Goal: Find contact information: Obtain details needed to contact an individual or organization

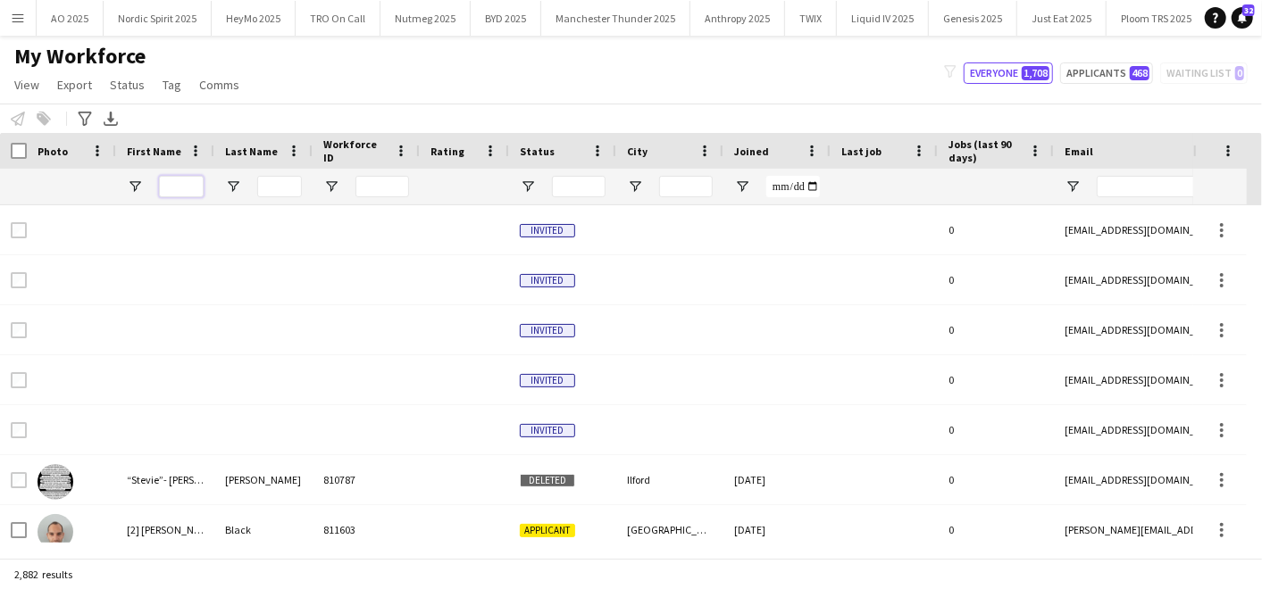
click at [169, 186] on input "First Name Filter Input" at bounding box center [181, 186] width 45 height 21
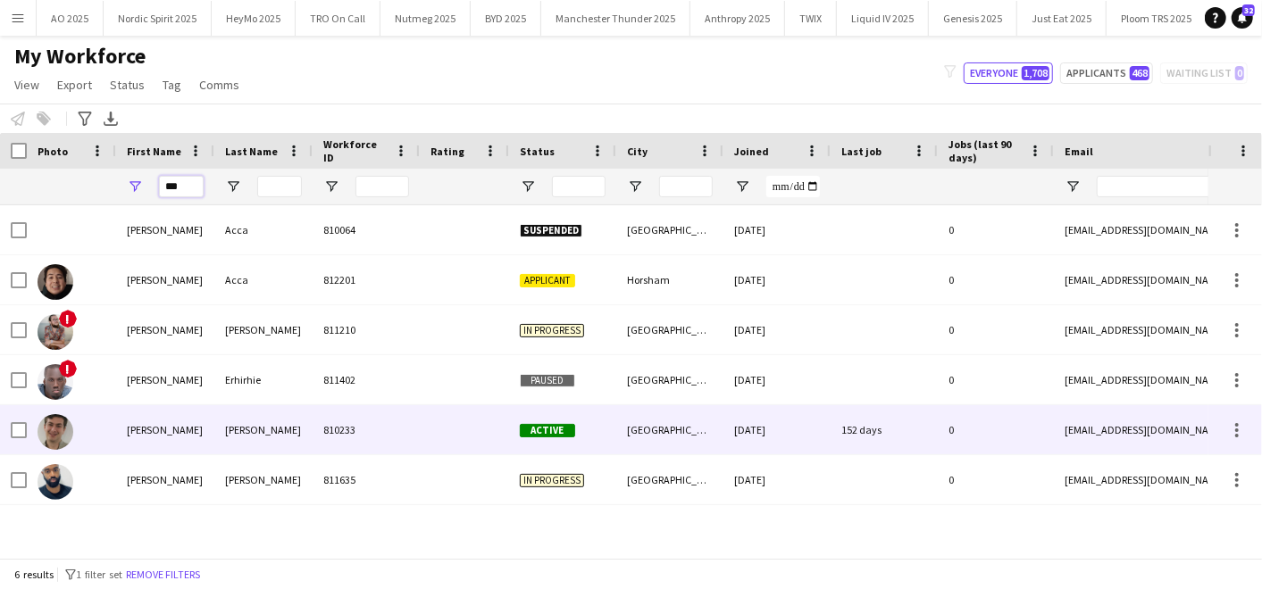
type input "***"
click at [192, 433] on div "[PERSON_NAME]" at bounding box center [165, 429] width 98 height 49
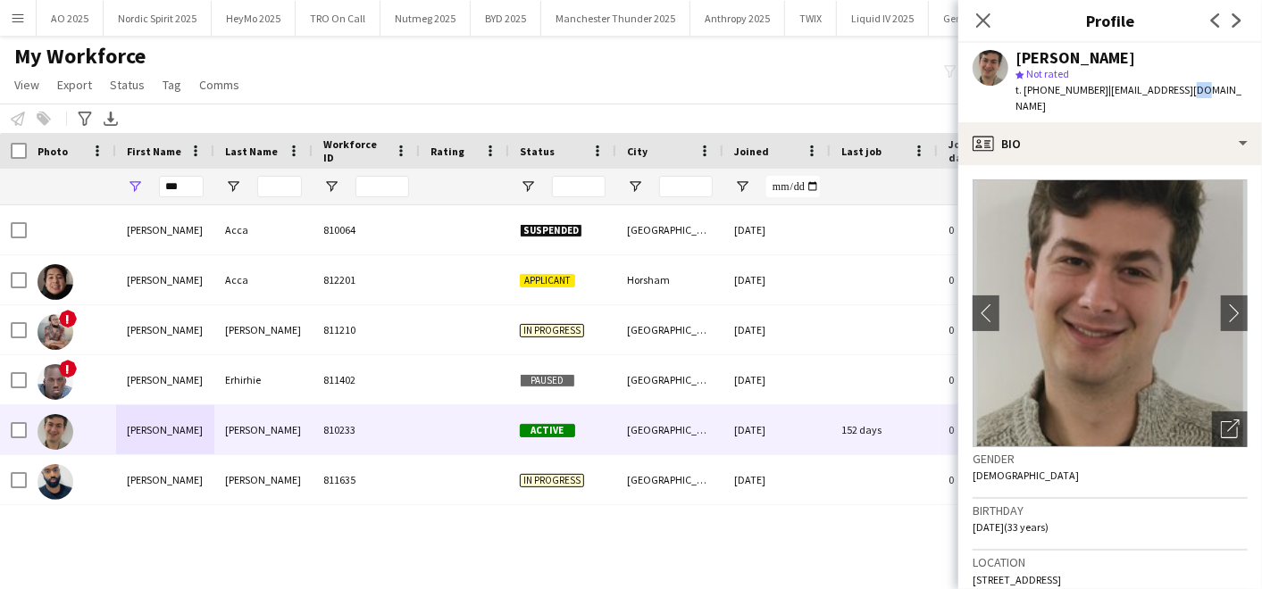
drag, startPoint x: 1172, startPoint y: 95, endPoint x: 1184, endPoint y: 95, distance: 11.6
click at [1184, 95] on span "| [EMAIL_ADDRESS][DOMAIN_NAME]" at bounding box center [1128, 97] width 226 height 29
drag, startPoint x: 1184, startPoint y: 95, endPoint x: 1112, endPoint y: 88, distance: 72.7
click at [1112, 88] on span "| [EMAIL_ADDRESS][DOMAIN_NAME]" at bounding box center [1128, 97] width 226 height 29
drag, startPoint x: 1104, startPoint y: 89, endPoint x: 1226, endPoint y: 87, distance: 122.4
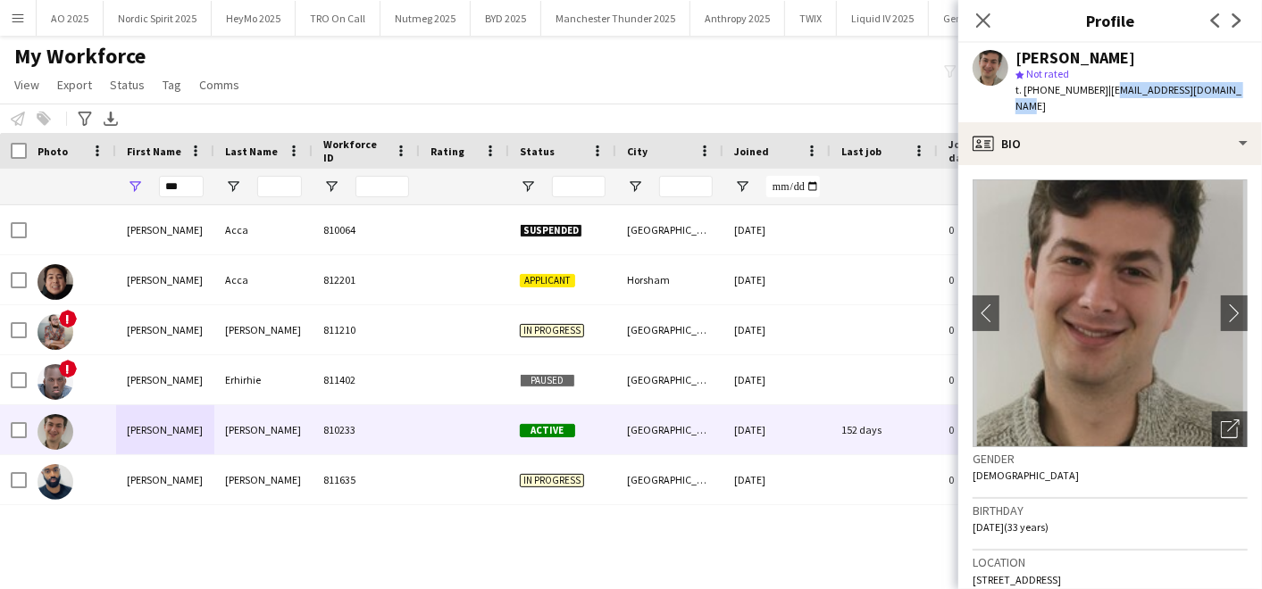
click at [1226, 87] on span "| [EMAIL_ADDRESS][DOMAIN_NAME]" at bounding box center [1128, 97] width 226 height 29
copy span "[EMAIL_ADDRESS][DOMAIN_NAME]"
drag, startPoint x: 1040, startPoint y: 87, endPoint x: 1093, endPoint y: 85, distance: 52.7
click at [1093, 85] on span "t. [PHONE_NUMBER]" at bounding box center [1061, 89] width 93 height 13
copy span "7906632196"
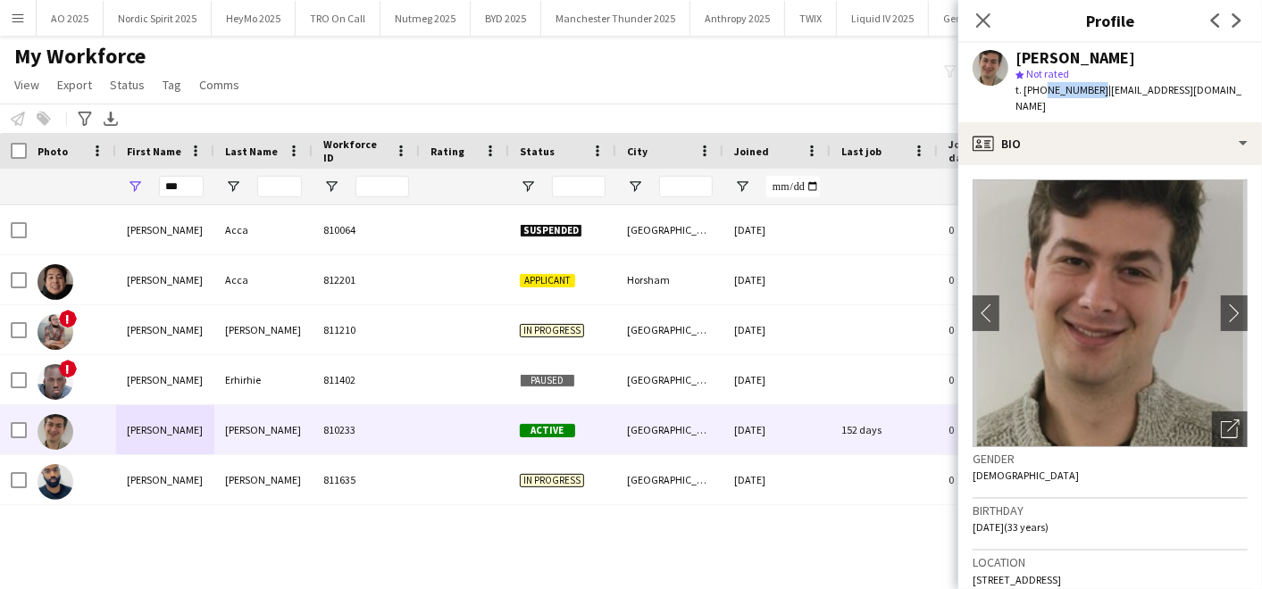
scroll to position [43, 0]
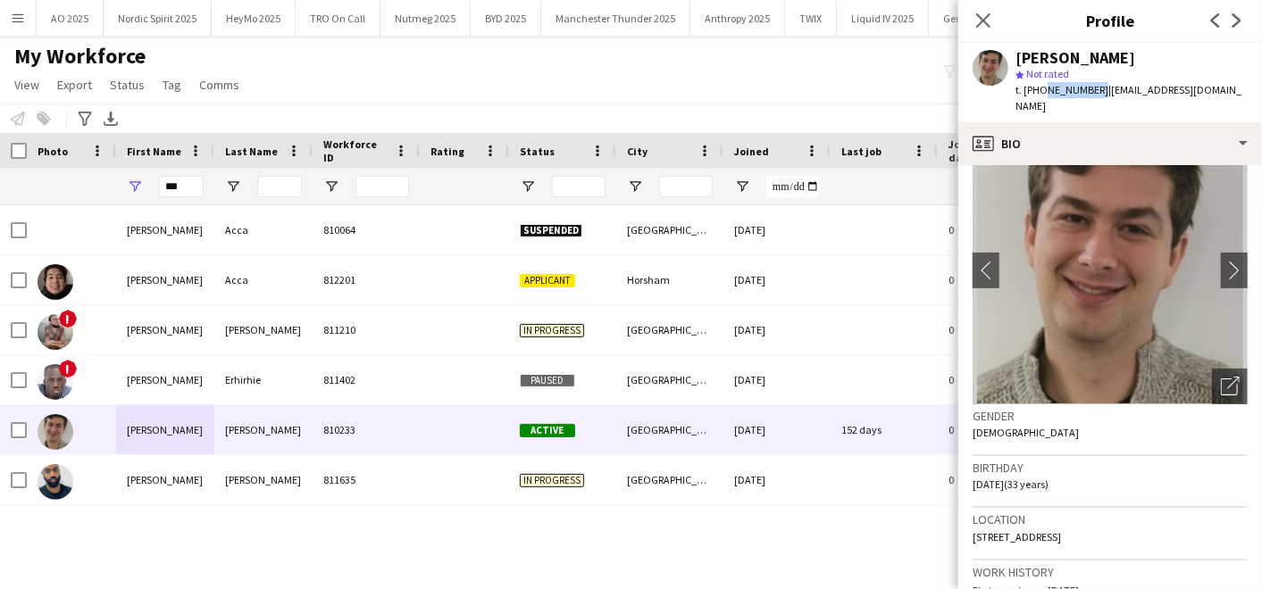
drag, startPoint x: 977, startPoint y: 521, endPoint x: 994, endPoint y: 538, distance: 24.0
click at [994, 538] on div "Location [STREET_ADDRESS]" at bounding box center [1109, 534] width 275 height 52
copy span "[STREET_ADDRESS]"
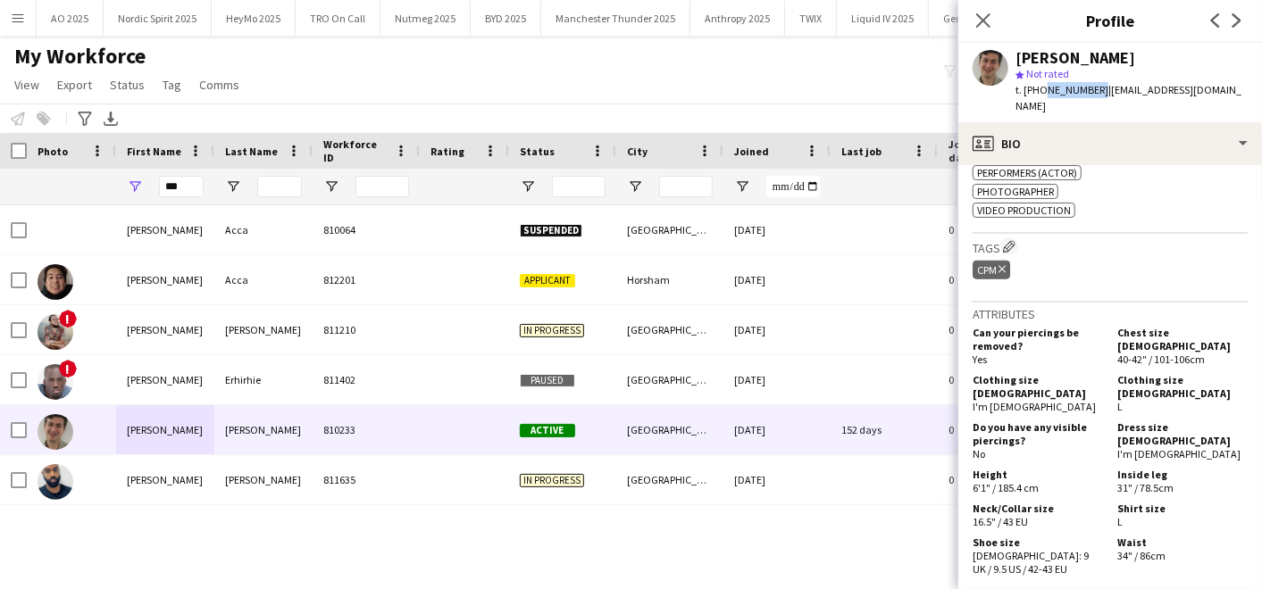
scroll to position [874, 0]
click at [362, 89] on div "My Workforce View Views Default view Compliance Log New view Update view Delete…" at bounding box center [631, 73] width 1262 height 61
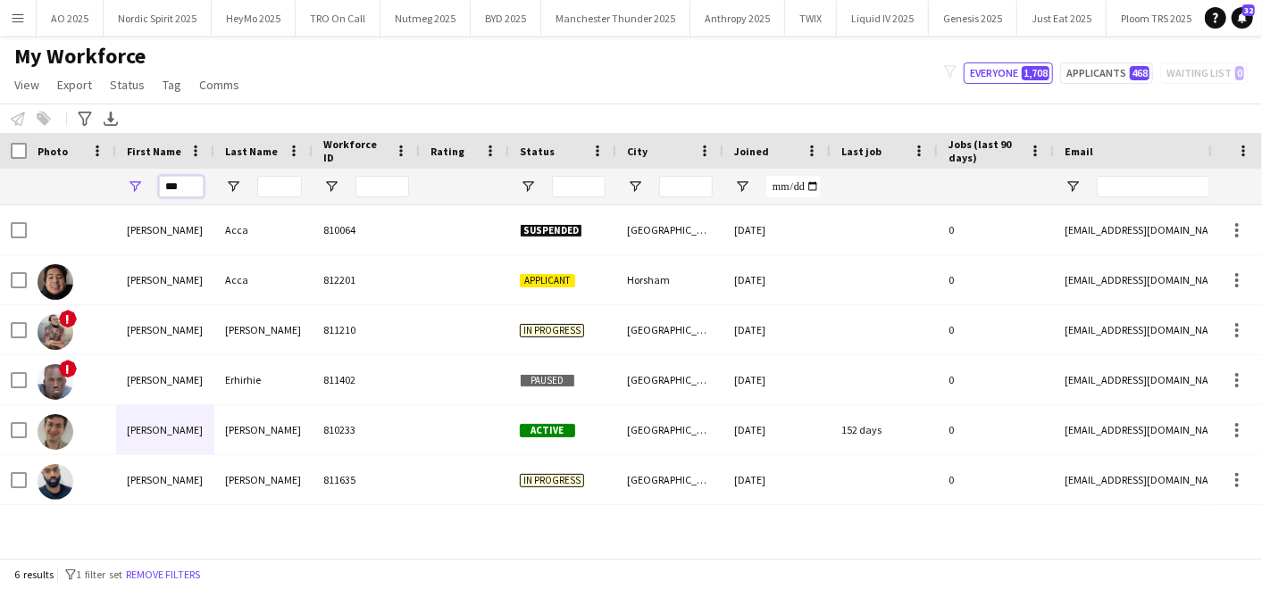
drag, startPoint x: 180, startPoint y: 188, endPoint x: 120, endPoint y: 185, distance: 60.8
click at [120, 185] on div "***" at bounding box center [165, 187] width 98 height 36
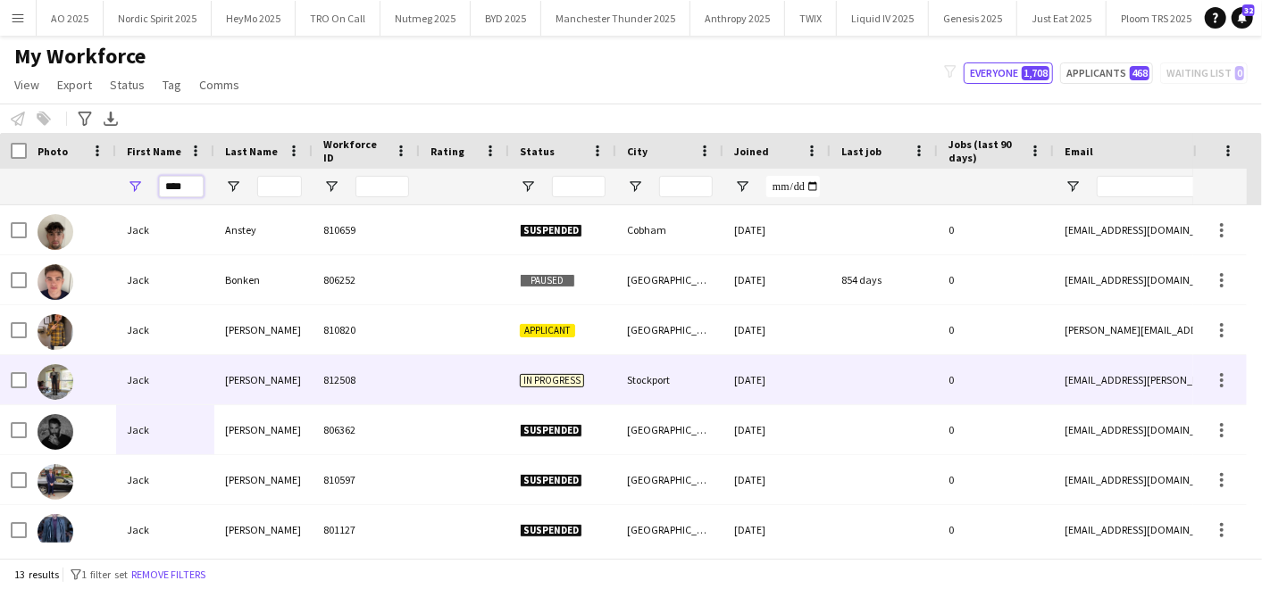
type input "****"
click at [168, 358] on div "Jack" at bounding box center [165, 379] width 98 height 49
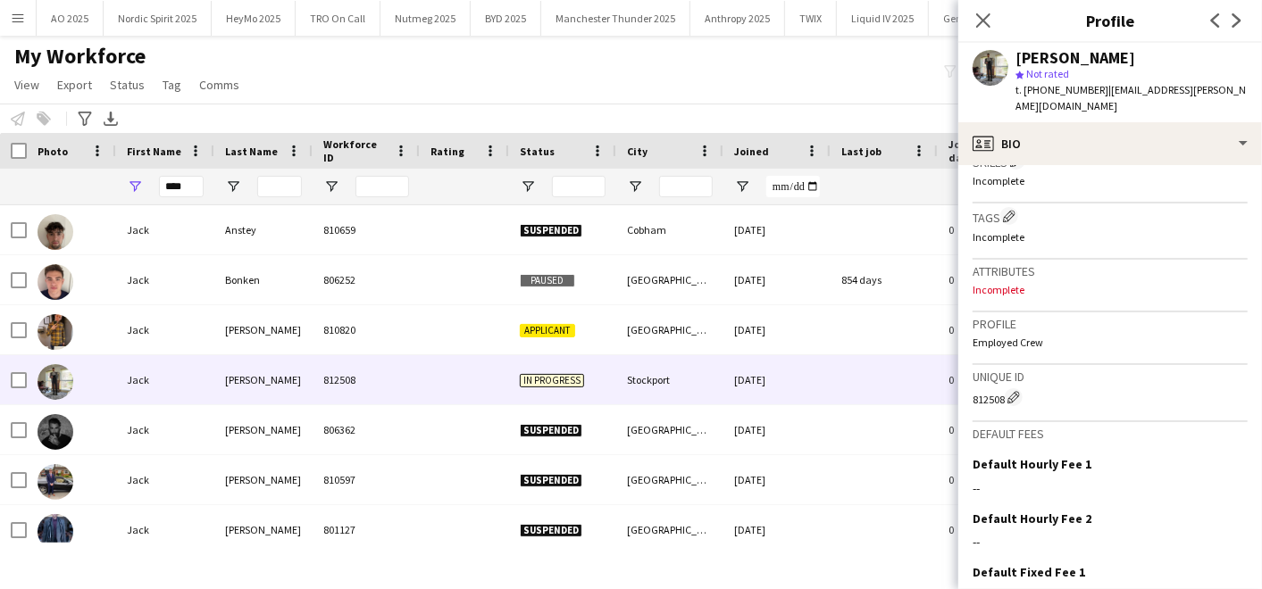
scroll to position [742, 0]
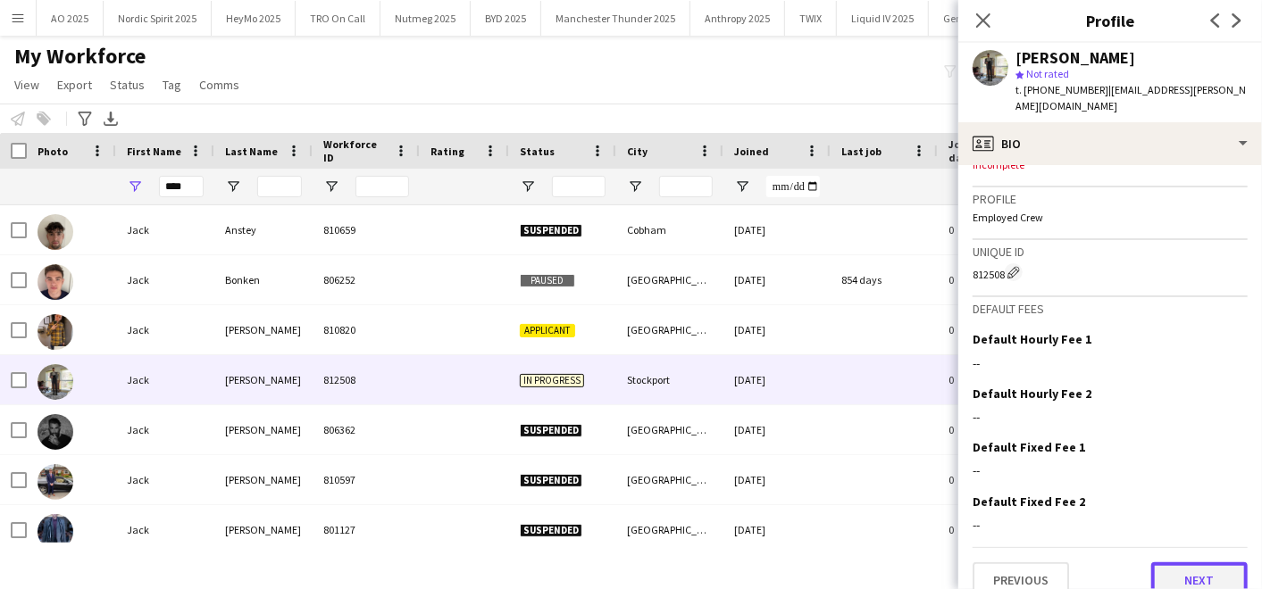
click at [1186, 564] on button "Next" at bounding box center [1199, 581] width 96 height 36
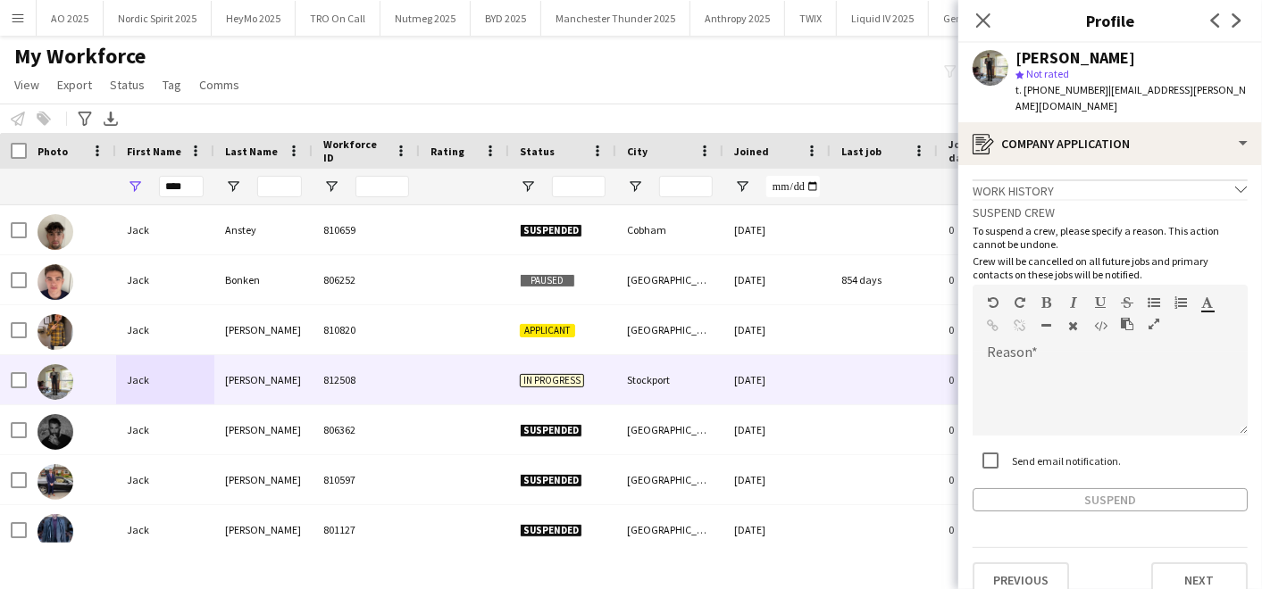
scroll to position [4, 0]
click at [1159, 559] on button "Next" at bounding box center [1199, 577] width 96 height 36
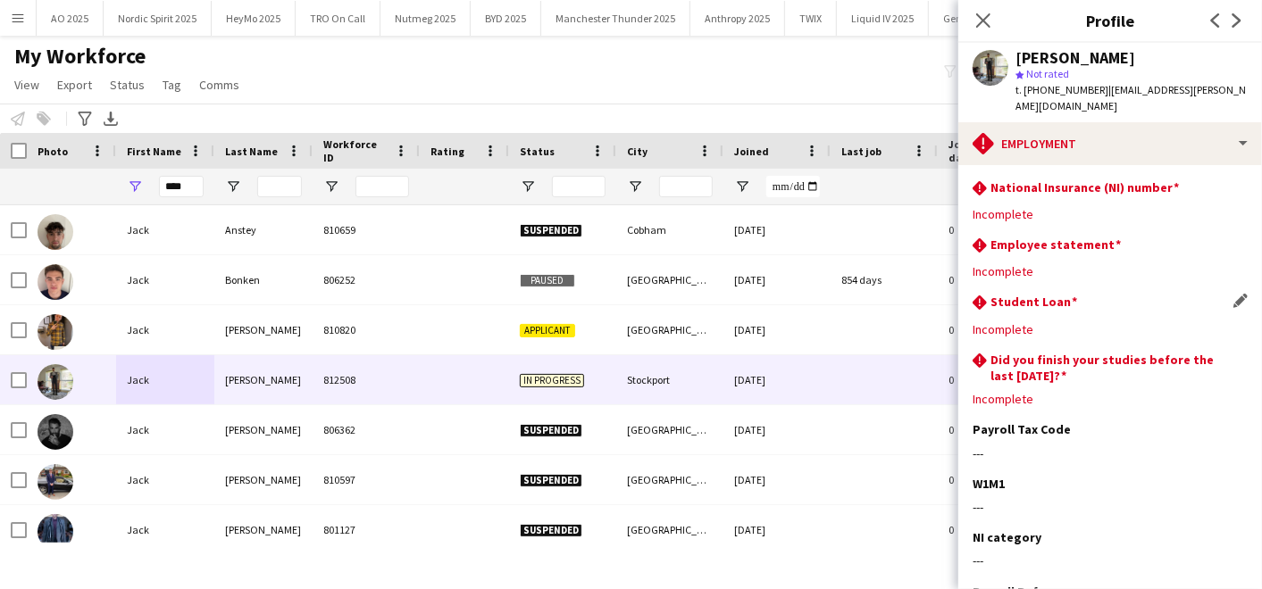
scroll to position [130, 0]
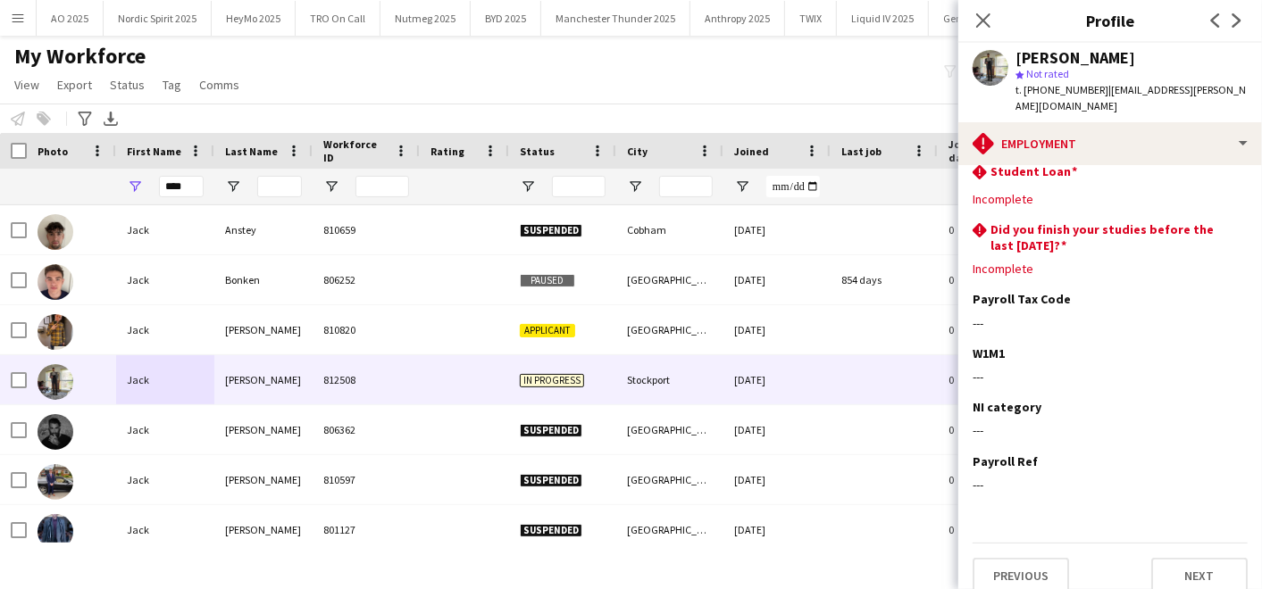
click at [1186, 576] on app-section-data-types "rhombus-alert National Insurance (NI) number Edit this field Incomplete rhombus…" at bounding box center [1110, 377] width 304 height 424
click at [1158, 558] on button "Next" at bounding box center [1199, 576] width 96 height 36
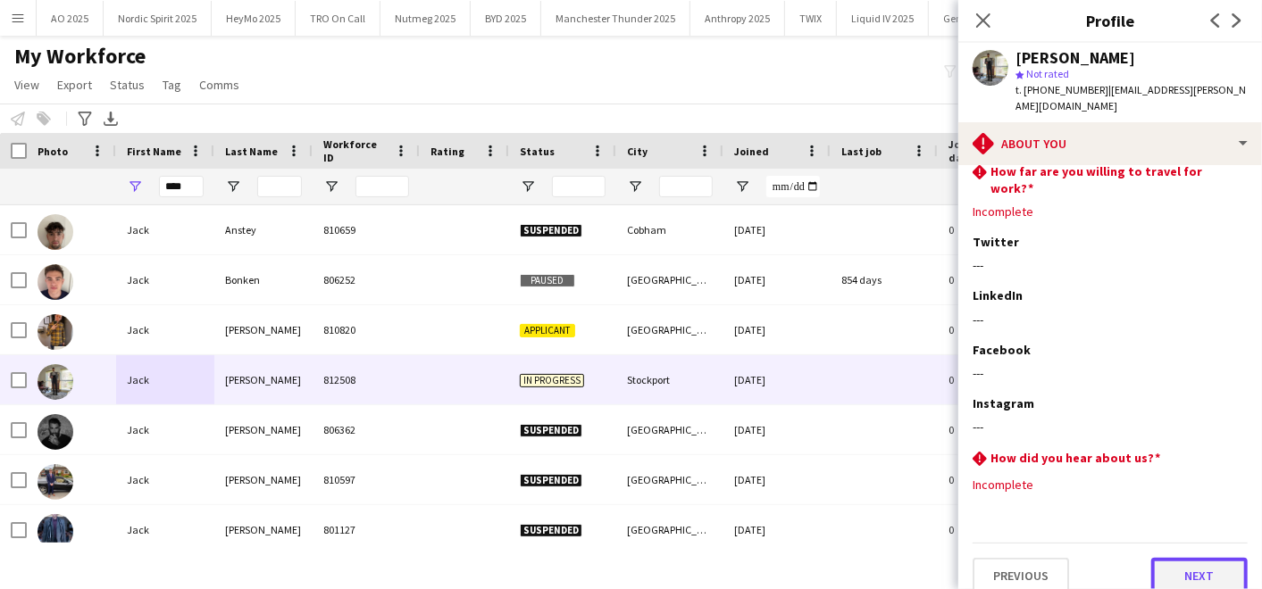
click at [1180, 558] on button "Next" at bounding box center [1199, 576] width 96 height 36
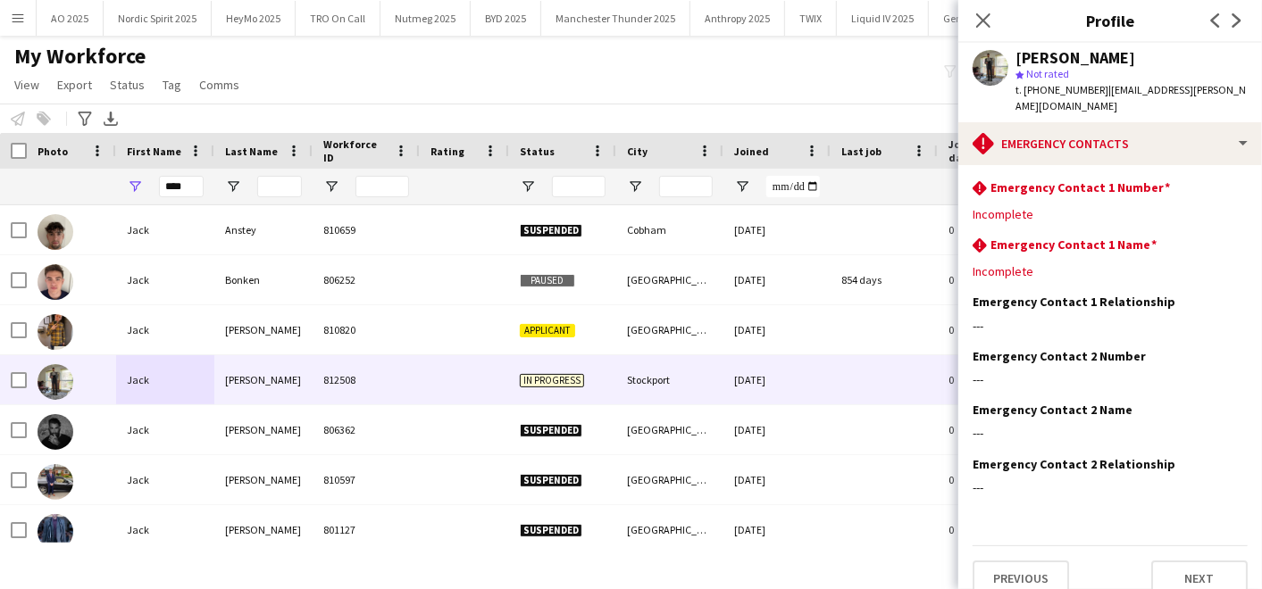
click at [757, 94] on div "My Workforce View Views Default view Compliance Log New view Update view Delete…" at bounding box center [631, 73] width 1262 height 61
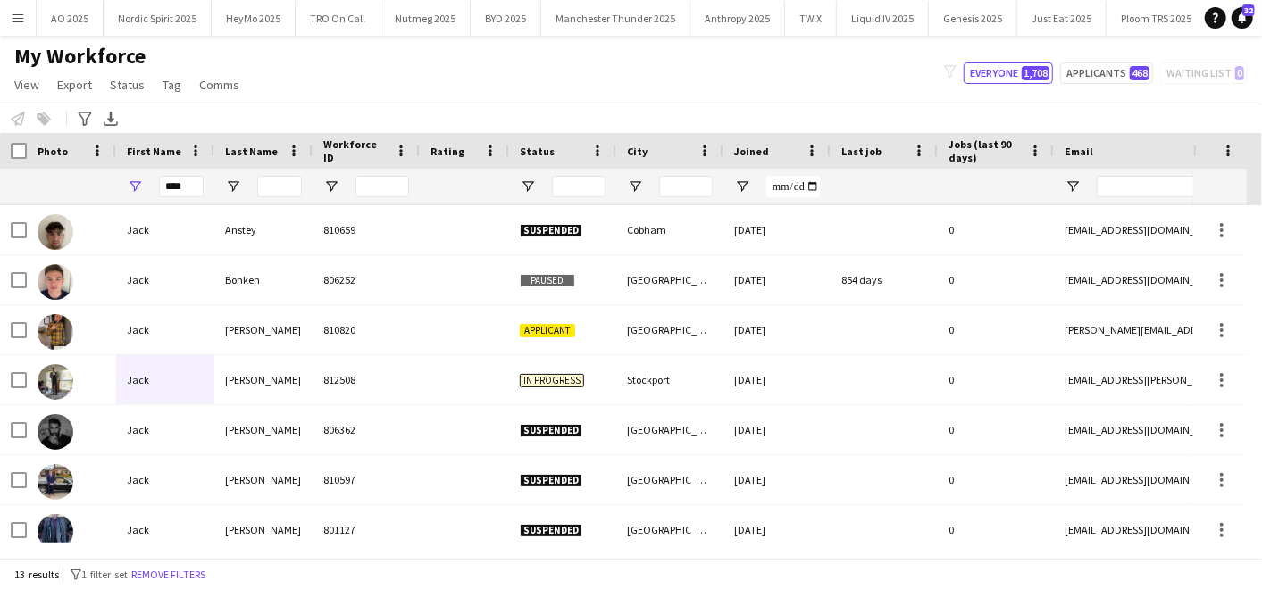
click at [15, 20] on app-icon "Menu" at bounding box center [18, 18] width 14 height 14
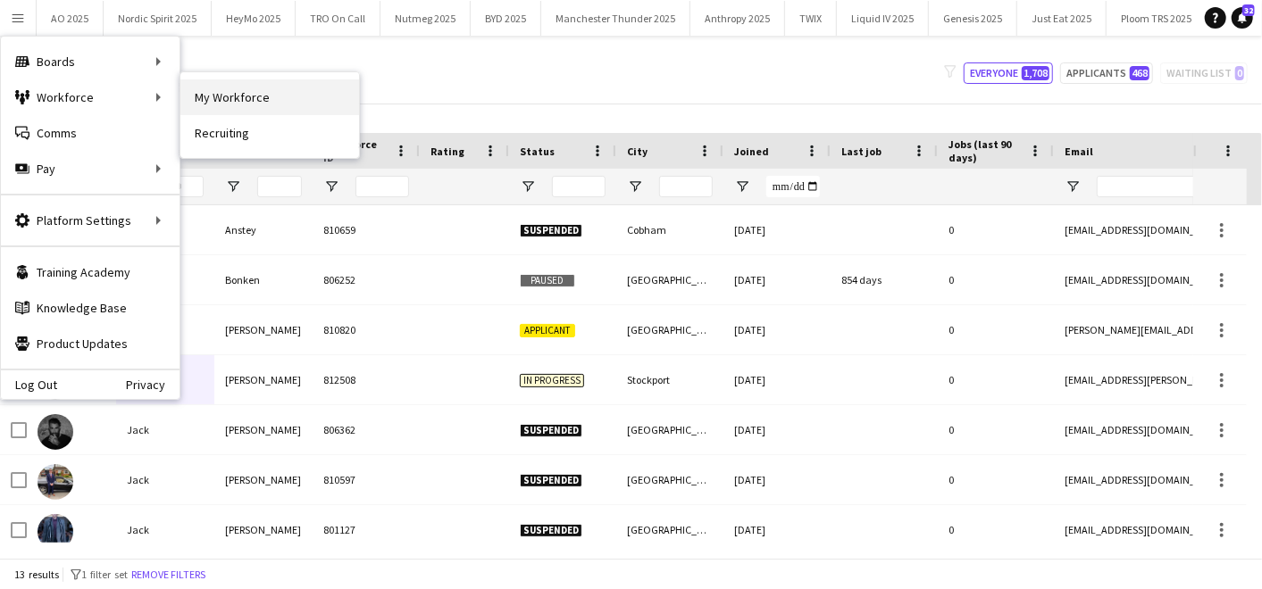
click at [242, 82] on link "My Workforce" at bounding box center [269, 97] width 179 height 36
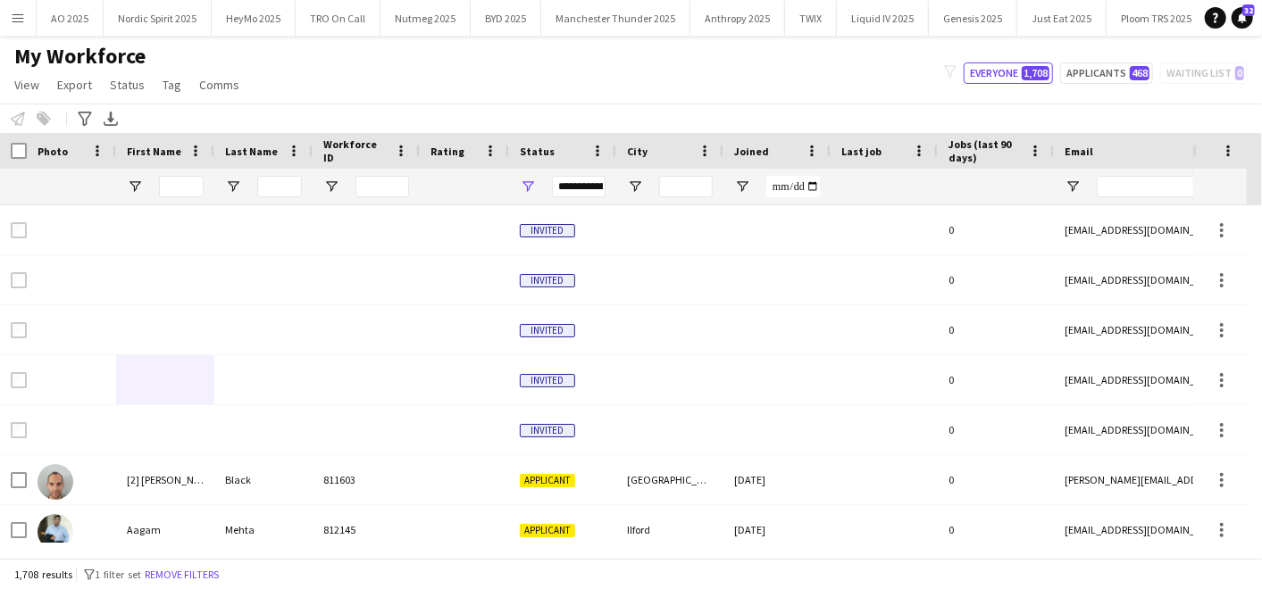
type input "****"
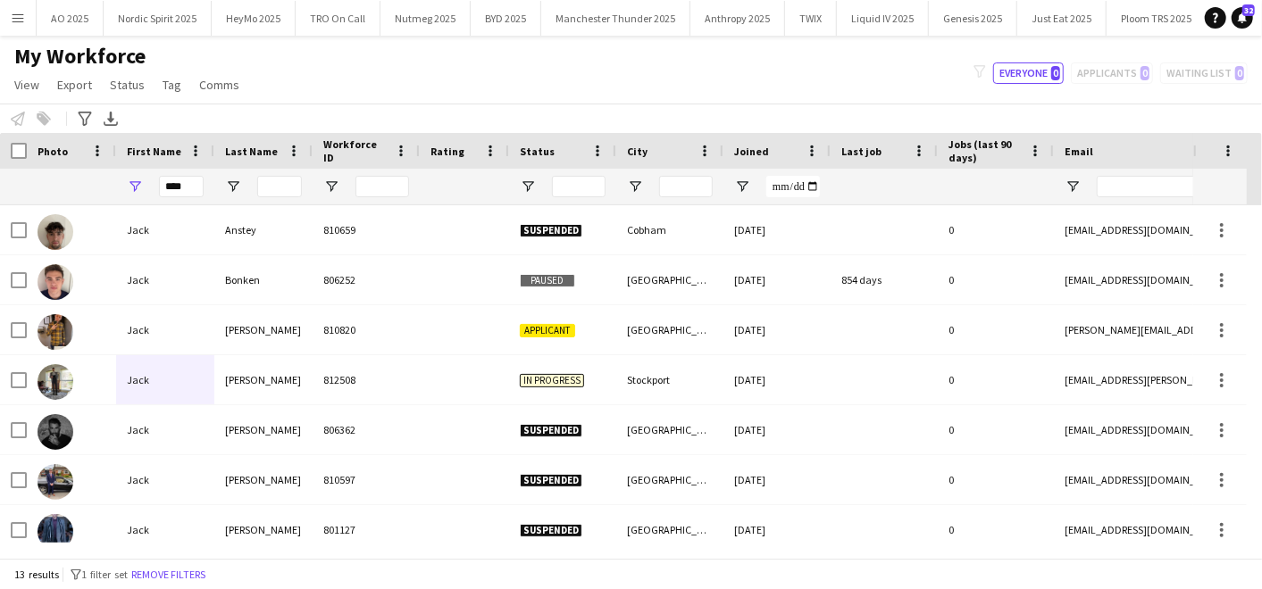
click at [20, 9] on button "Menu" at bounding box center [18, 18] width 36 height 36
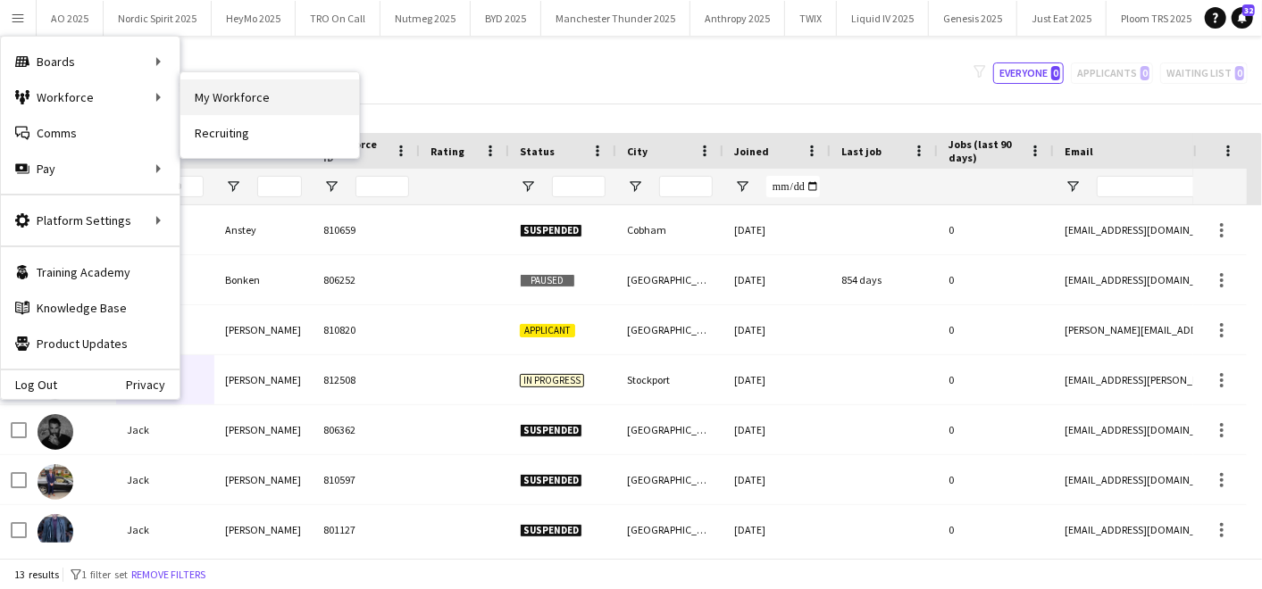
click at [210, 87] on link "My Workforce" at bounding box center [269, 97] width 179 height 36
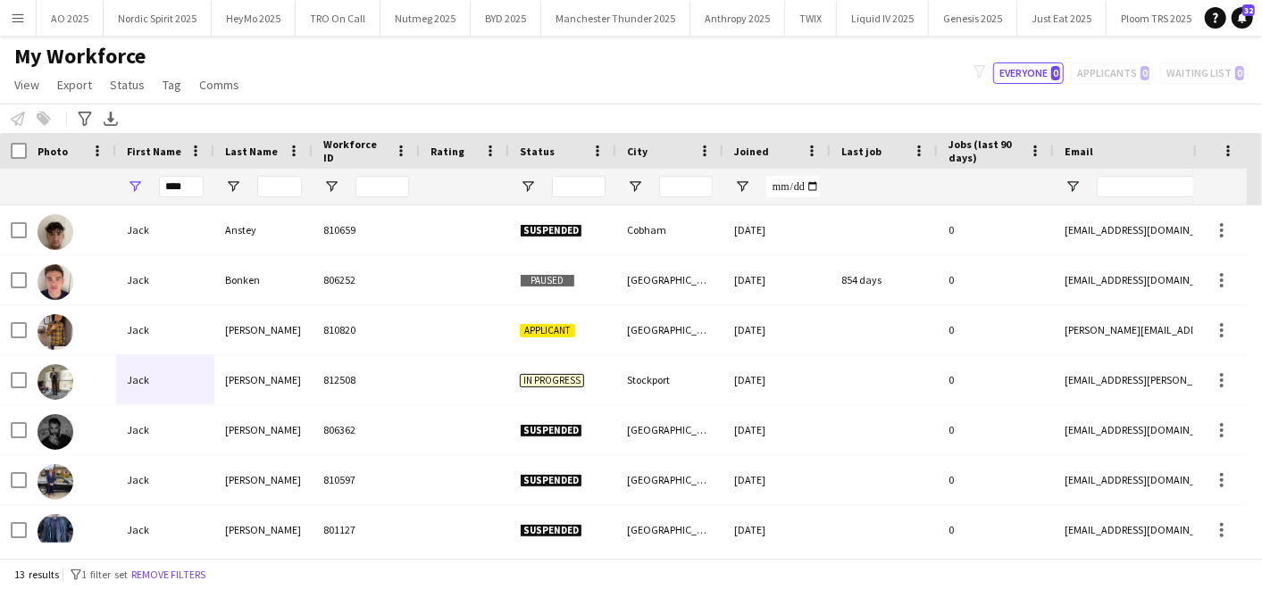
type input "**********"
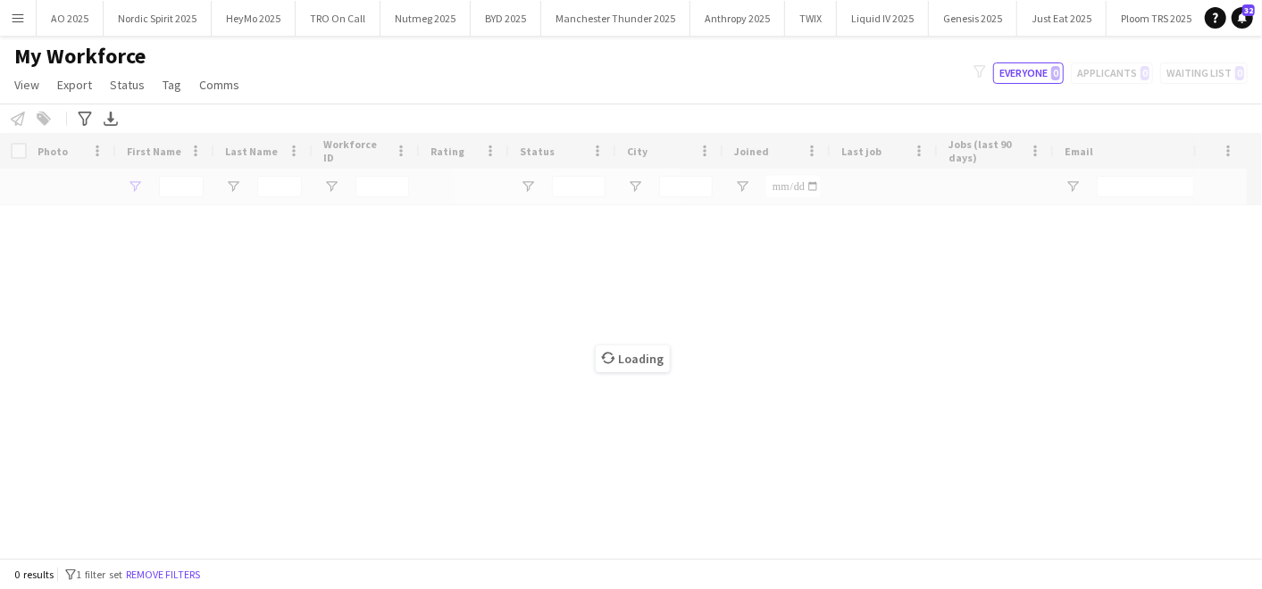
type input "****"
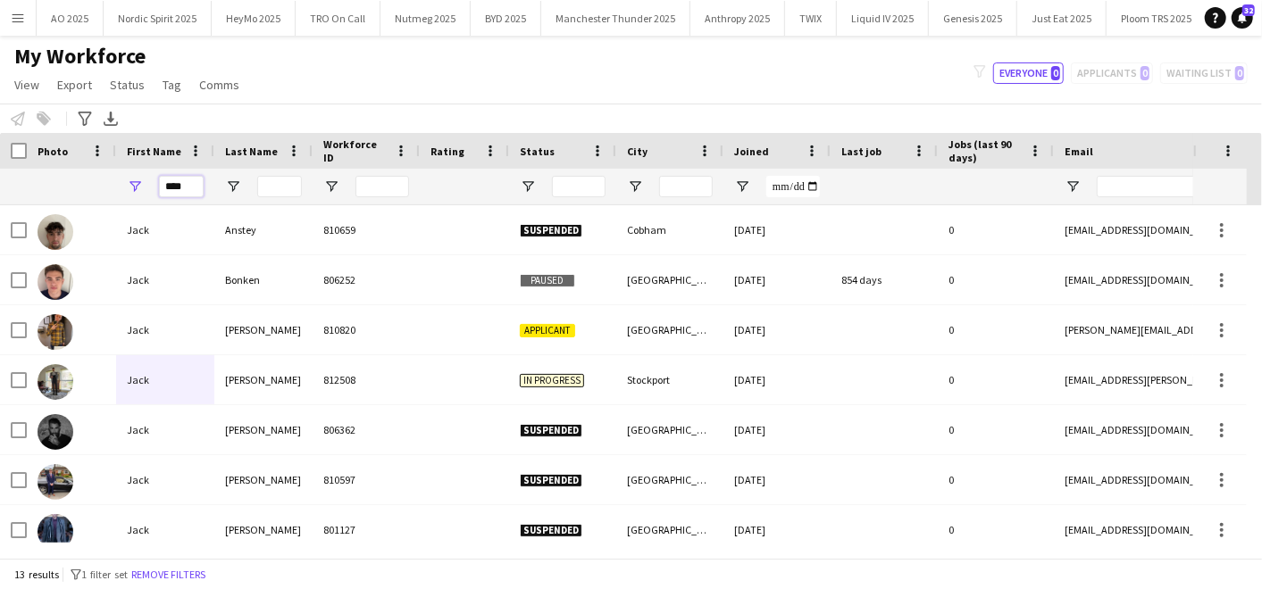
drag, startPoint x: 158, startPoint y: 188, endPoint x: 114, endPoint y: 187, distance: 43.8
click at [114, 187] on div "****" at bounding box center [968, 187] width 1936 height 36
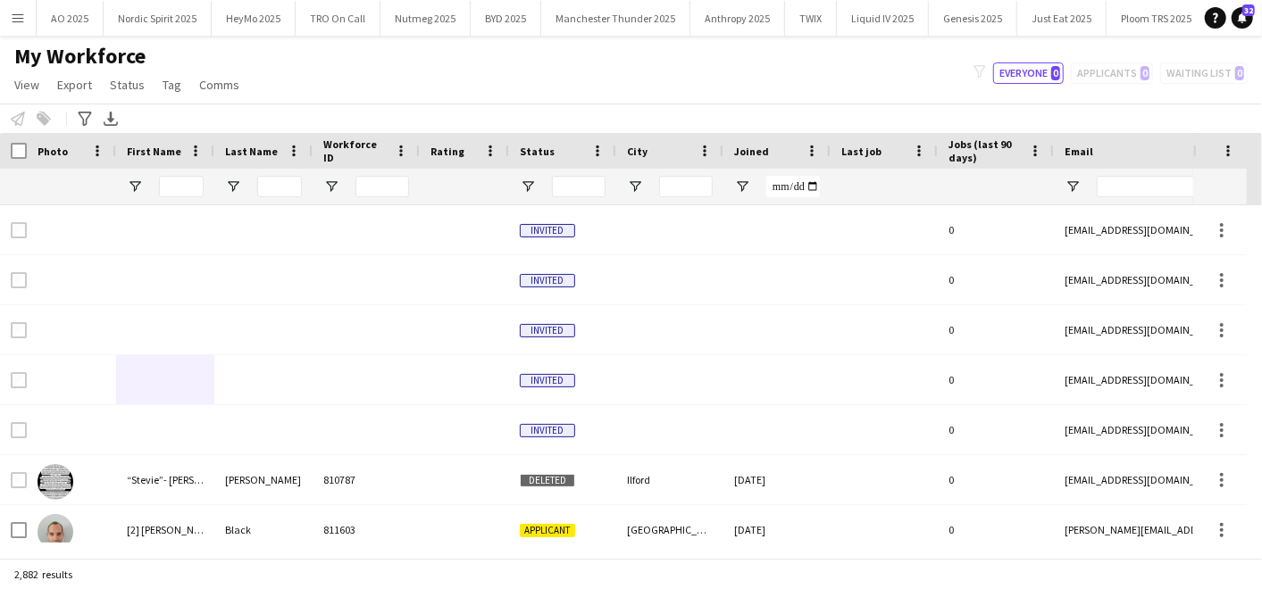
click at [13, 19] on app-icon "Menu" at bounding box center [18, 18] width 14 height 14
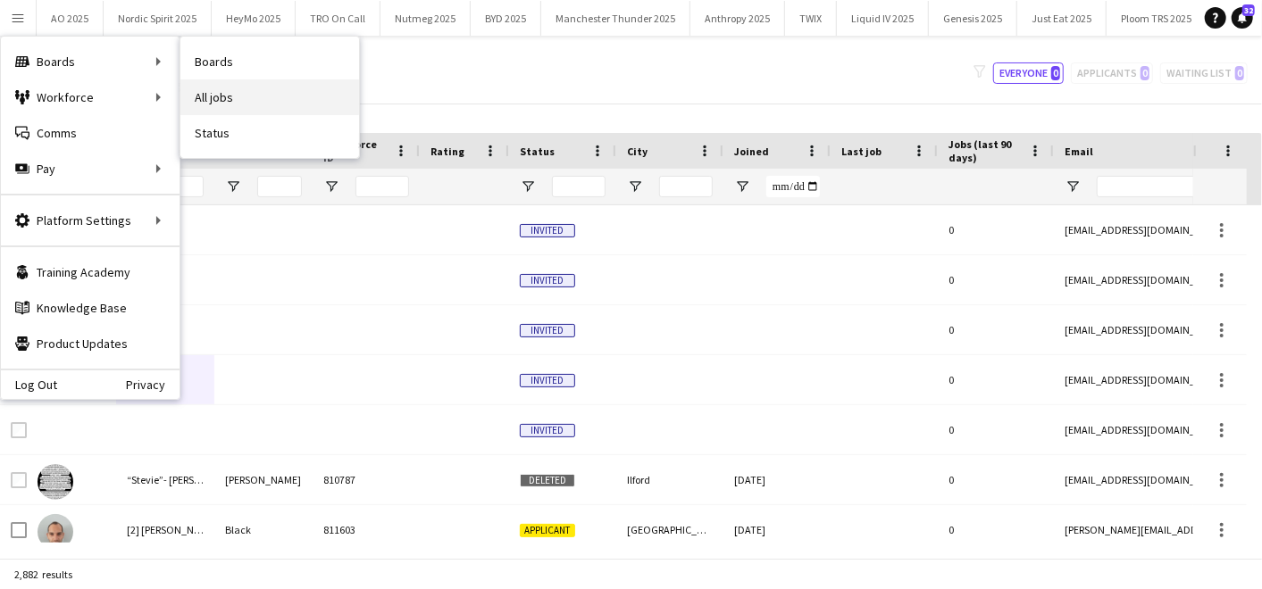
click at [214, 91] on link "All jobs" at bounding box center [269, 97] width 179 height 36
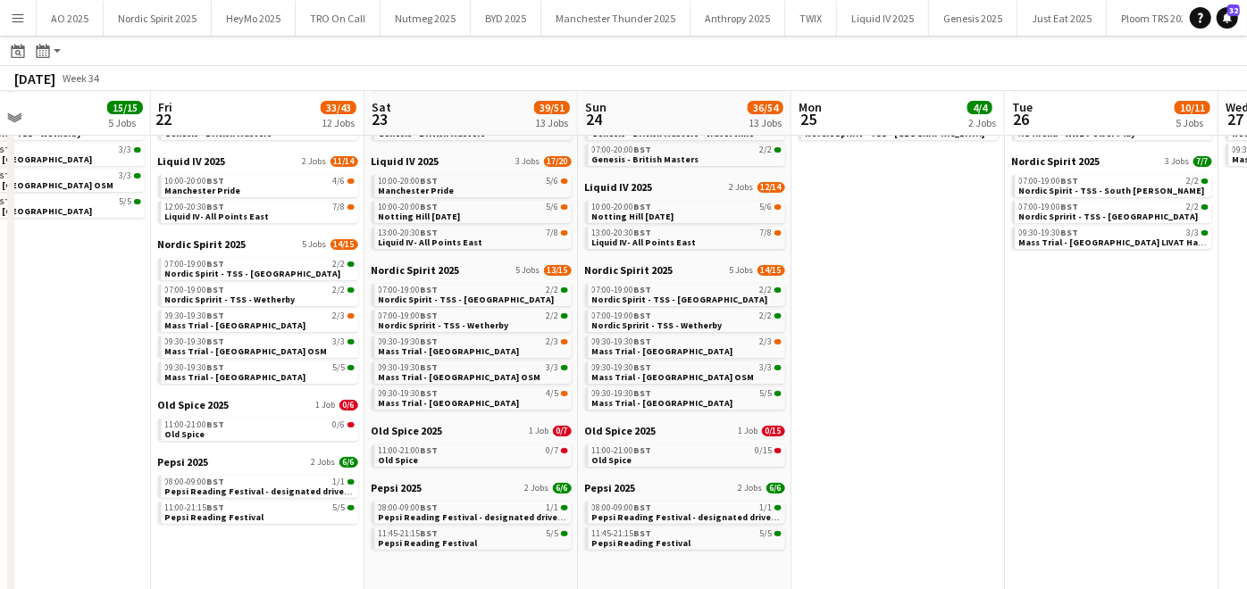
scroll to position [121, 0]
click at [20, 19] on app-icon "Menu" at bounding box center [18, 18] width 14 height 14
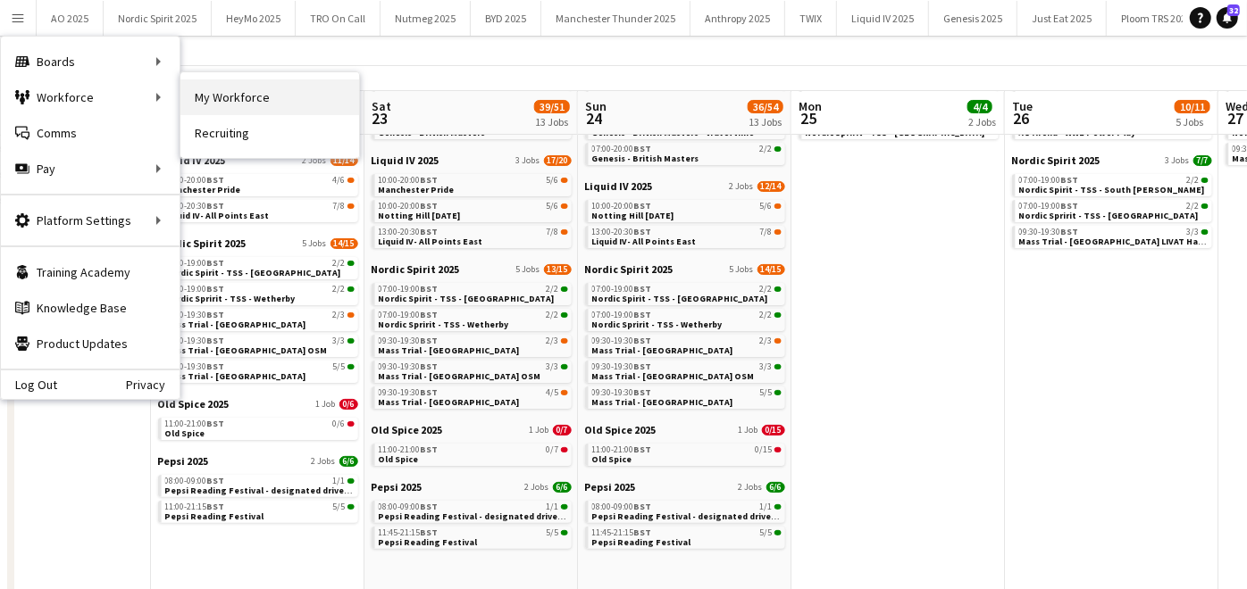
click at [219, 96] on link "My Workforce" at bounding box center [269, 97] width 179 height 36
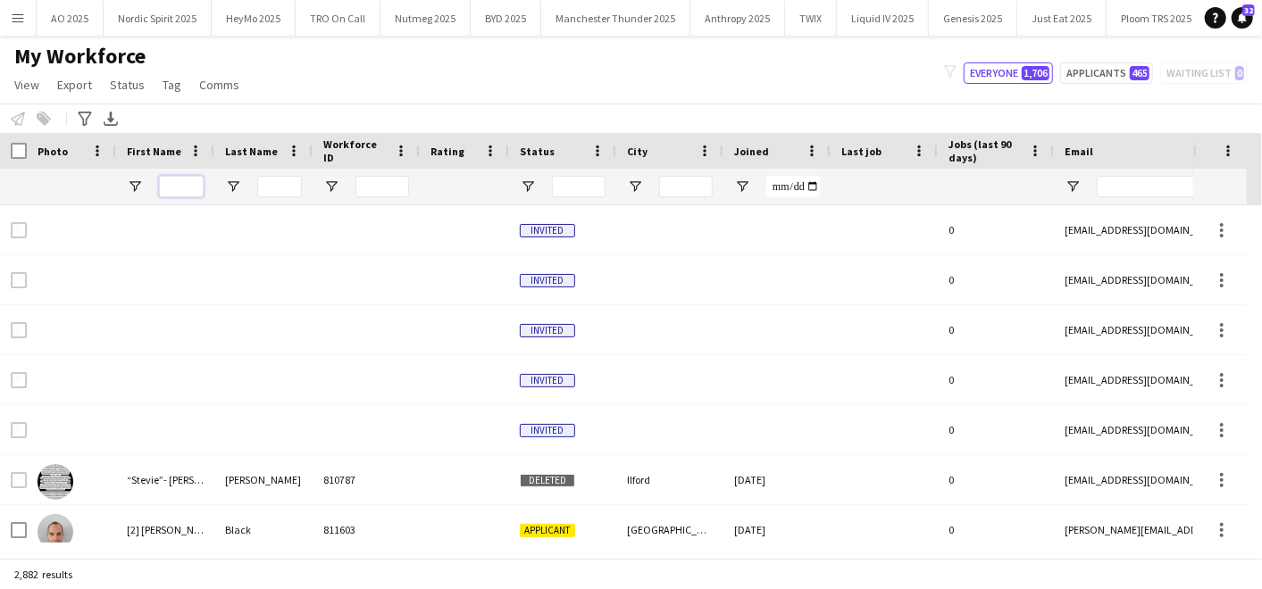
click at [177, 177] on input "First Name Filter Input" at bounding box center [181, 186] width 45 height 21
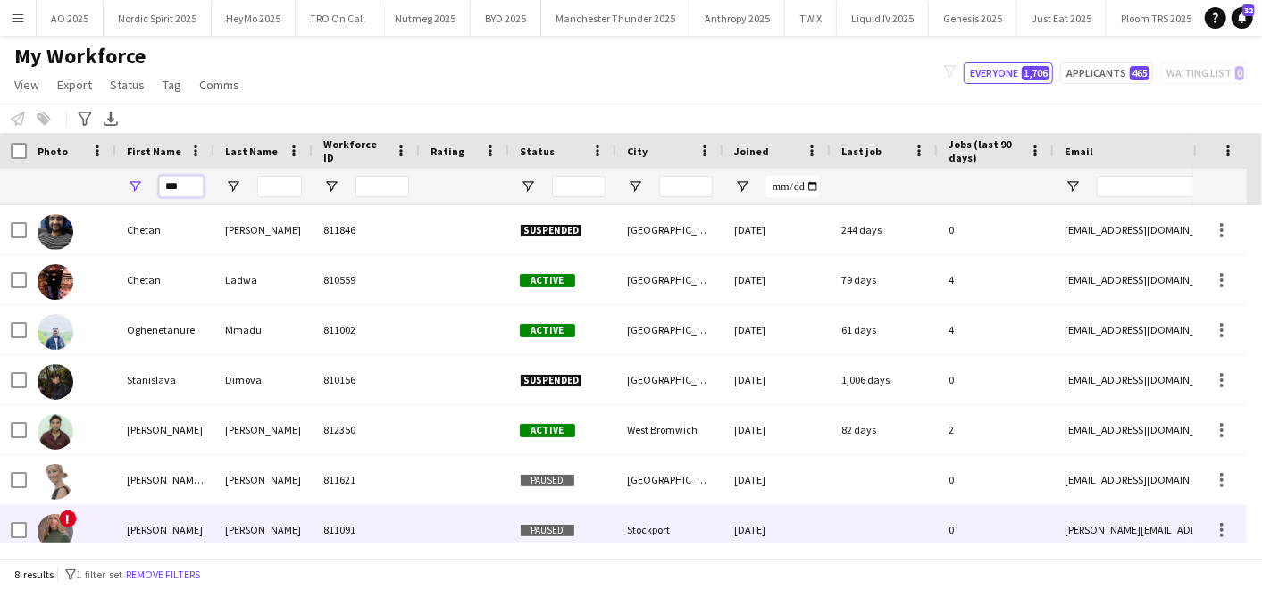
type input "***"
click at [216, 524] on div "[PERSON_NAME]" at bounding box center [263, 529] width 98 height 49
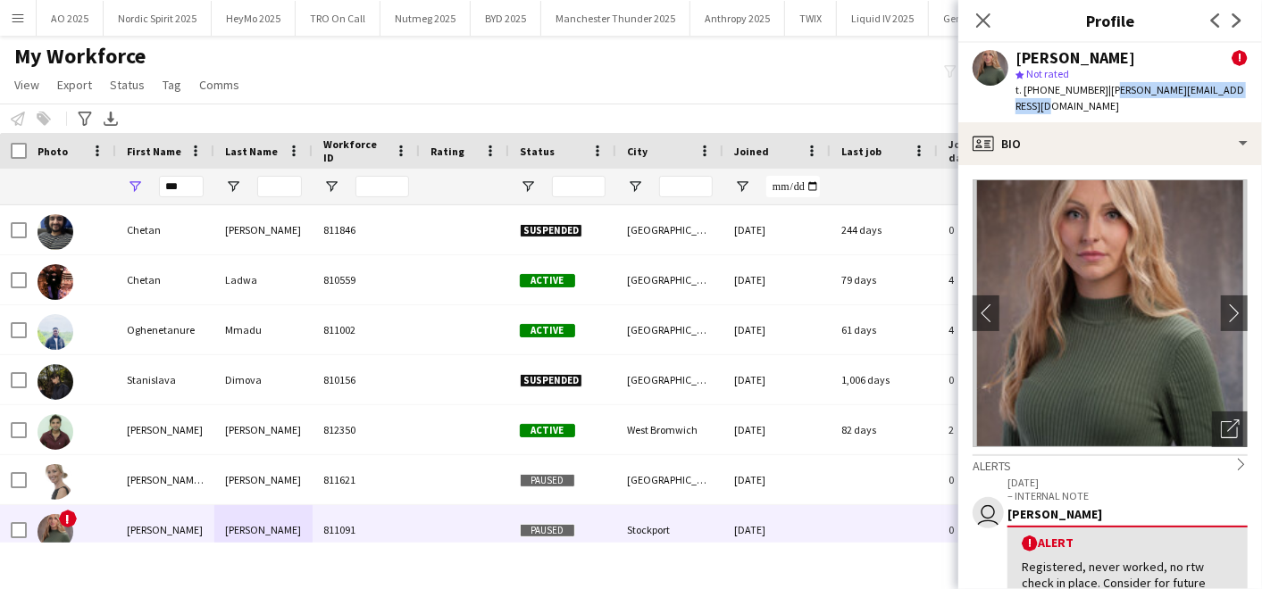
drag, startPoint x: 1102, startPoint y: 93, endPoint x: 1241, endPoint y: 91, distance: 139.3
click at [1241, 91] on div "[PERSON_NAME] ! star Not rated t. [PHONE_NUMBER] | [PERSON_NAME][EMAIL_ADDRESS]…" at bounding box center [1110, 82] width 304 height 79
copy span "[EMAIL_ADDRESS][DOMAIN_NAME]"
drag, startPoint x: 1039, startPoint y: 85, endPoint x: 1090, endPoint y: 93, distance: 51.5
click at [1090, 93] on span "t. [PHONE_NUMBER]" at bounding box center [1061, 89] width 93 height 13
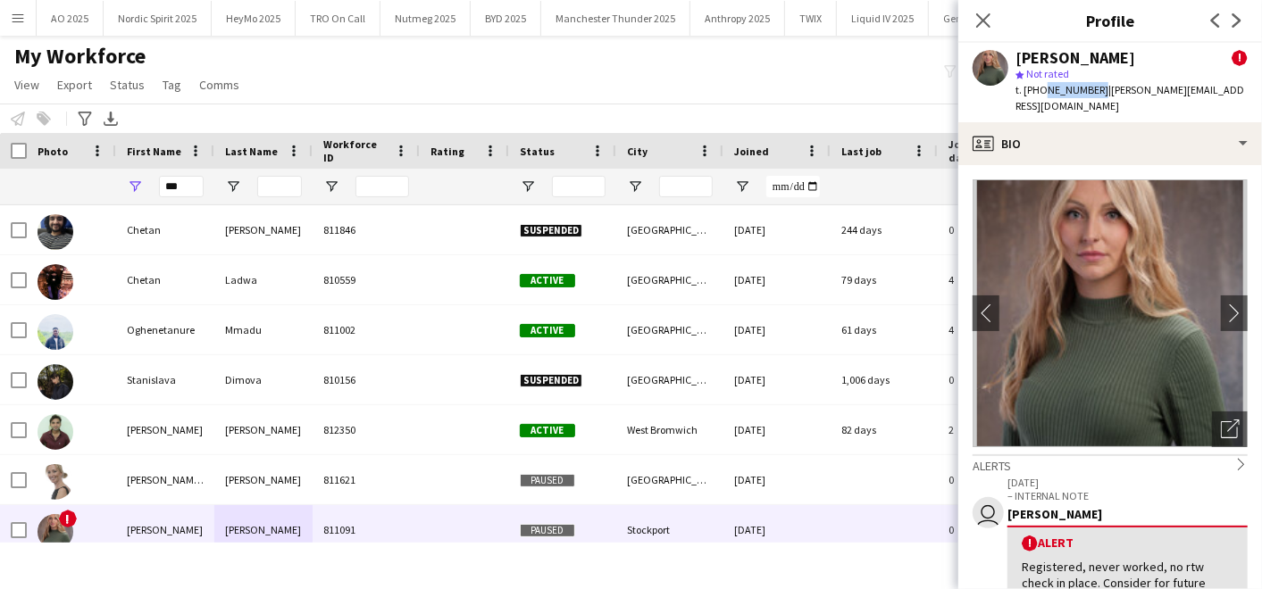
copy span "7402829650"
drag, startPoint x: 972, startPoint y: 469, endPoint x: 720, endPoint y: 96, distance: 449.5
click at [720, 96] on div "My Workforce View Views Default view Compliance Log New view Update view Delete…" at bounding box center [631, 73] width 1262 height 61
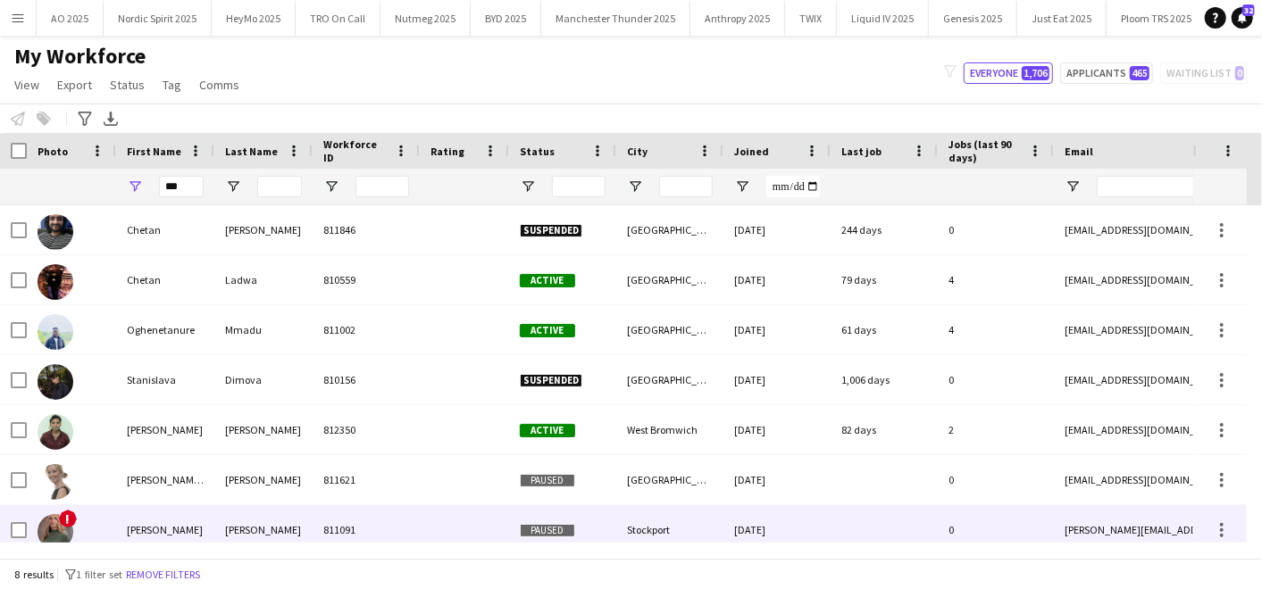
click at [240, 525] on div "[PERSON_NAME]" at bounding box center [263, 529] width 98 height 49
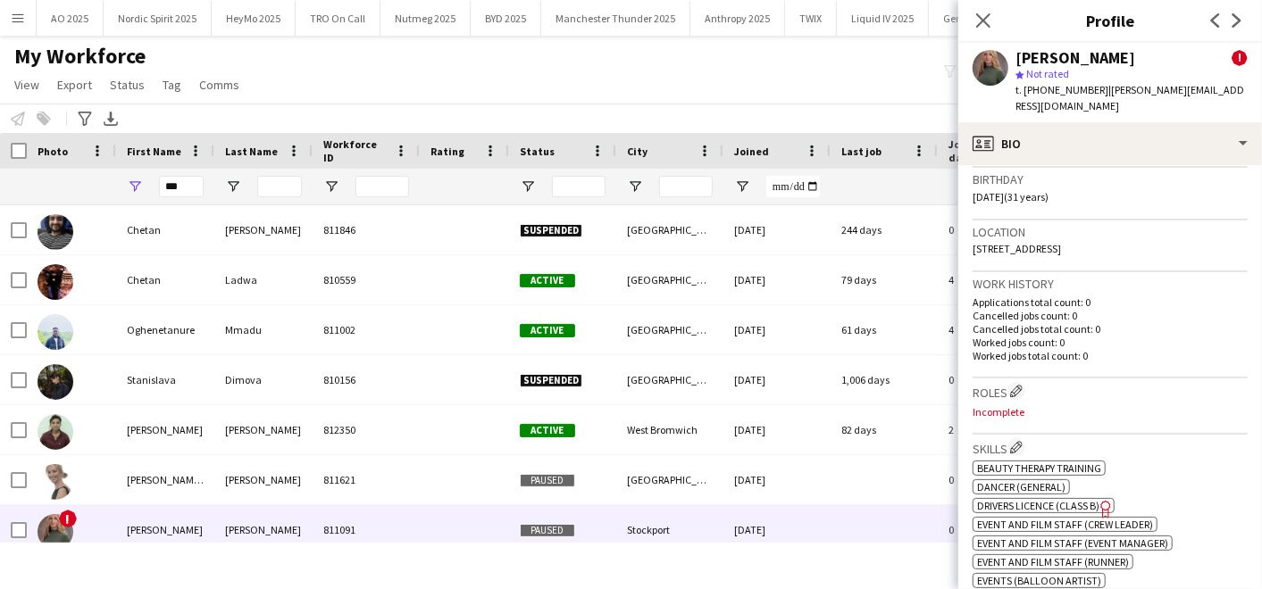
scroll to position [571, 0]
drag, startPoint x: 970, startPoint y: 245, endPoint x: 1145, endPoint y: 244, distance: 175.0
click at [1145, 244] on app-crew-profile-bio "chevron-left chevron-right Open photos pop-in Alerts chevron-right user [DATE] …" at bounding box center [1110, 377] width 304 height 424
copy span "[STREET_ADDRESS]"
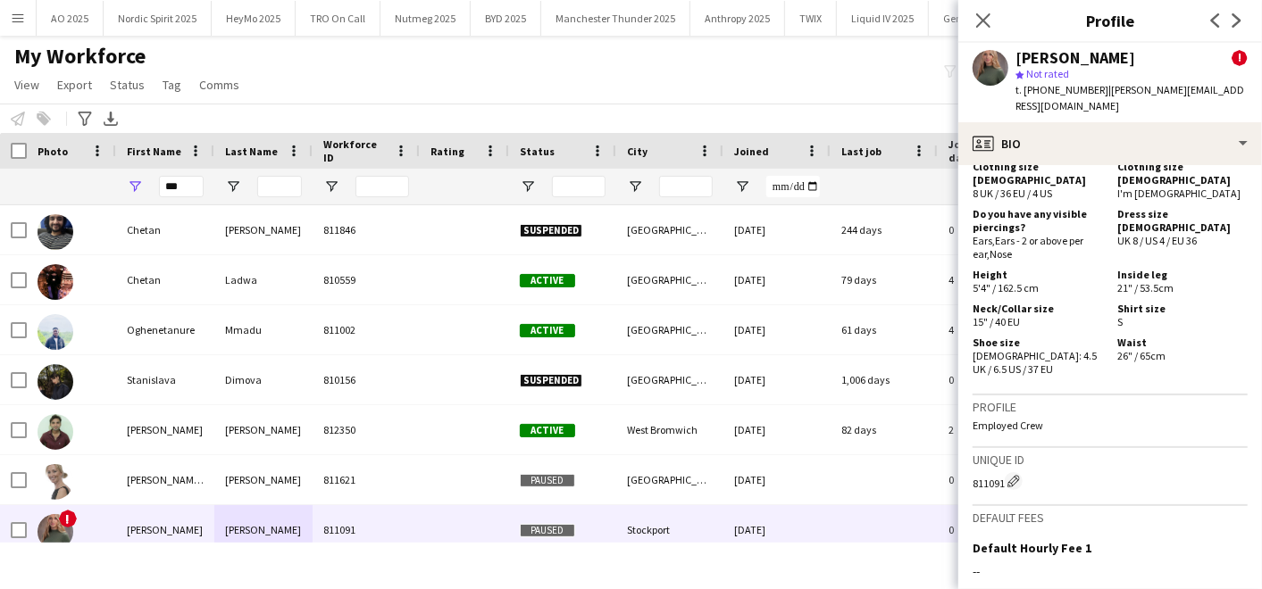
scroll to position [1288, 0]
drag, startPoint x: 180, startPoint y: 190, endPoint x: 71, endPoint y: 183, distance: 109.2
click at [71, 183] on div "***" at bounding box center [968, 187] width 1936 height 36
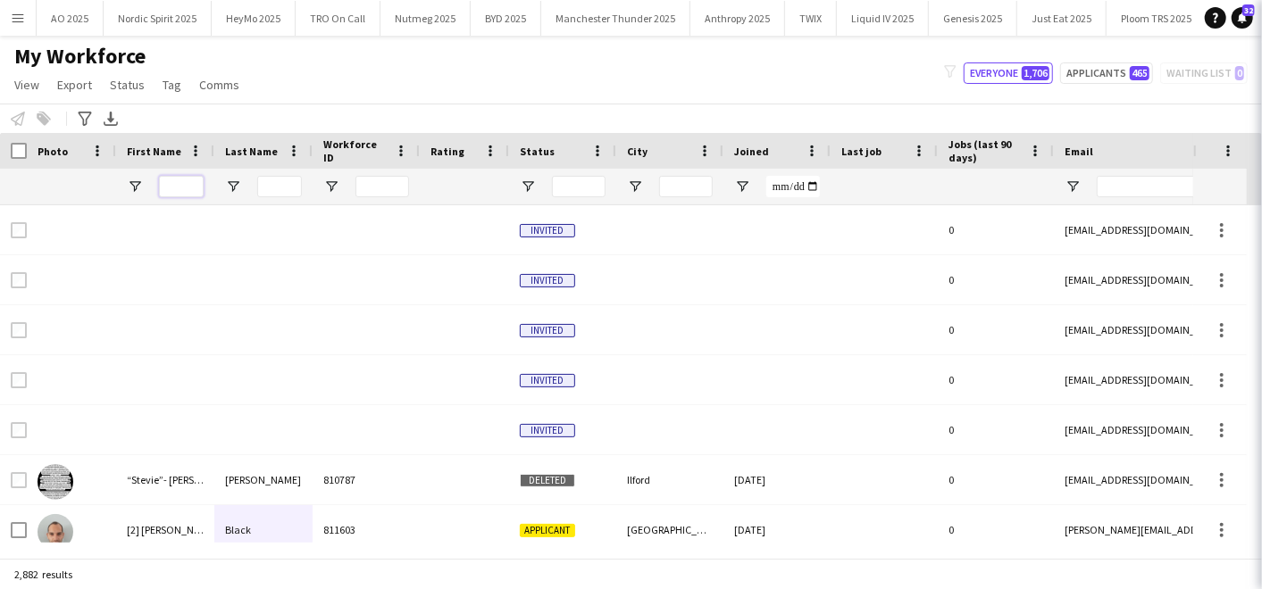
type input "*"
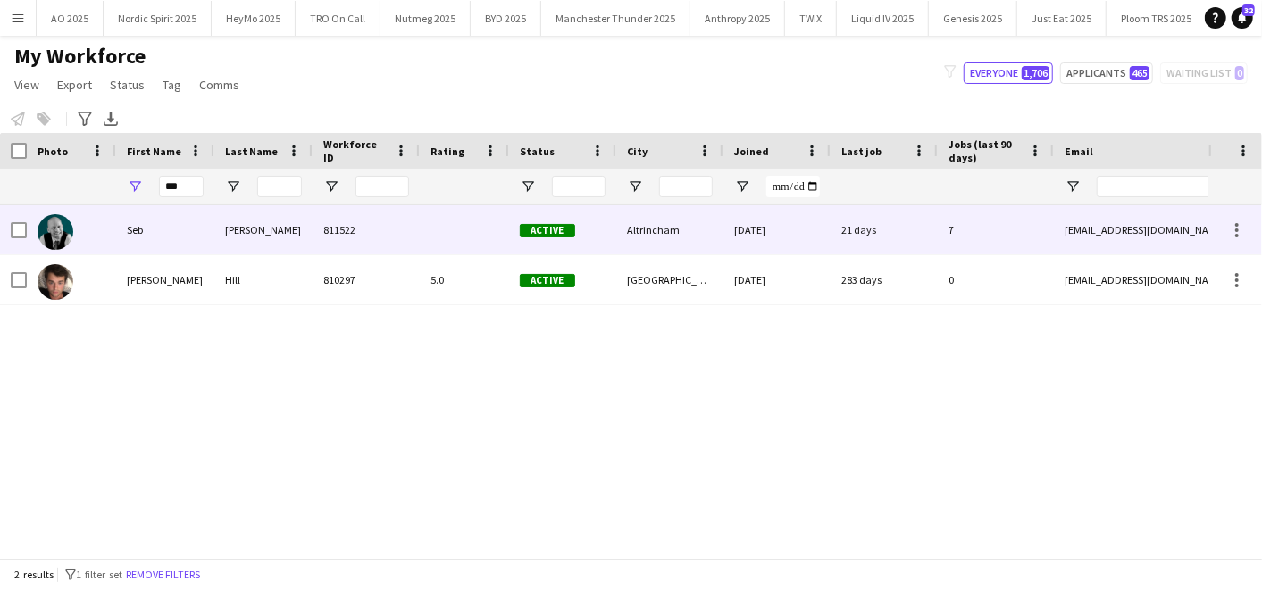
click at [116, 245] on div "Seb" at bounding box center [165, 229] width 98 height 49
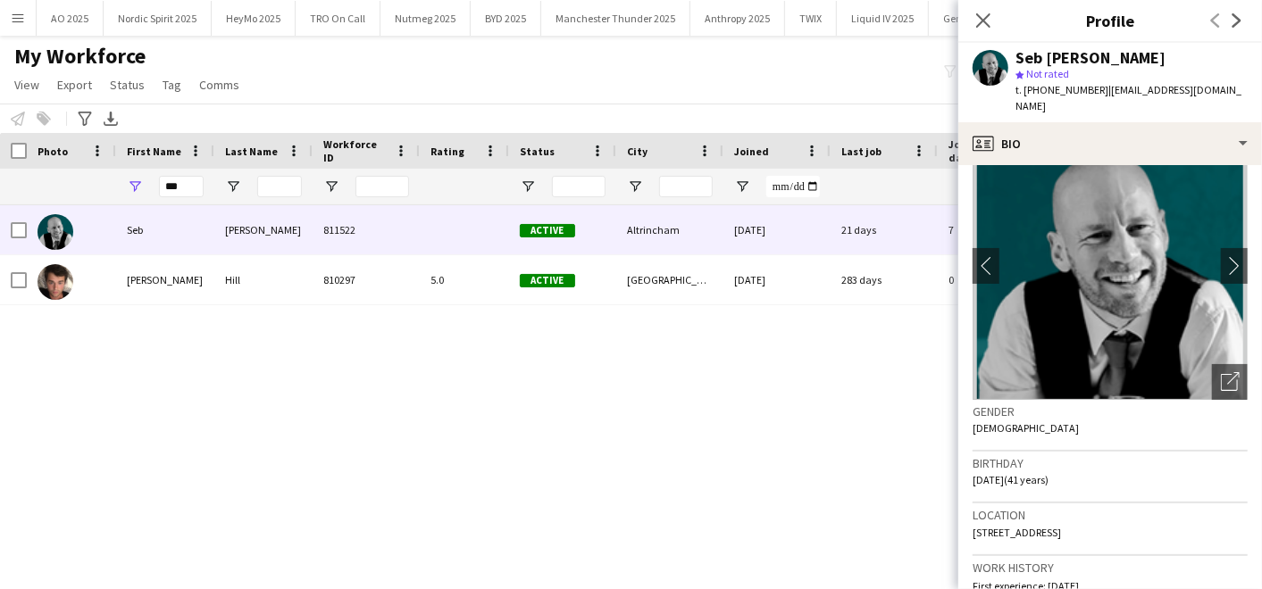
scroll to position [48, 0]
drag, startPoint x: 977, startPoint y: 518, endPoint x: 1140, endPoint y: 526, distance: 163.6
click at [1140, 526] on div "Location [STREET_ADDRESS]" at bounding box center [1109, 529] width 275 height 52
drag, startPoint x: 1105, startPoint y: 91, endPoint x: 1200, endPoint y: 92, distance: 95.5
click at [1200, 92] on span "| [EMAIL_ADDRESS][DOMAIN_NAME]" at bounding box center [1128, 97] width 226 height 29
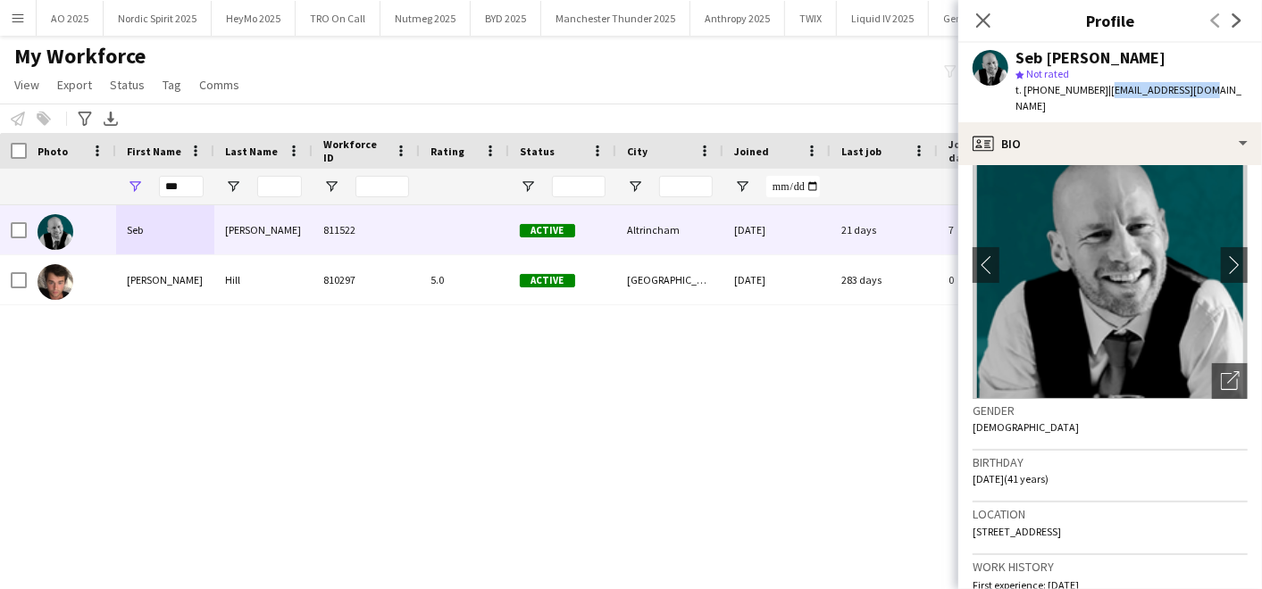
copy span "[EMAIL_ADDRESS][DOMAIN_NAME]"
drag, startPoint x: 1039, startPoint y: 90, endPoint x: 1097, endPoint y: 88, distance: 58.1
click at [1097, 88] on span "t. [PHONE_NUMBER]" at bounding box center [1061, 89] width 93 height 13
copy span "07736770400"
drag, startPoint x: 973, startPoint y: 513, endPoint x: 1179, endPoint y: 515, distance: 205.4
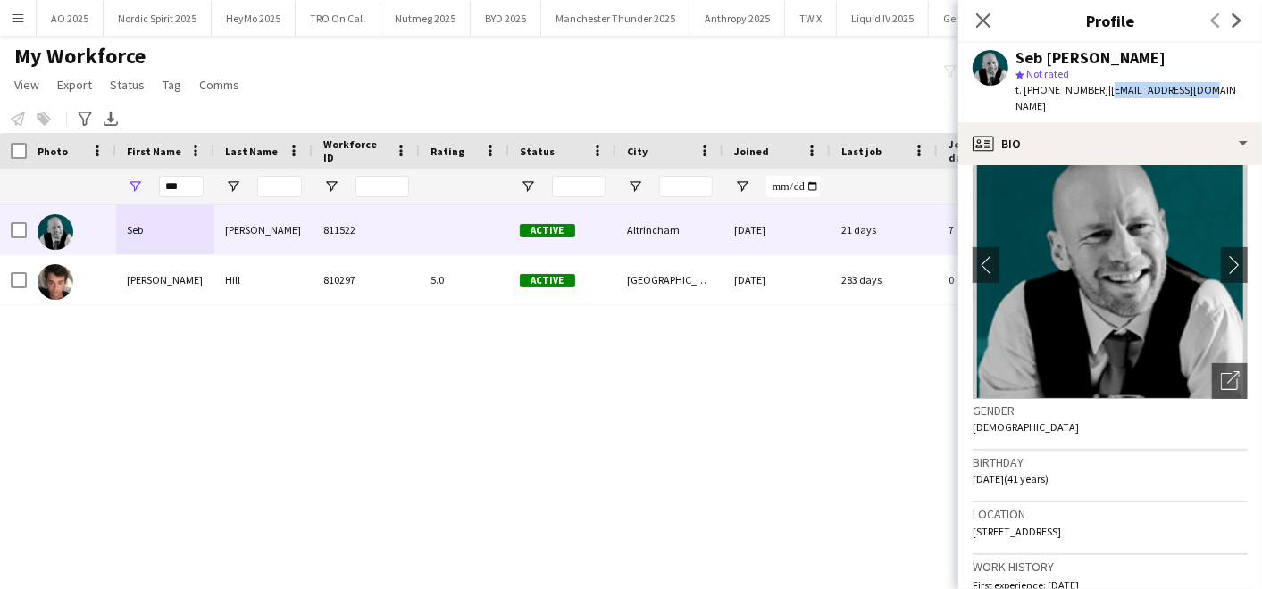
click at [1179, 515] on div "Location [STREET_ADDRESS]" at bounding box center [1109, 529] width 275 height 52
copy span "[STREET_ADDRESS]"
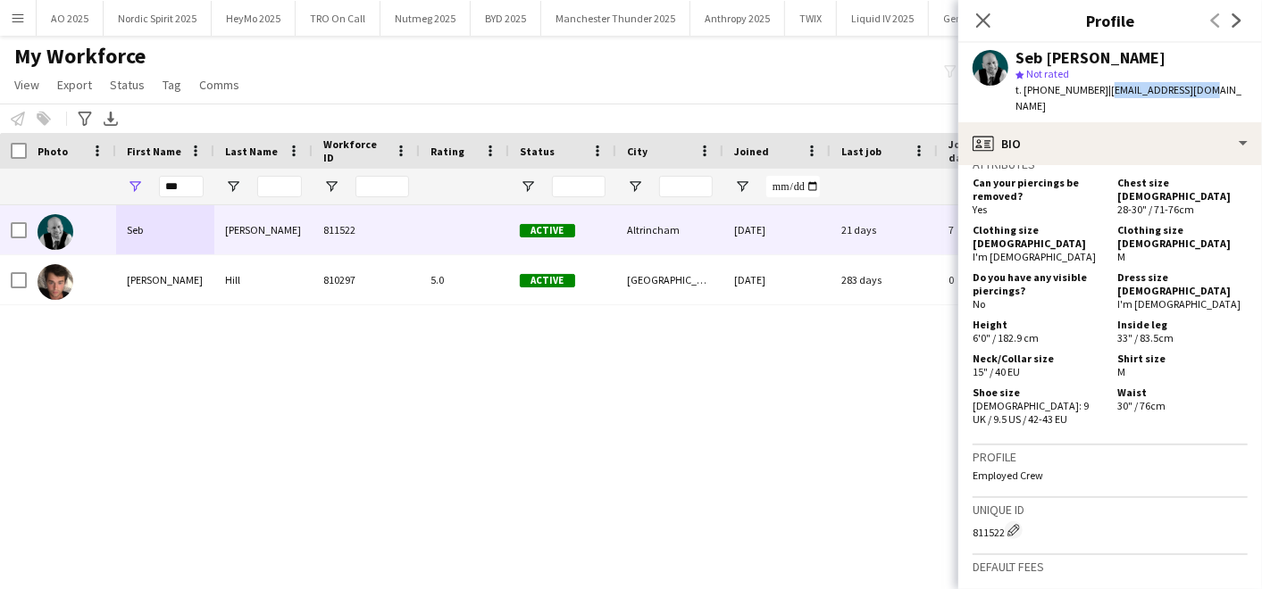
scroll to position [851, 0]
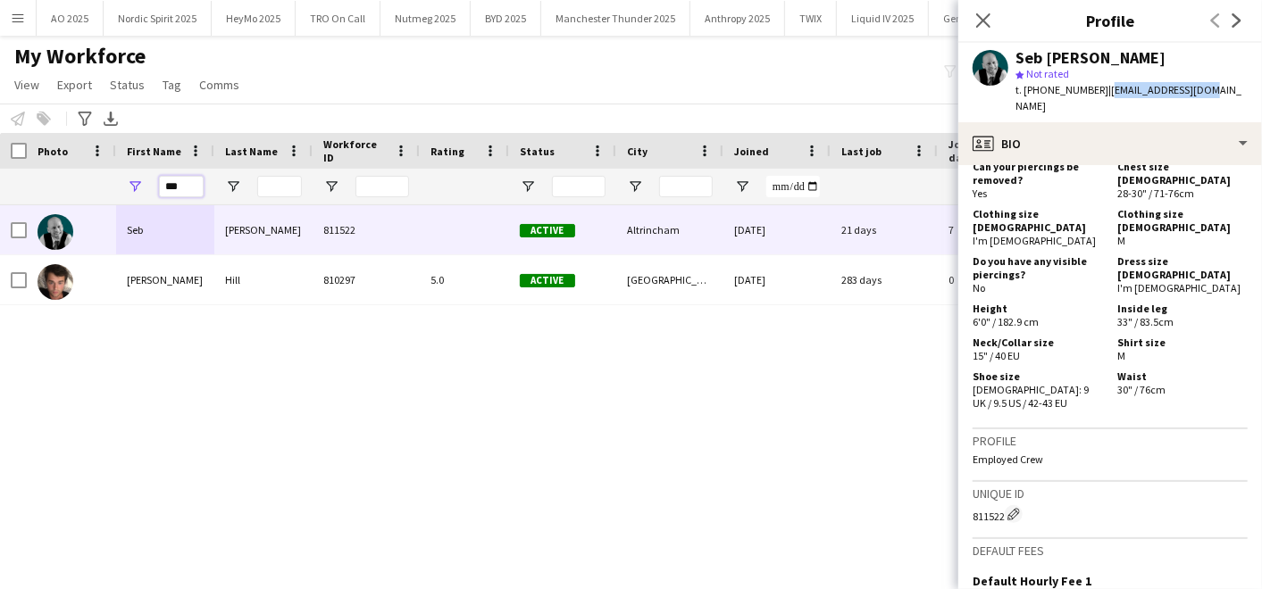
click at [138, 187] on div "***" at bounding box center [165, 187] width 98 height 36
type input "*"
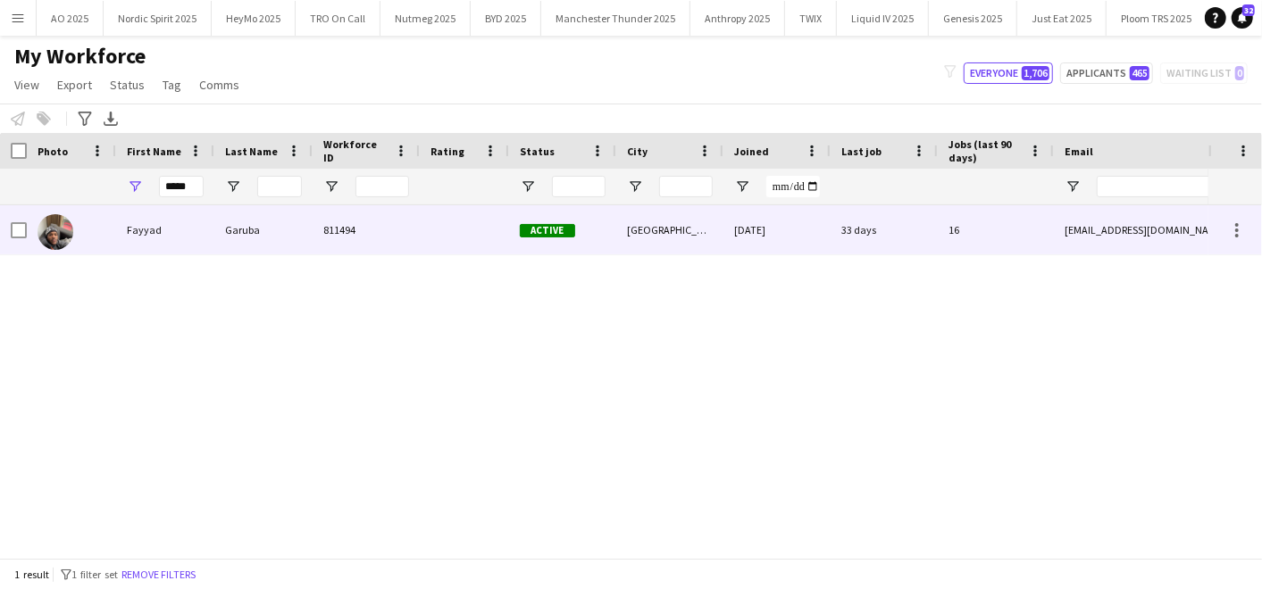
click at [119, 226] on div "Fayyad" at bounding box center [165, 229] width 98 height 49
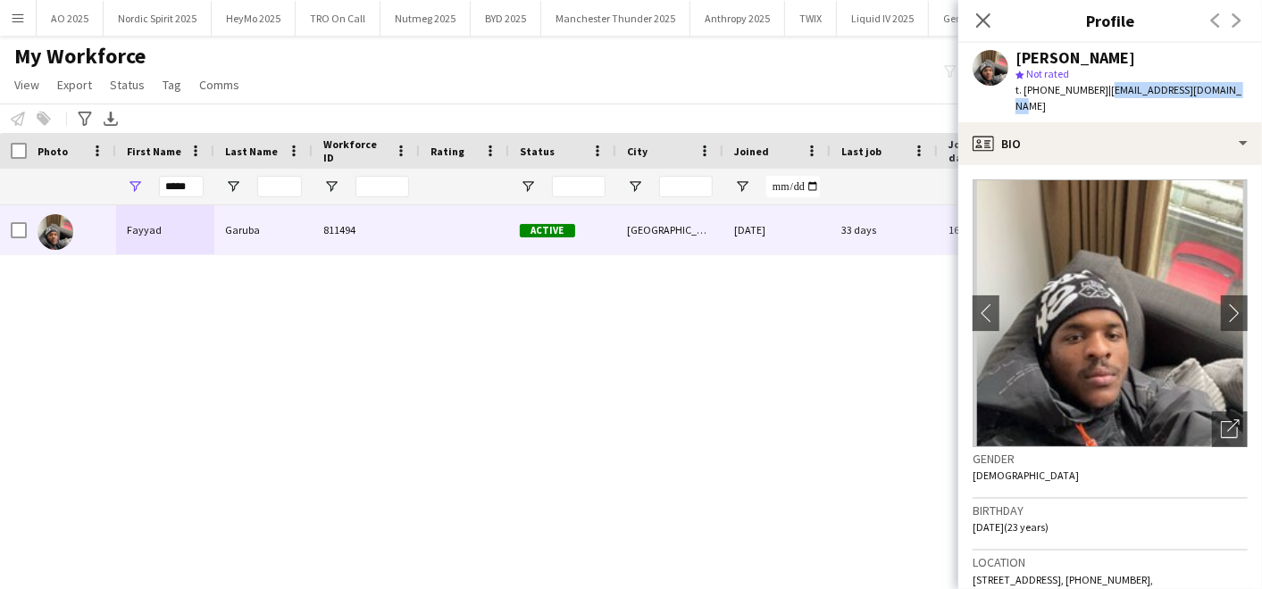
drag, startPoint x: 1099, startPoint y: 92, endPoint x: 1225, endPoint y: 89, distance: 125.9
click at [1225, 89] on div "[PERSON_NAME] star Not rated t. [PHONE_NUMBER] | [EMAIL_ADDRESS][DOMAIN_NAME]" at bounding box center [1110, 82] width 304 height 79
copy span "[EMAIL_ADDRESS][DOMAIN_NAME]"
drag, startPoint x: 1037, startPoint y: 87, endPoint x: 1092, endPoint y: 89, distance: 55.4
click at [1092, 89] on span "t. [PHONE_NUMBER]" at bounding box center [1061, 89] width 93 height 13
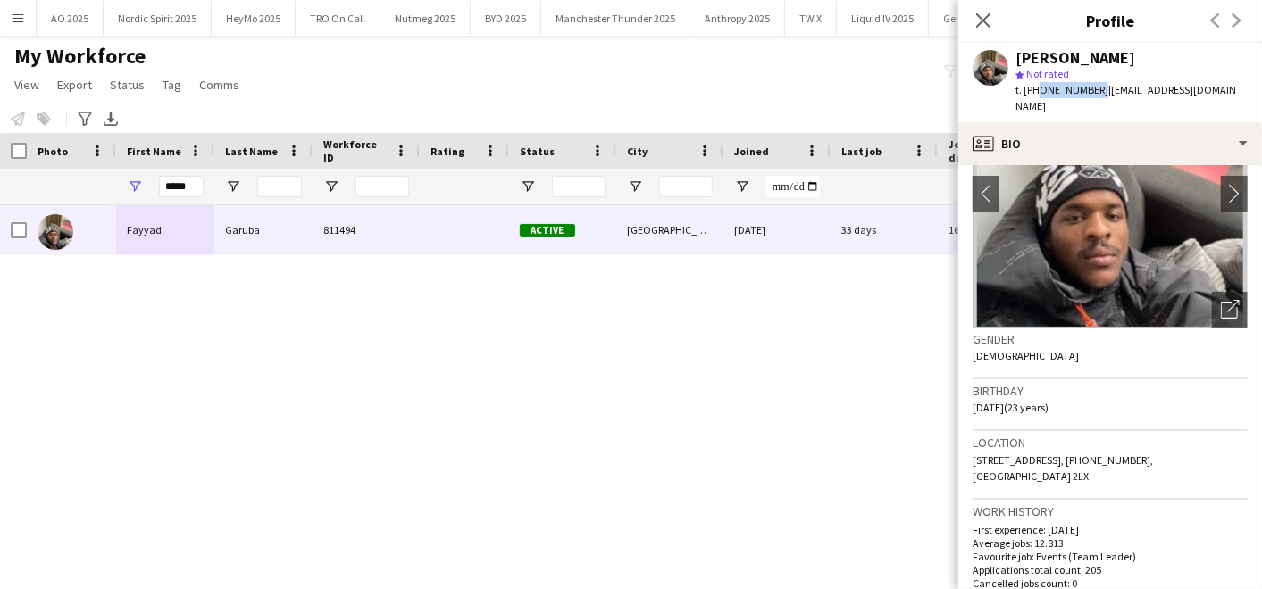
scroll to position [121, 0]
drag, startPoint x: 976, startPoint y: 436, endPoint x: 997, endPoint y: 456, distance: 29.0
click at [997, 456] on div "Location [STREET_ADDRESS], ‪[PHONE_NUMBER]‬, [GEOGRAPHIC_DATA] 2LX" at bounding box center [1109, 464] width 275 height 69
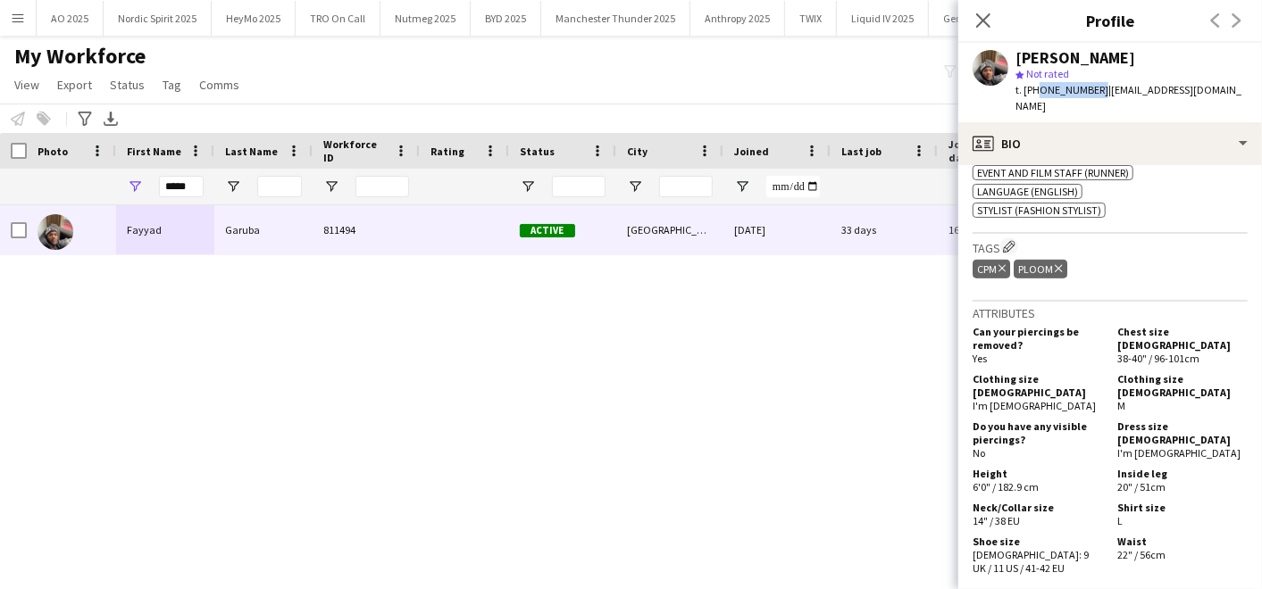
scroll to position [709, 0]
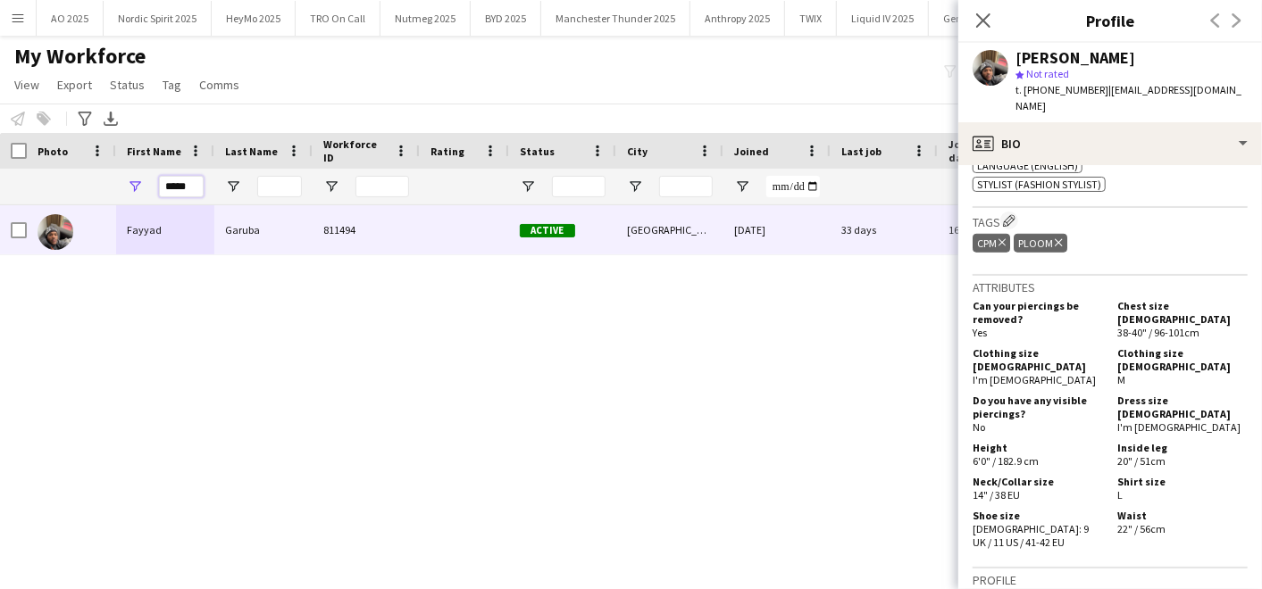
drag, startPoint x: 193, startPoint y: 183, endPoint x: 37, endPoint y: 152, distance: 159.4
click at [37, 152] on div "Workforce Details Photo First Name" at bounding box center [968, 169] width 1936 height 72
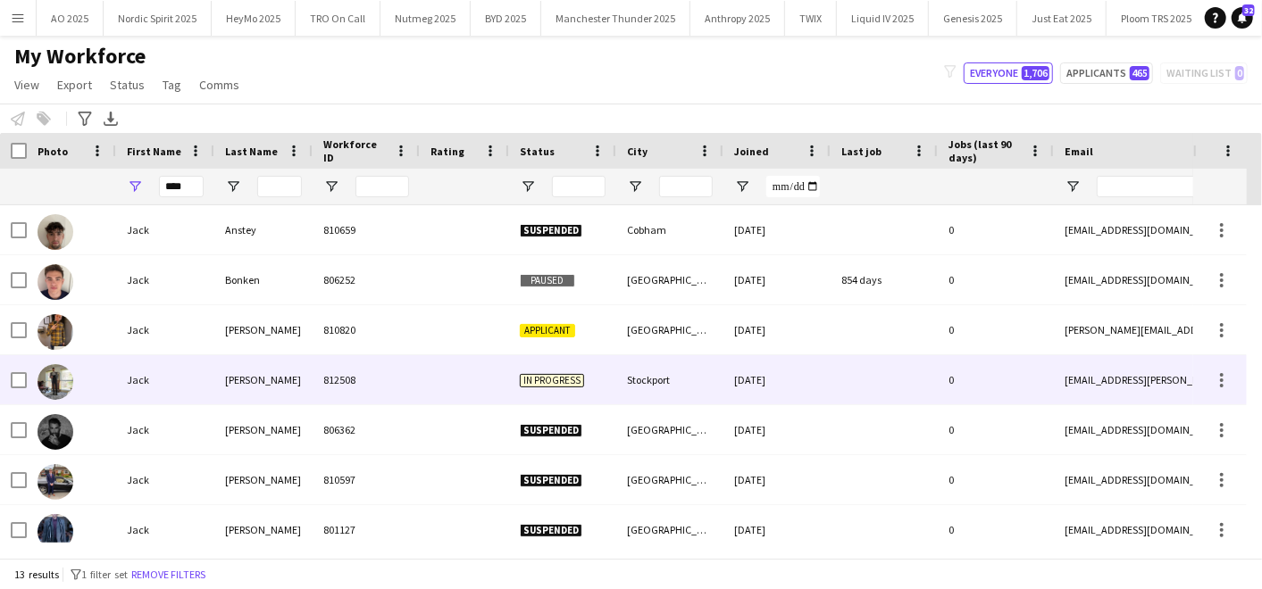
click at [114, 380] on div at bounding box center [71, 379] width 89 height 49
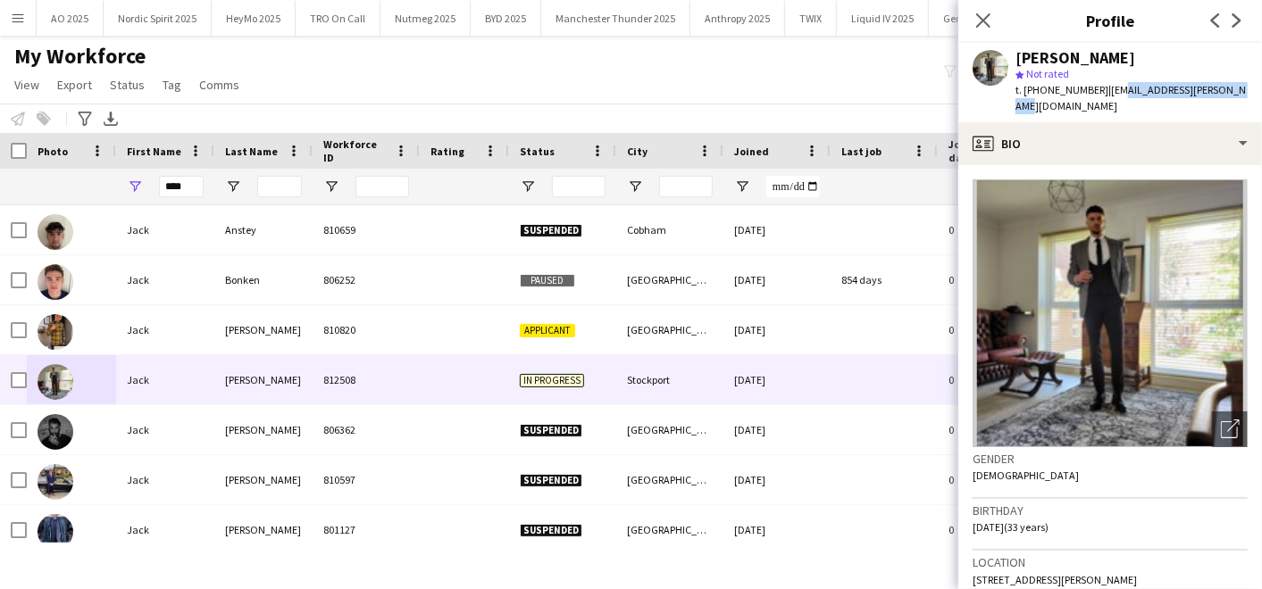
drag, startPoint x: 1105, startPoint y: 86, endPoint x: 1234, endPoint y: 93, distance: 128.8
click at [1234, 93] on div "[PERSON_NAME] star Not rated t. [PHONE_NUMBER] | [PERSON_NAME][EMAIL_ADDRESS][P…" at bounding box center [1110, 82] width 304 height 79
drag, startPoint x: 1040, startPoint y: 88, endPoint x: 1093, endPoint y: 90, distance: 52.7
click at [1093, 90] on span "t. [PHONE_NUMBER]" at bounding box center [1061, 89] width 93 height 13
click at [195, 186] on input "****" at bounding box center [181, 186] width 45 height 21
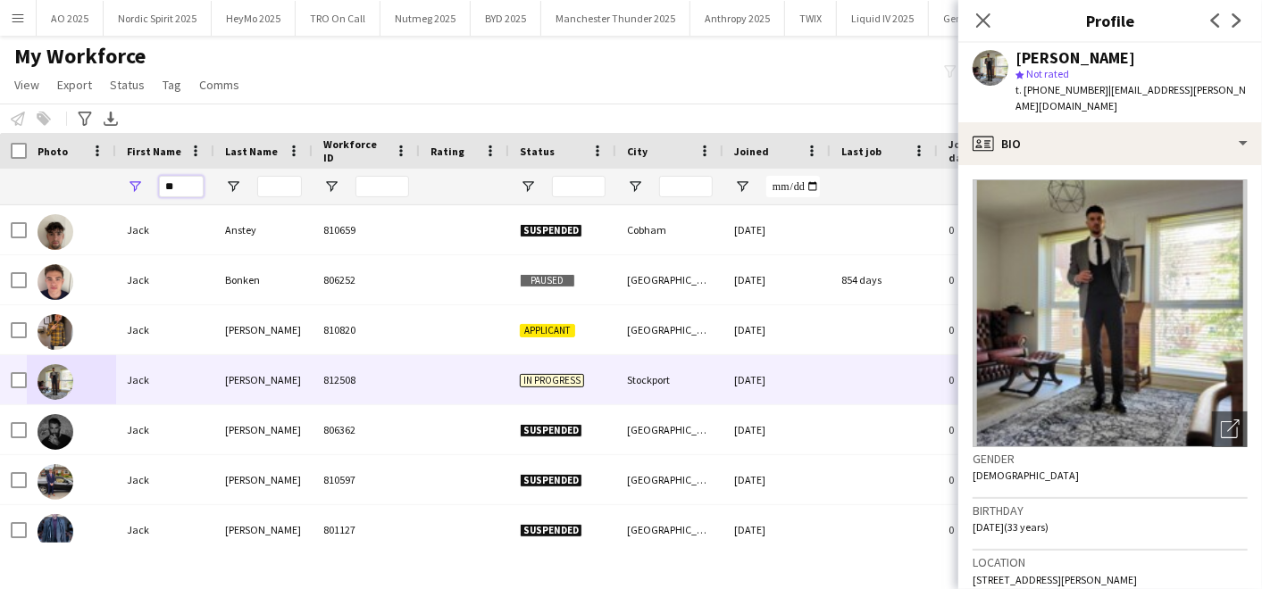
type input "*"
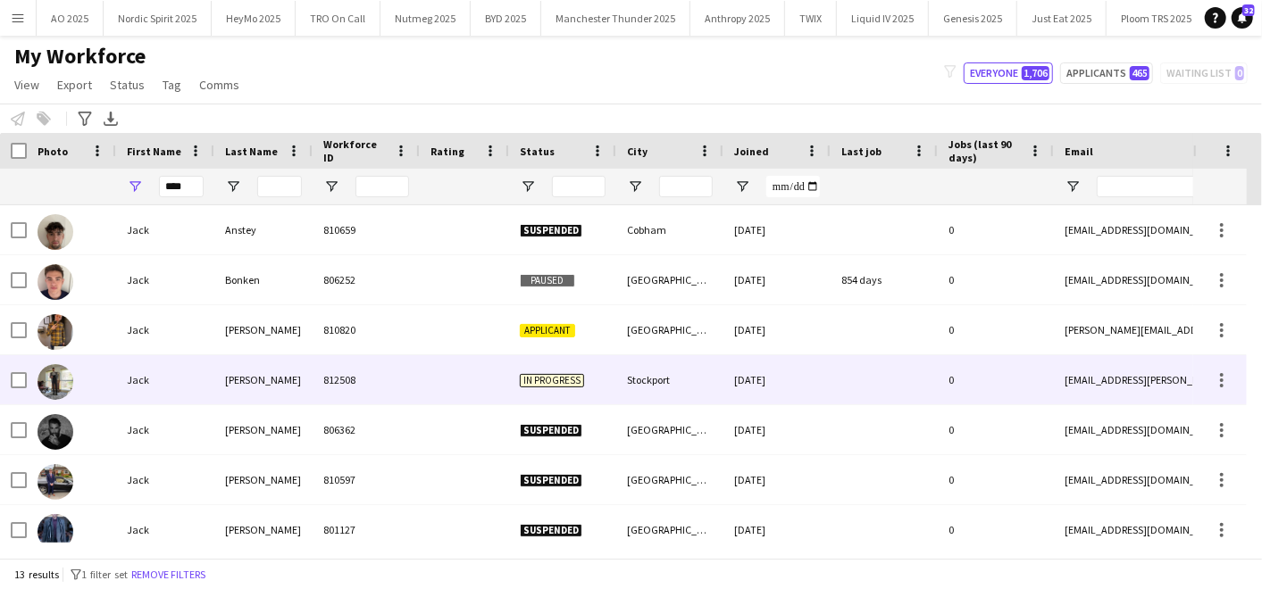
click at [171, 385] on div "Jack" at bounding box center [165, 379] width 98 height 49
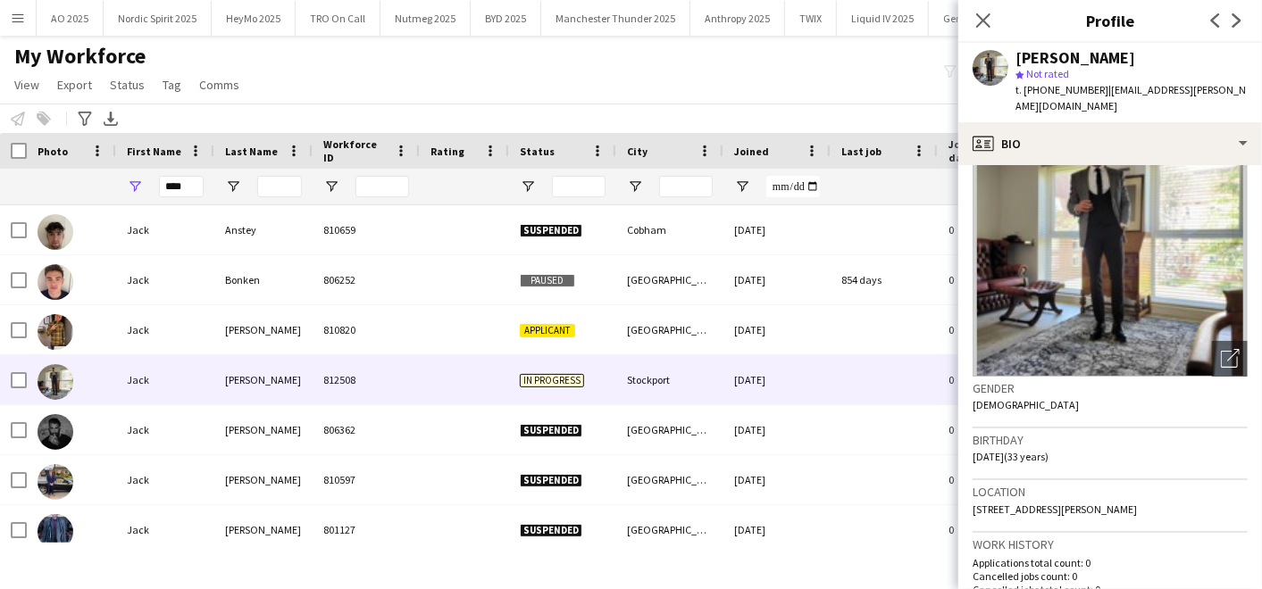
scroll to position [71, 0]
drag, startPoint x: 1060, startPoint y: 490, endPoint x: 1131, endPoint y: 490, distance: 71.4
click at [1131, 502] on span "[STREET_ADDRESS][PERSON_NAME]" at bounding box center [1054, 508] width 164 height 13
drag, startPoint x: 1131, startPoint y: 490, endPoint x: 980, endPoint y: 490, distance: 151.8
click at [980, 490] on app-crew-profile-bio "Open photos pop-in Gender [DEMOGRAPHIC_DATA] Birthday [DEMOGRAPHIC_DATA] (33 ye…" at bounding box center [1110, 377] width 304 height 424
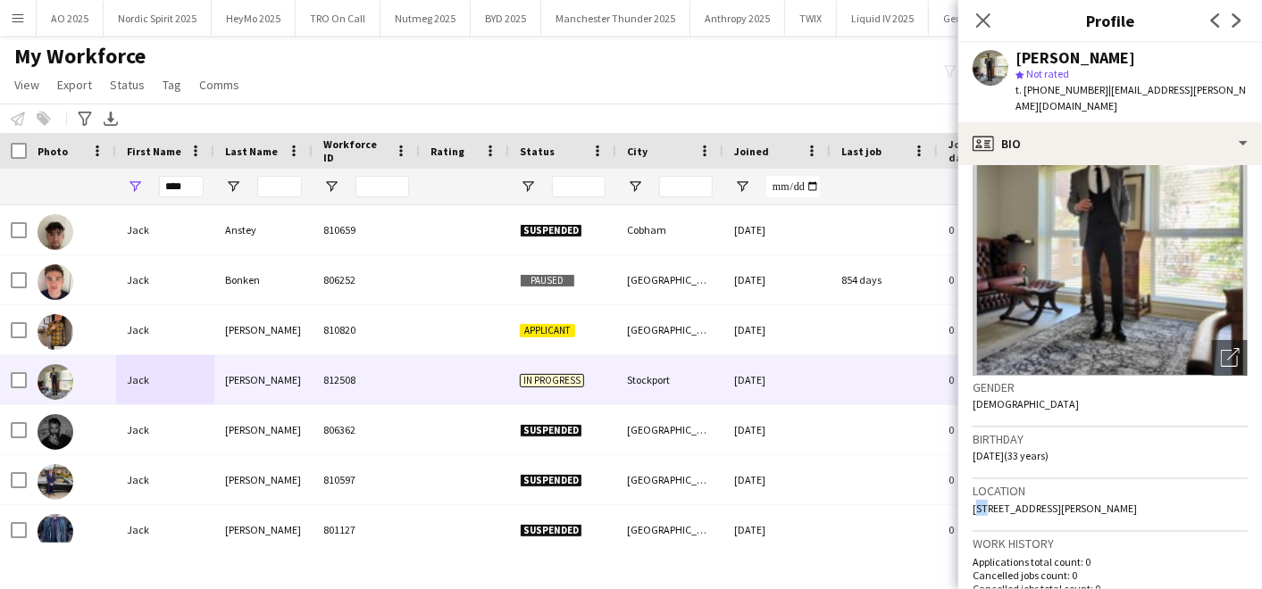
click at [980, 502] on span "[STREET_ADDRESS][PERSON_NAME]" at bounding box center [1054, 508] width 164 height 13
click at [977, 502] on span "[STREET_ADDRESS][PERSON_NAME]" at bounding box center [1054, 508] width 164 height 13
drag, startPoint x: 977, startPoint y: 489, endPoint x: 1214, endPoint y: 487, distance: 237.5
click at [1214, 487] on div "Location [STREET_ADDRESS][PERSON_NAME]" at bounding box center [1109, 506] width 275 height 52
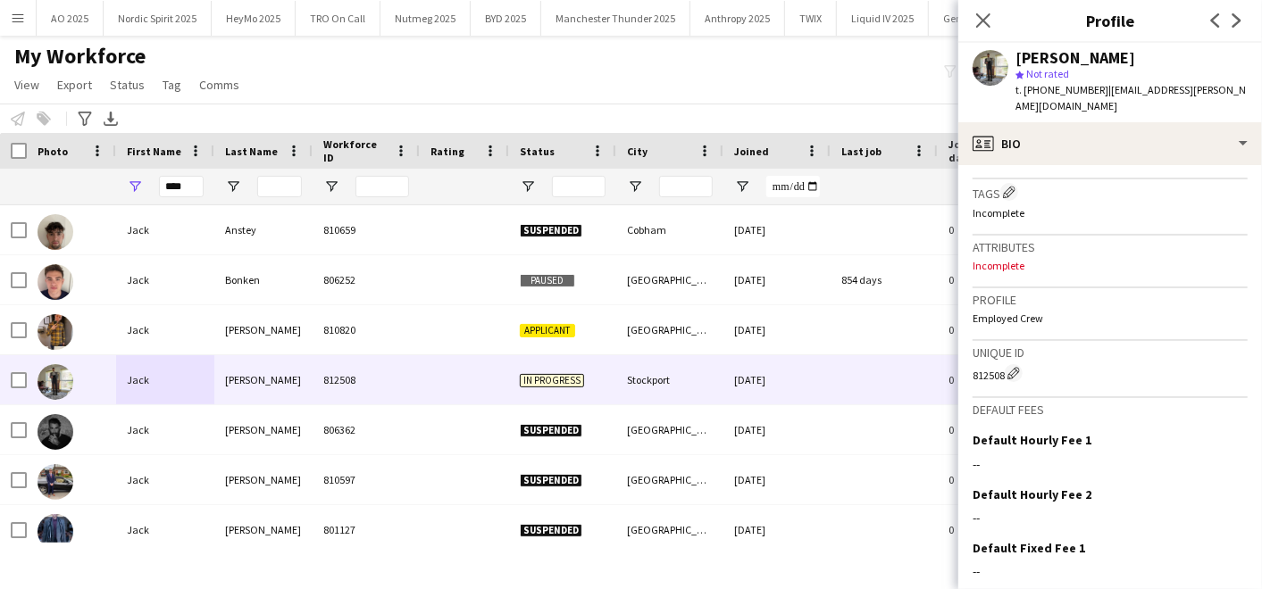
scroll to position [742, 0]
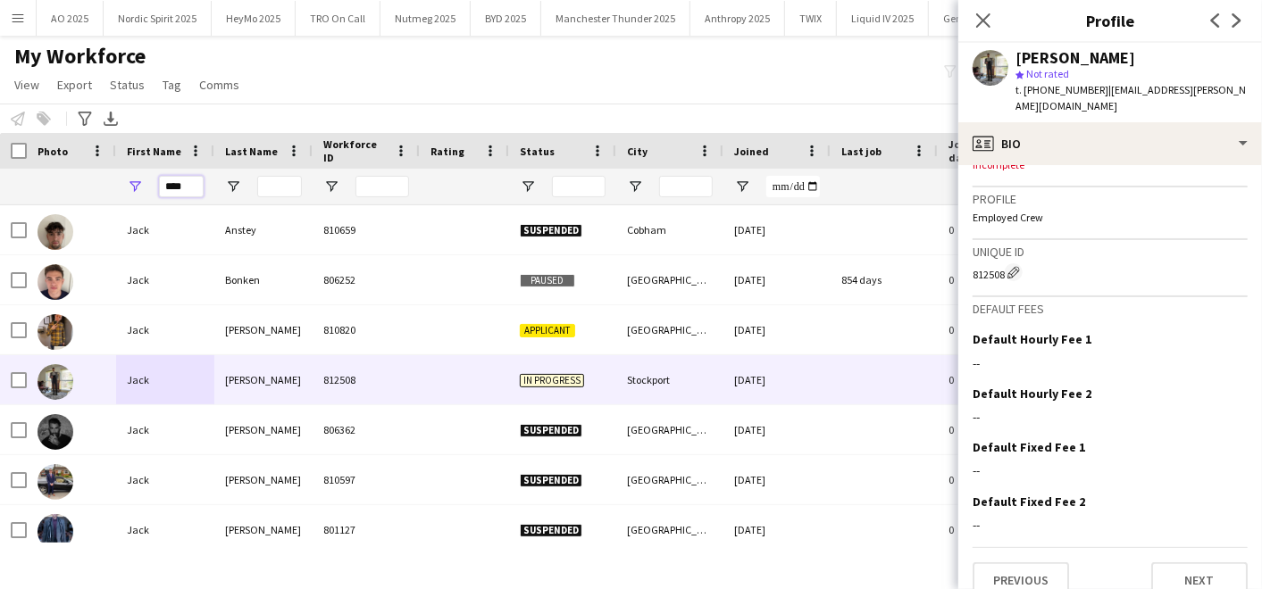
click at [196, 181] on input "****" at bounding box center [181, 186] width 45 height 21
type input "*"
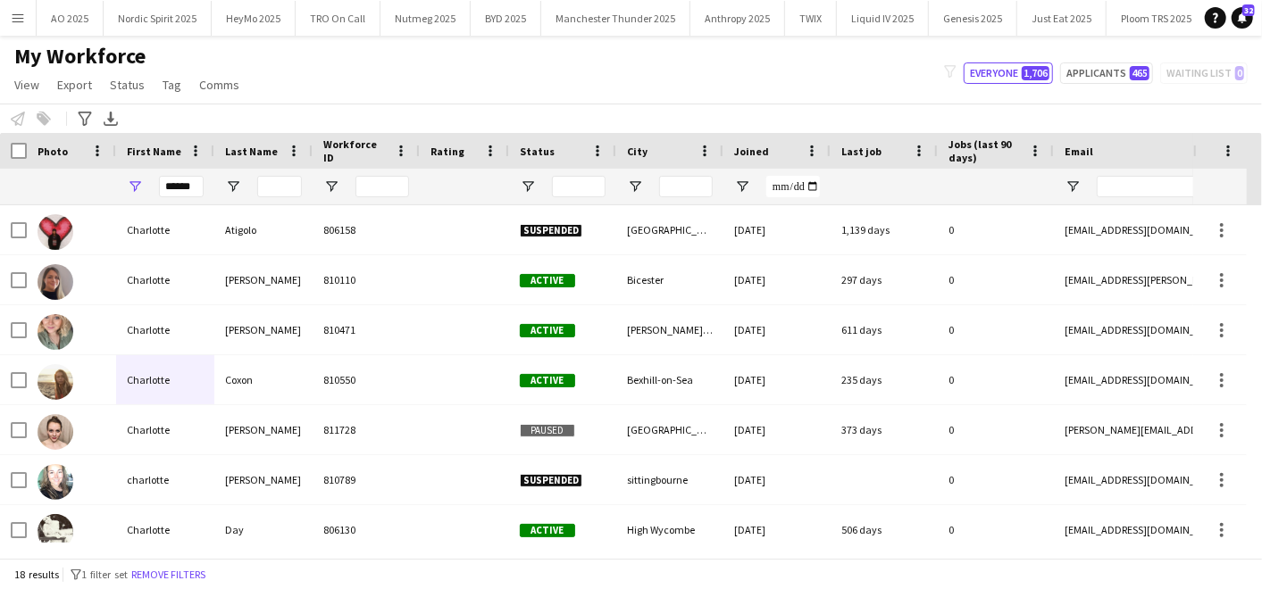
click at [415, 101] on div "My Workforce View Views Default view Compliance Log New view Update view Delete…" at bounding box center [631, 73] width 1262 height 61
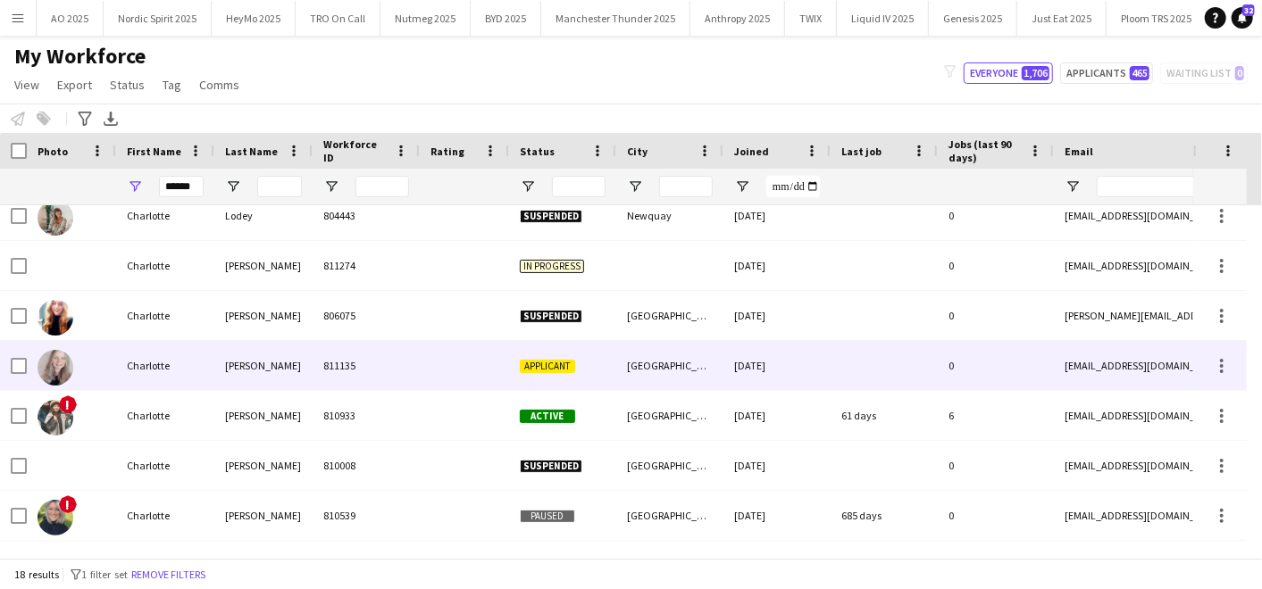
scroll to position [505, 0]
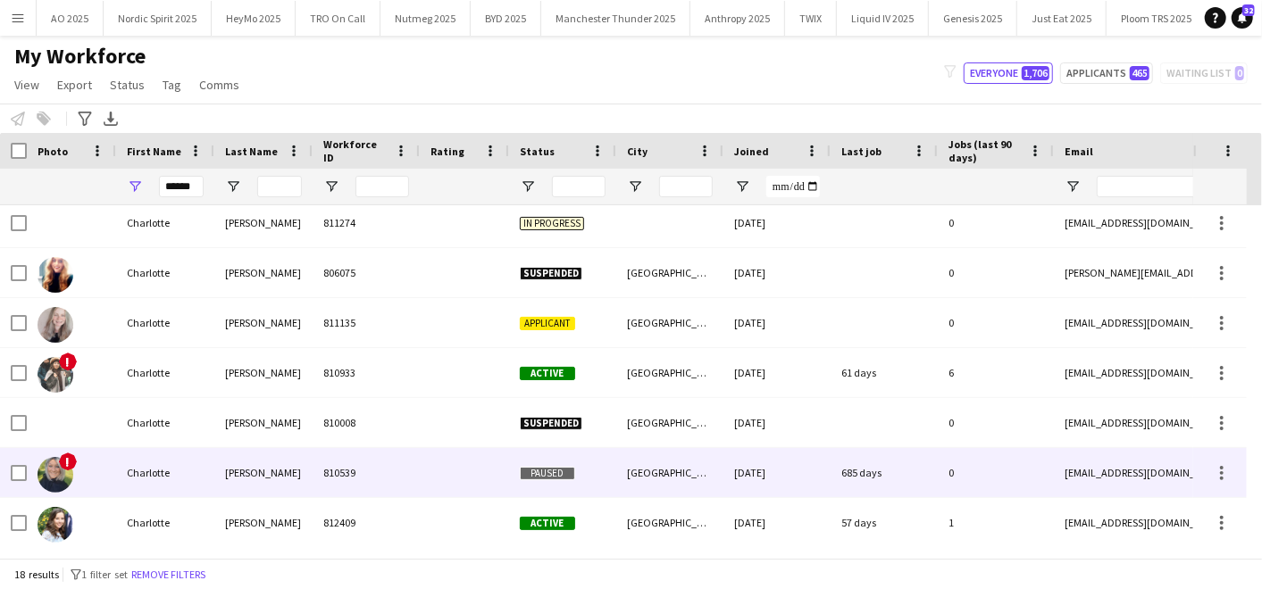
click at [256, 466] on div "[PERSON_NAME]" at bounding box center [263, 472] width 98 height 49
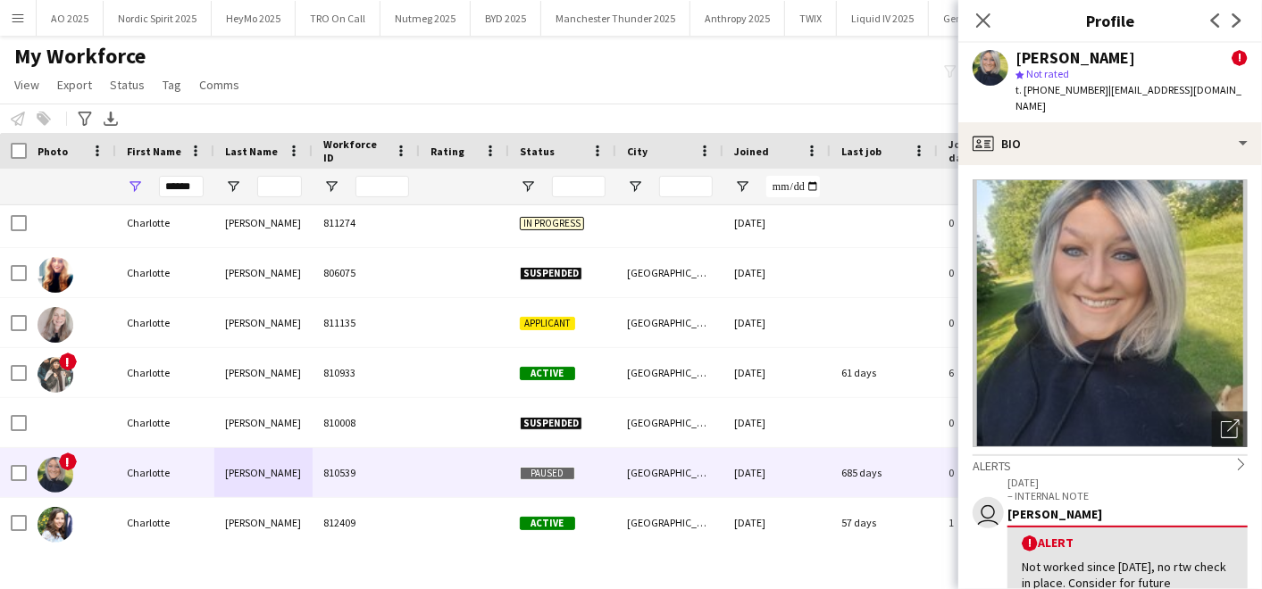
click at [1190, 79] on div "star Not rated" at bounding box center [1131, 74] width 232 height 16
drag, startPoint x: 1102, startPoint y: 89, endPoint x: 1238, endPoint y: 102, distance: 137.2
click at [1238, 102] on div "[PERSON_NAME] ! star Not rated t. [PHONE_NUMBER] | [EMAIL_ADDRESS][DOMAIN_NAME]" at bounding box center [1110, 82] width 304 height 79
click at [145, 169] on div "******" at bounding box center [165, 187] width 98 height 36
click at [186, 190] on input "******" at bounding box center [181, 186] width 45 height 21
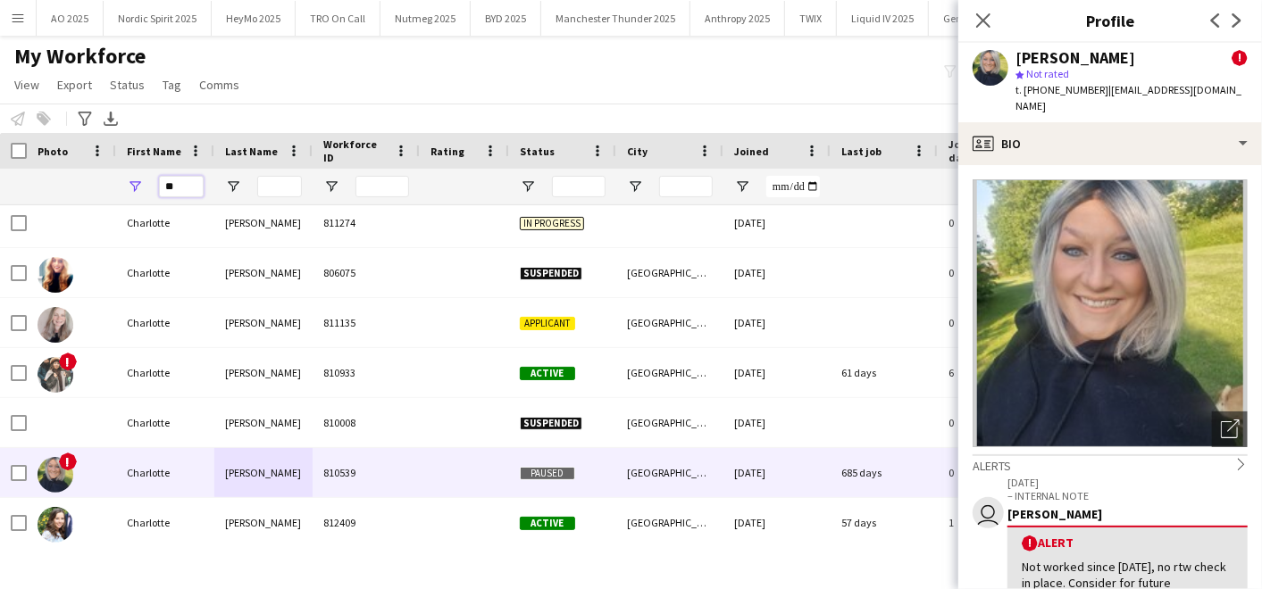
type input "*"
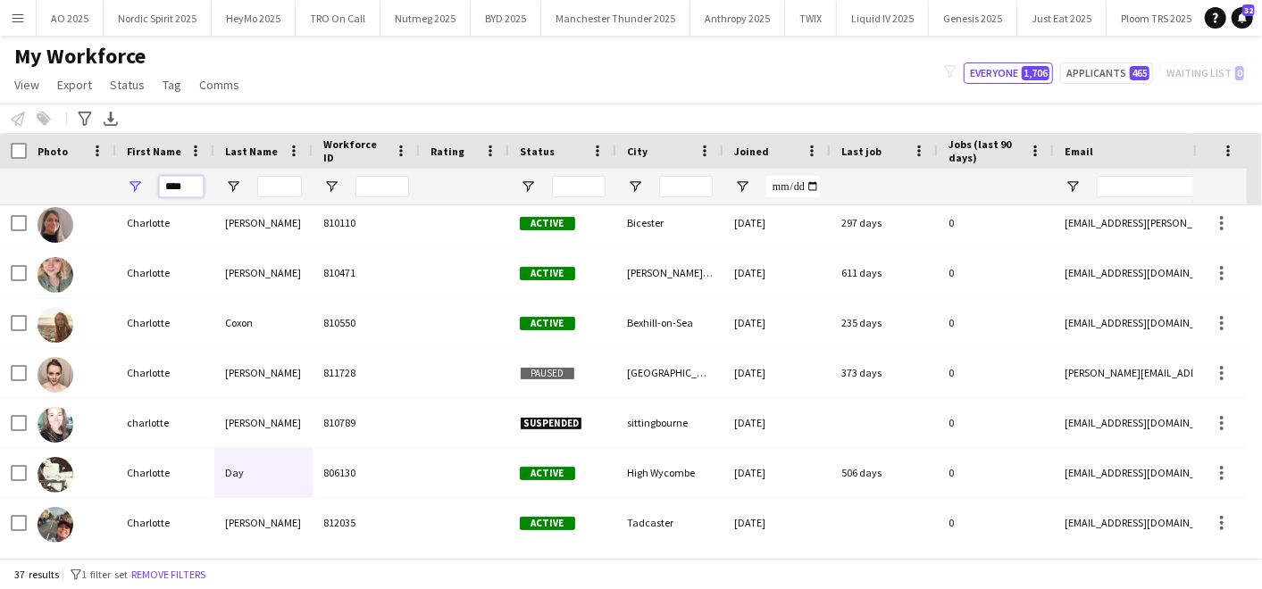
scroll to position [614, 0]
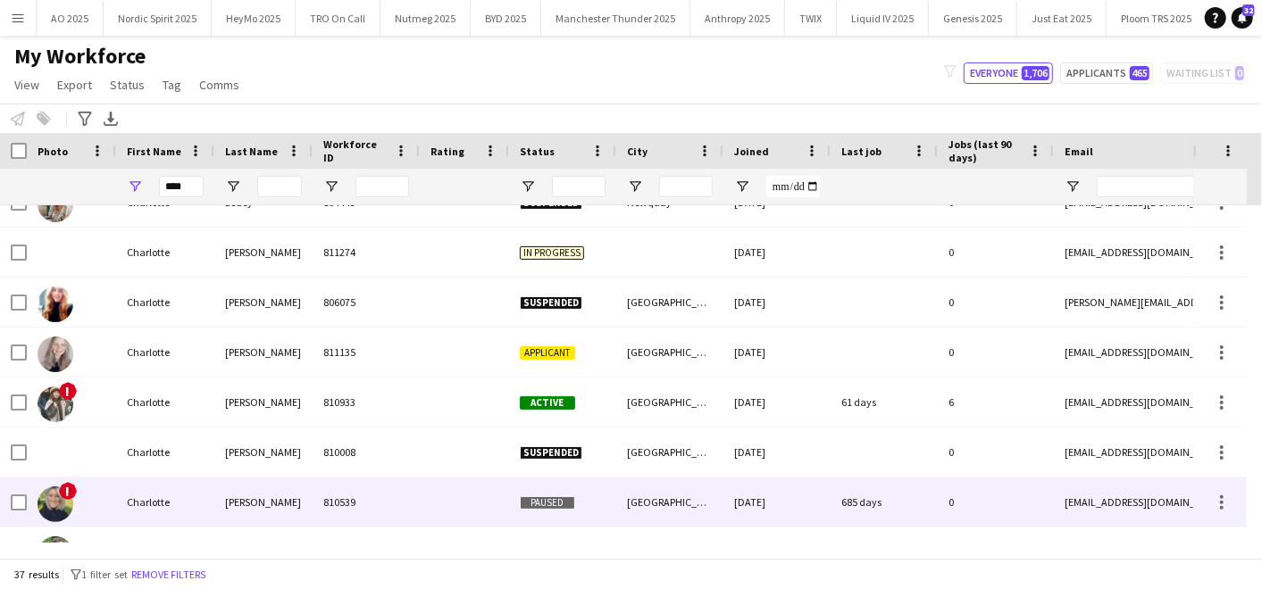
click at [161, 485] on div "Charlotte" at bounding box center [165, 502] width 98 height 49
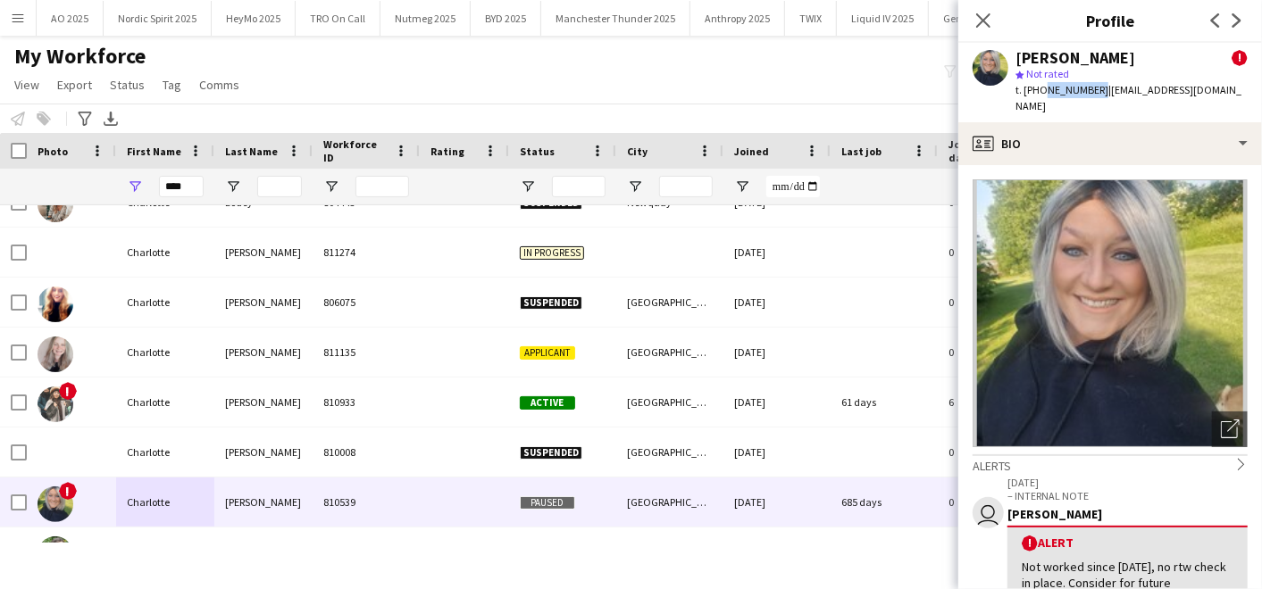
drag, startPoint x: 1039, startPoint y: 91, endPoint x: 1090, endPoint y: 89, distance: 50.9
click at [1090, 89] on span "t. [PHONE_NUMBER]" at bounding box center [1061, 89] width 93 height 13
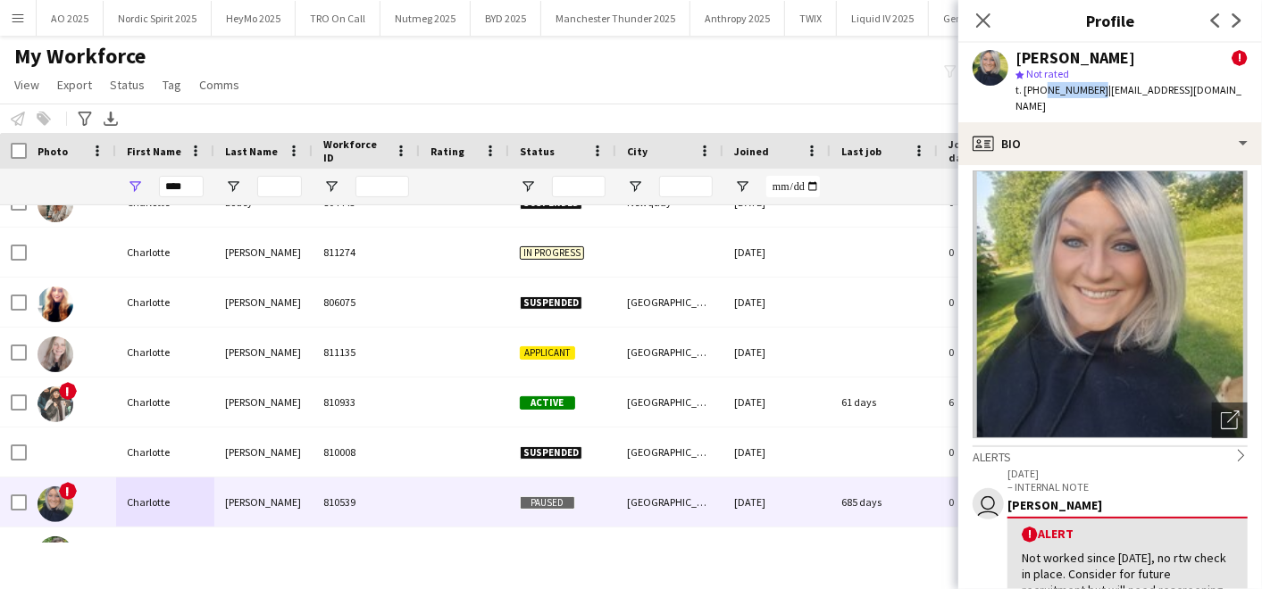
scroll to position [4, 0]
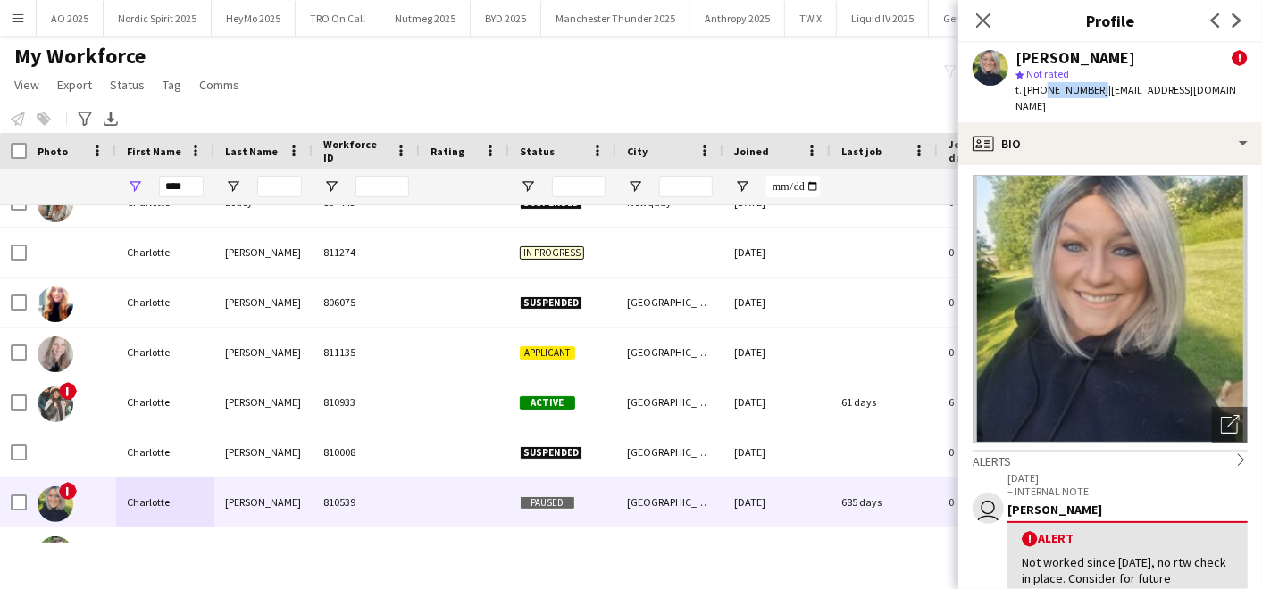
drag, startPoint x: 1102, startPoint y: 89, endPoint x: 1265, endPoint y: 91, distance: 163.4
click at [1261, 91] on html "Menu Boards Boards Boards All jobs Status Workforce Workforce My Workforce Recr…" at bounding box center [631, 294] width 1262 height 589
click at [1224, 87] on span "| [EMAIL_ADDRESS][DOMAIN_NAME]" at bounding box center [1128, 97] width 226 height 29
drag, startPoint x: 1102, startPoint y: 89, endPoint x: 1236, endPoint y: 96, distance: 134.1
click at [1236, 96] on span "| [EMAIL_ADDRESS][DOMAIN_NAME]" at bounding box center [1128, 97] width 226 height 29
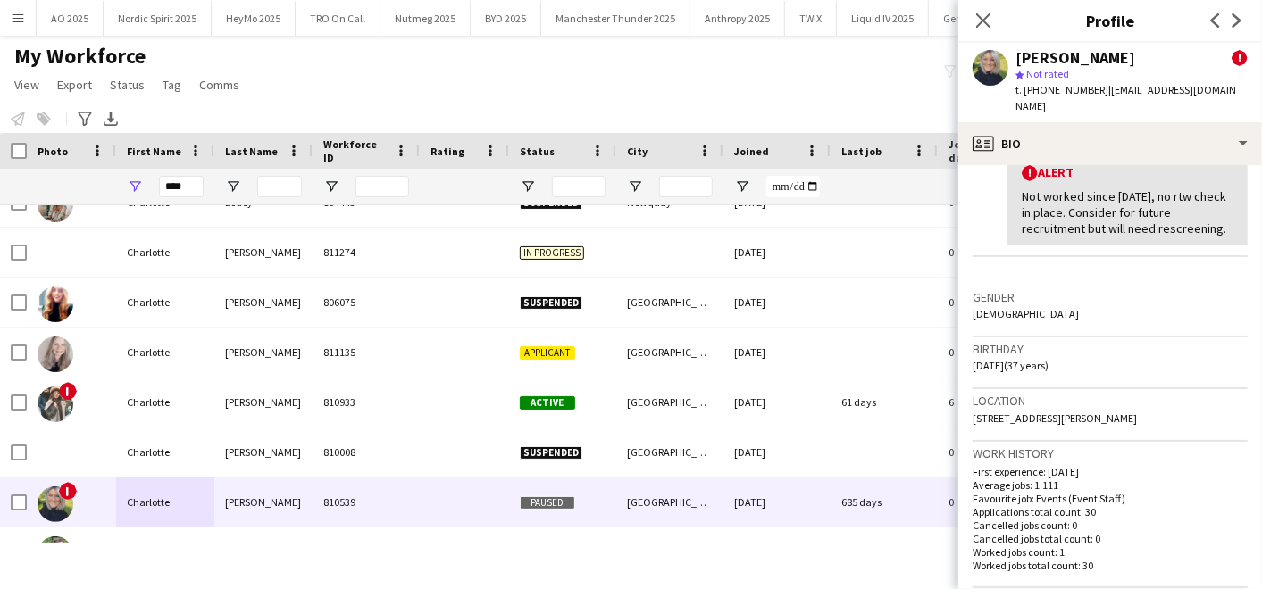
scroll to position [485, 0]
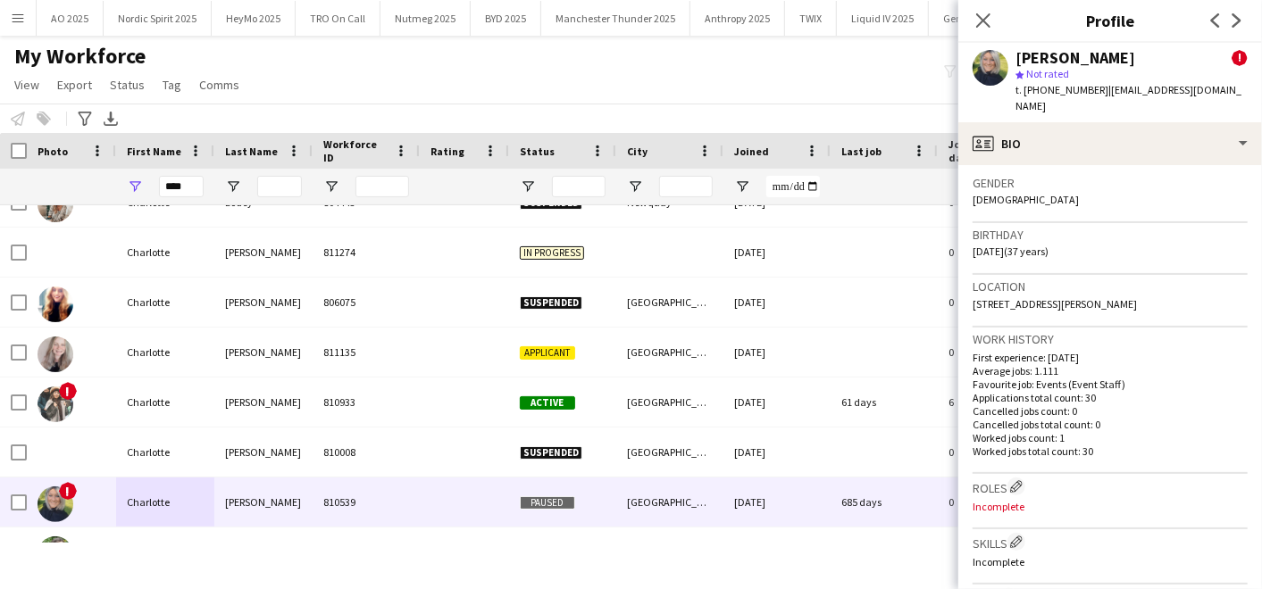
drag, startPoint x: 972, startPoint y: 299, endPoint x: 1121, endPoint y: 304, distance: 149.2
click at [1121, 304] on app-crew-profile-bio "Open photos pop-in Alerts chevron-right user [DATE] – INTERNAL NOTE [PERSON_NAM…" at bounding box center [1110, 377] width 304 height 424
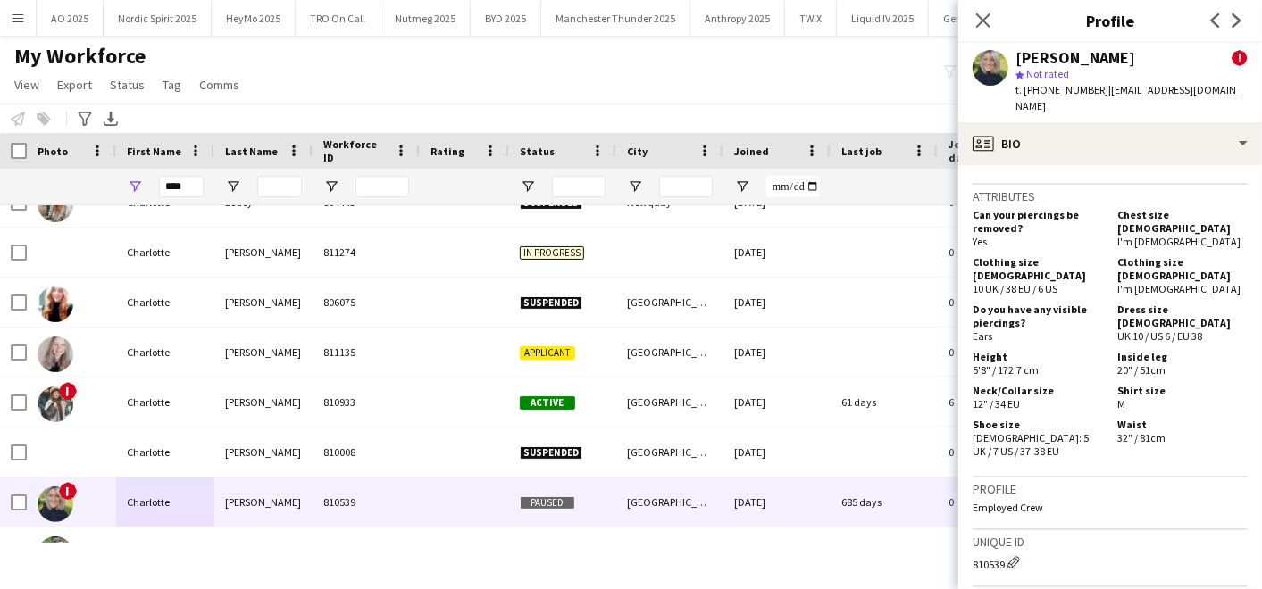
scroll to position [955, 0]
drag, startPoint x: 191, startPoint y: 188, endPoint x: 89, endPoint y: 168, distance: 103.8
click at [89, 169] on div "****" at bounding box center [968, 187] width 1936 height 36
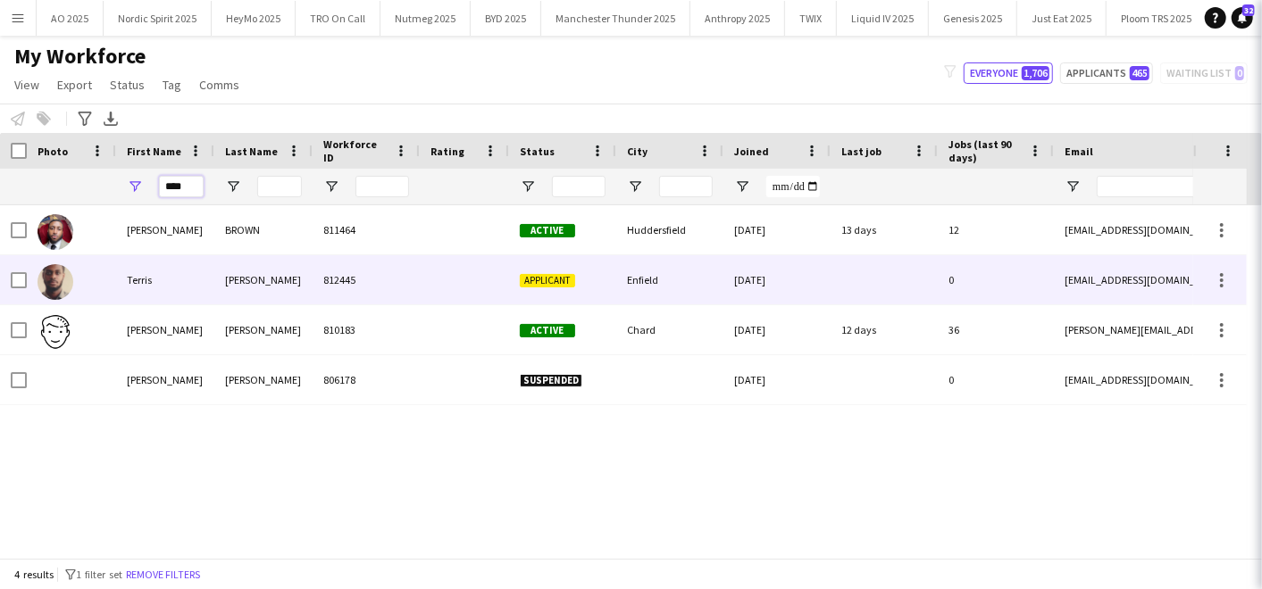
scroll to position [0, 0]
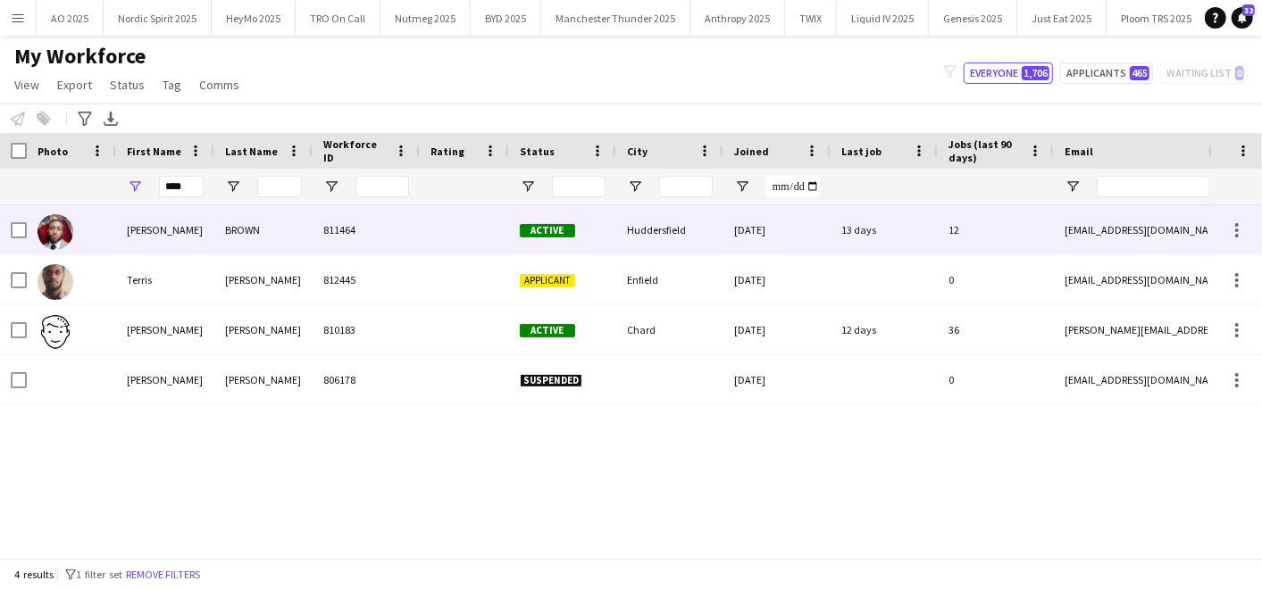
click at [116, 205] on div "[PERSON_NAME]" at bounding box center [165, 229] width 98 height 49
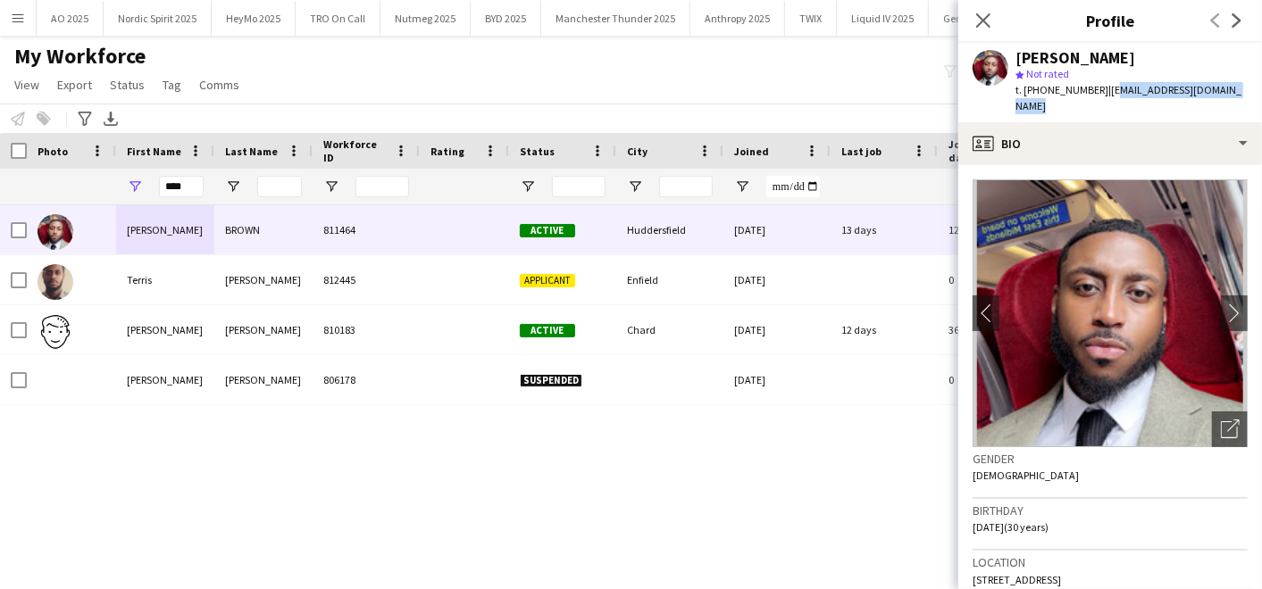
drag, startPoint x: 1105, startPoint y: 92, endPoint x: 1230, endPoint y: 87, distance: 125.1
click at [1230, 87] on span "| [EMAIL_ADDRESS][DOMAIN_NAME]" at bounding box center [1128, 97] width 226 height 29
drag, startPoint x: 1039, startPoint y: 91, endPoint x: 1092, endPoint y: 87, distance: 52.9
click at [1092, 87] on span "t. [PHONE_NUMBER]" at bounding box center [1061, 89] width 93 height 13
drag, startPoint x: 1104, startPoint y: 88, endPoint x: 1233, endPoint y: 96, distance: 129.7
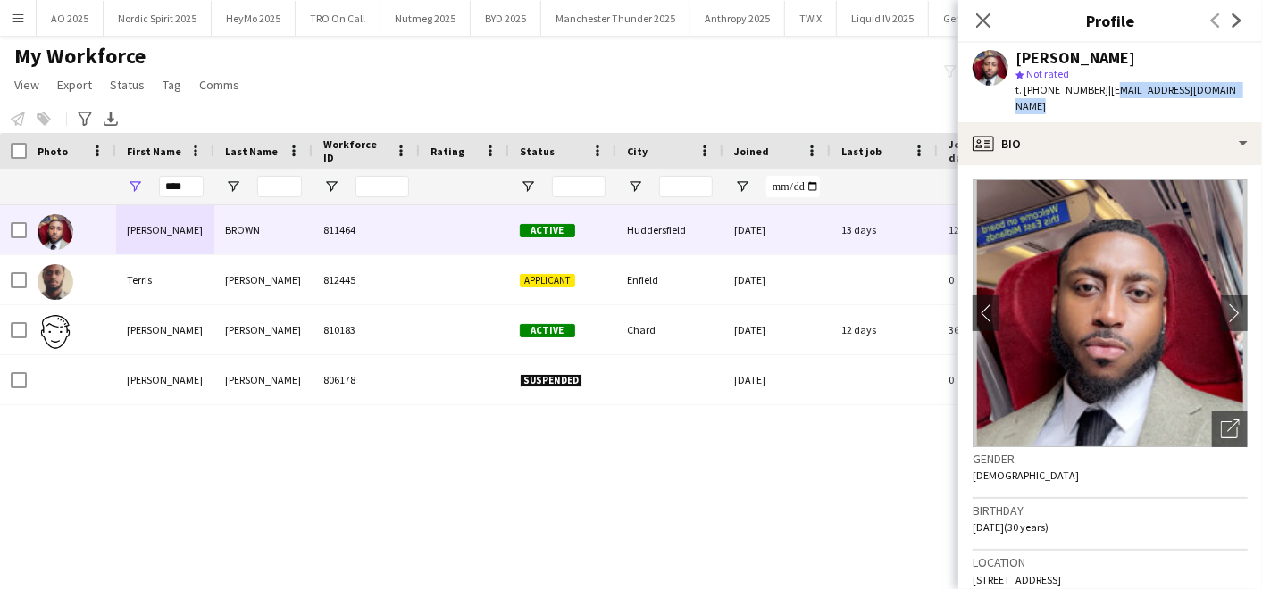
click at [1233, 96] on div "[PERSON_NAME] star Not rated t. [PHONE_NUMBER] | [EMAIL_ADDRESS][DOMAIN_NAME]" at bounding box center [1110, 82] width 304 height 79
drag, startPoint x: 976, startPoint y: 555, endPoint x: 1176, endPoint y: 559, distance: 200.0
click at [1176, 559] on div "Location [STREET_ADDRESS]" at bounding box center [1109, 577] width 275 height 52
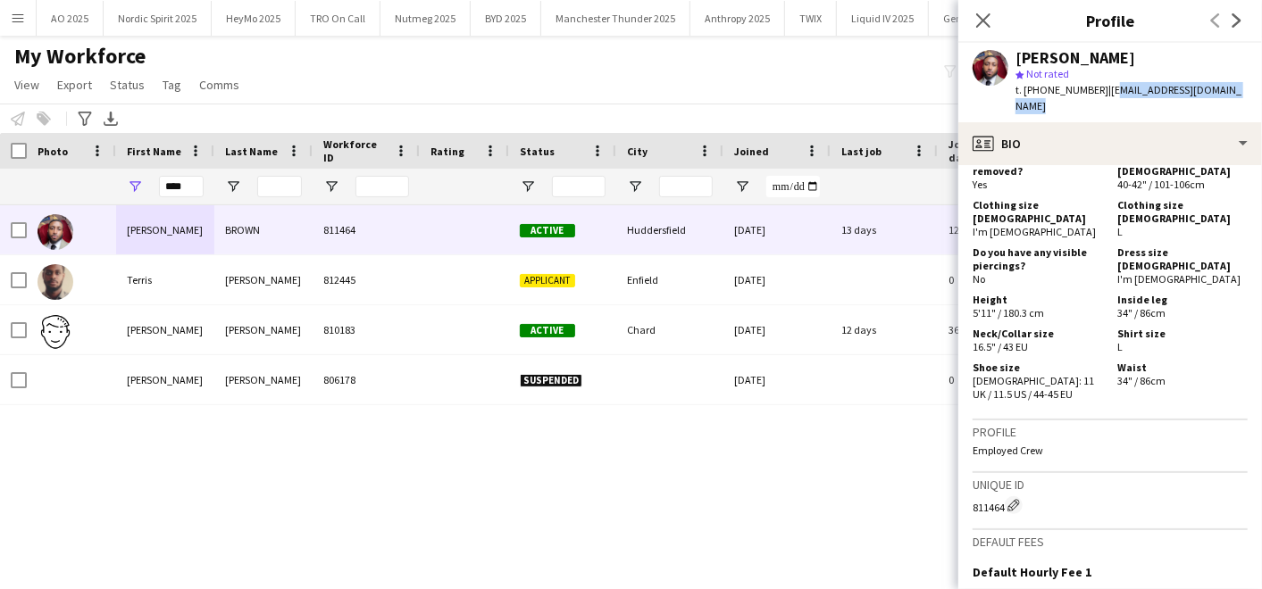
scroll to position [842, 0]
click at [186, 185] on input "****" at bounding box center [181, 186] width 45 height 21
type input "*"
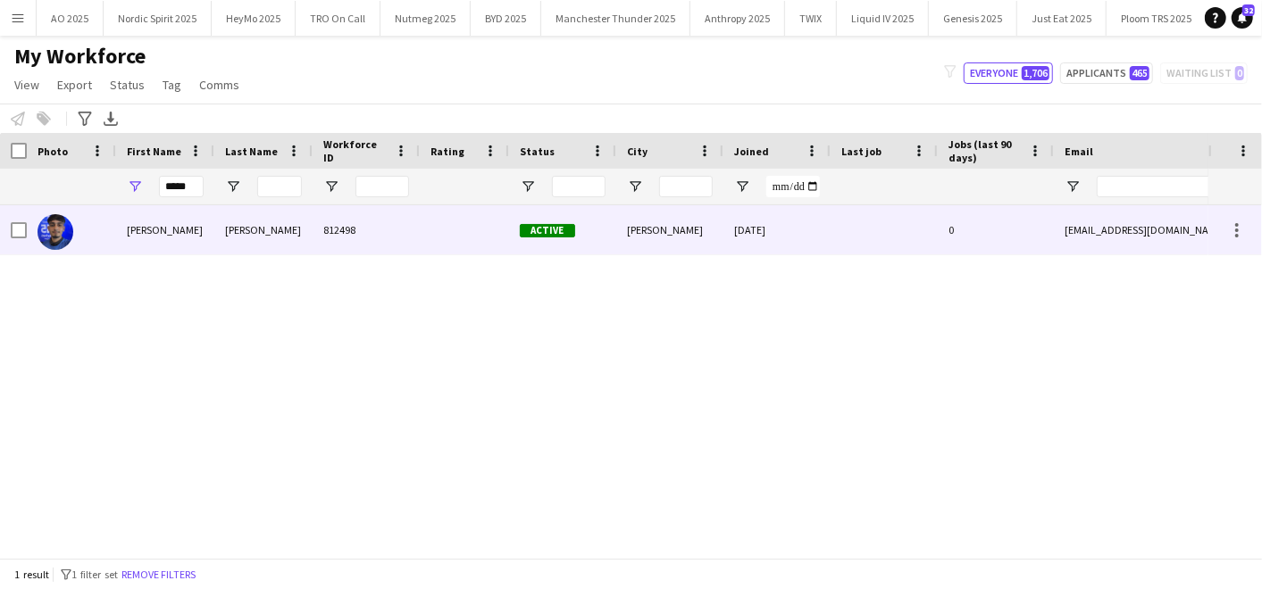
click at [179, 237] on div "[PERSON_NAME]" at bounding box center [165, 229] width 98 height 49
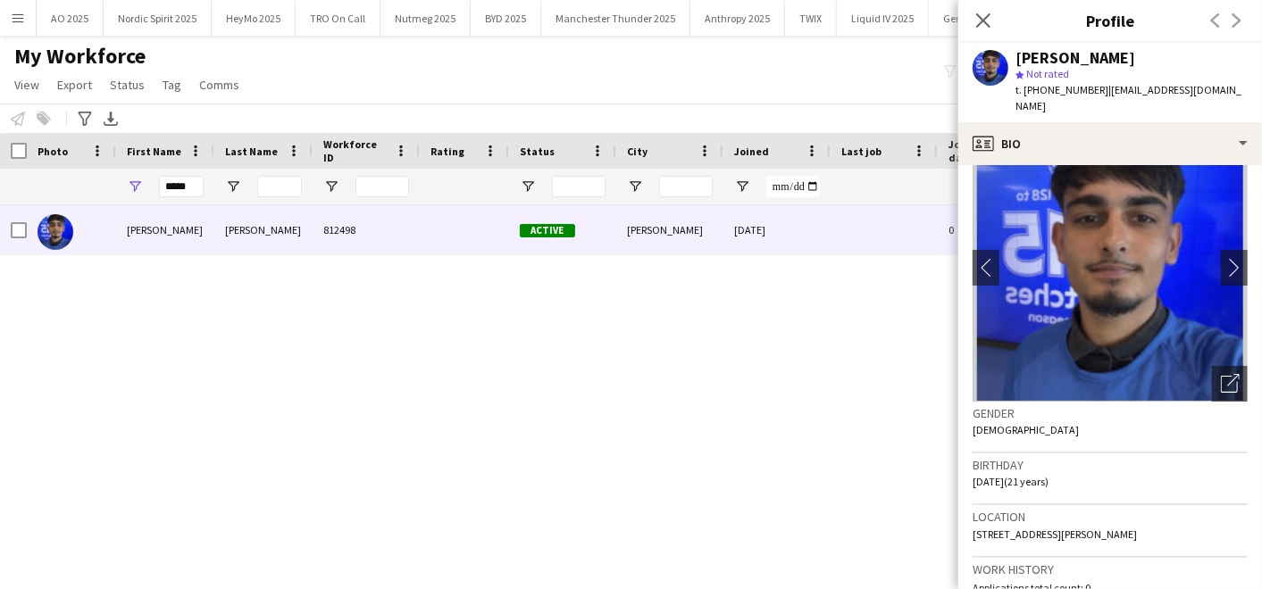
scroll to position [0, 0]
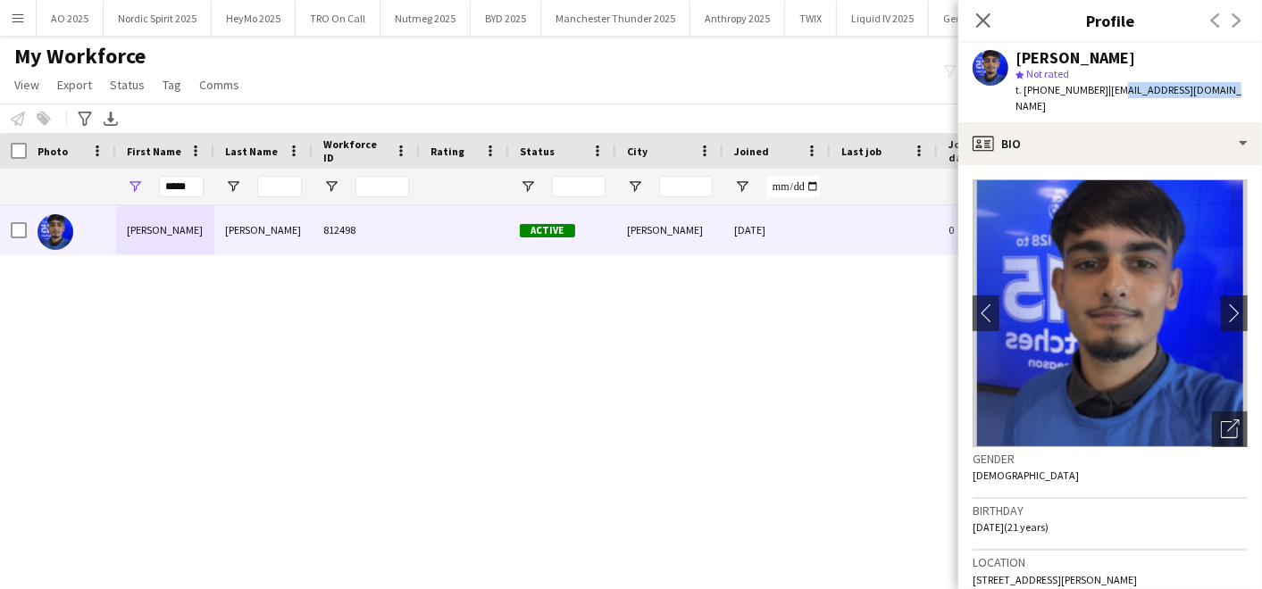
drag, startPoint x: 1105, startPoint y: 89, endPoint x: 1209, endPoint y: 81, distance: 103.9
click at [1209, 82] on div "t. [PHONE_NUMBER] | [EMAIL_ADDRESS][DOMAIN_NAME]" at bounding box center [1131, 98] width 232 height 32
drag, startPoint x: 1038, startPoint y: 87, endPoint x: 1090, endPoint y: 82, distance: 52.0
click at [1090, 82] on div "t. [PHONE_NUMBER] | [EMAIL_ADDRESS][DOMAIN_NAME]" at bounding box center [1131, 98] width 232 height 32
drag, startPoint x: 979, startPoint y: 559, endPoint x: 1147, endPoint y: 561, distance: 167.9
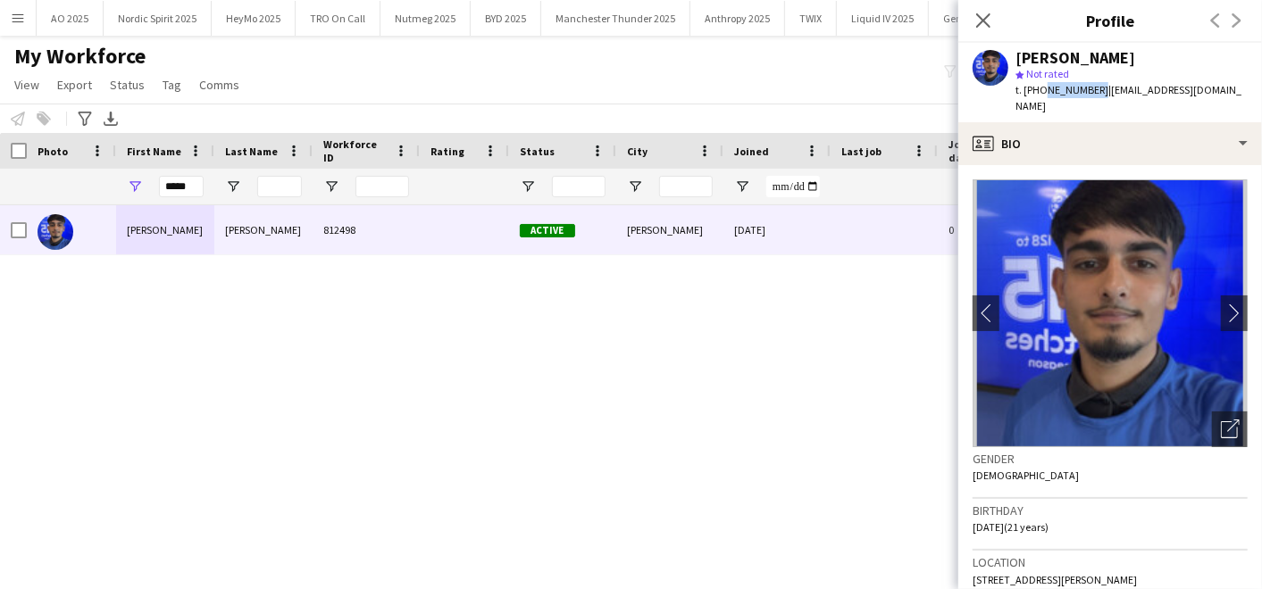
click at [1147, 561] on div "Location [STREET_ADDRESS][PERSON_NAME]" at bounding box center [1109, 577] width 275 height 52
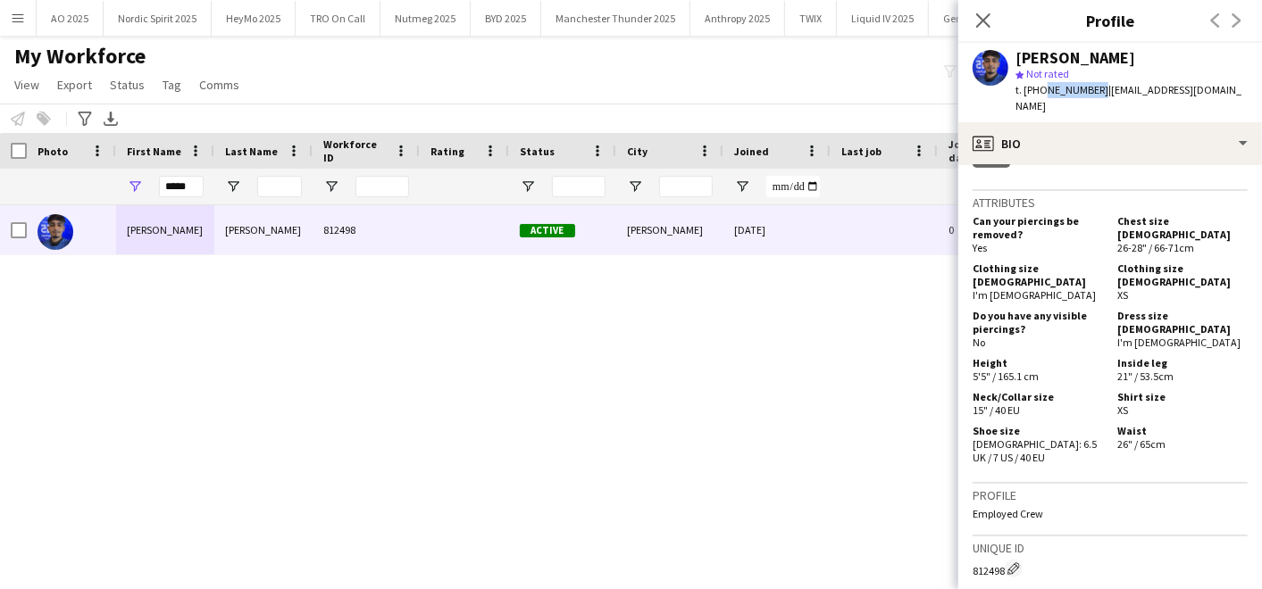
scroll to position [739, 0]
click at [188, 182] on input "*****" at bounding box center [181, 186] width 45 height 21
type input "*"
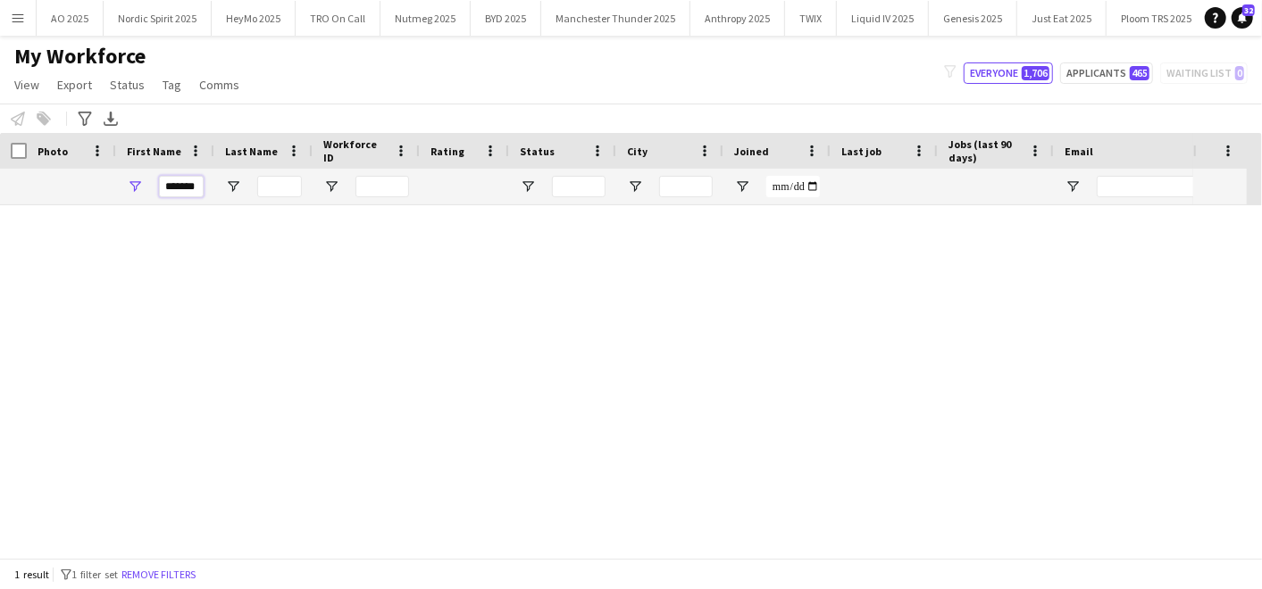
scroll to position [0, 0]
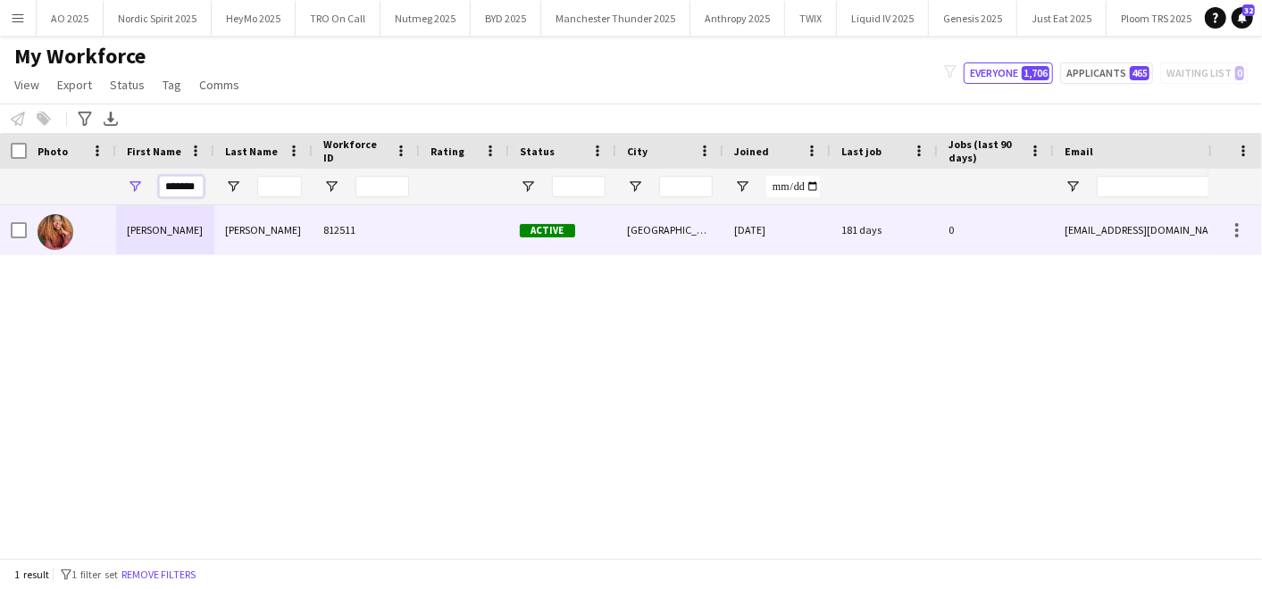
type input "*******"
click at [159, 221] on div "[PERSON_NAME]" at bounding box center [165, 229] width 98 height 49
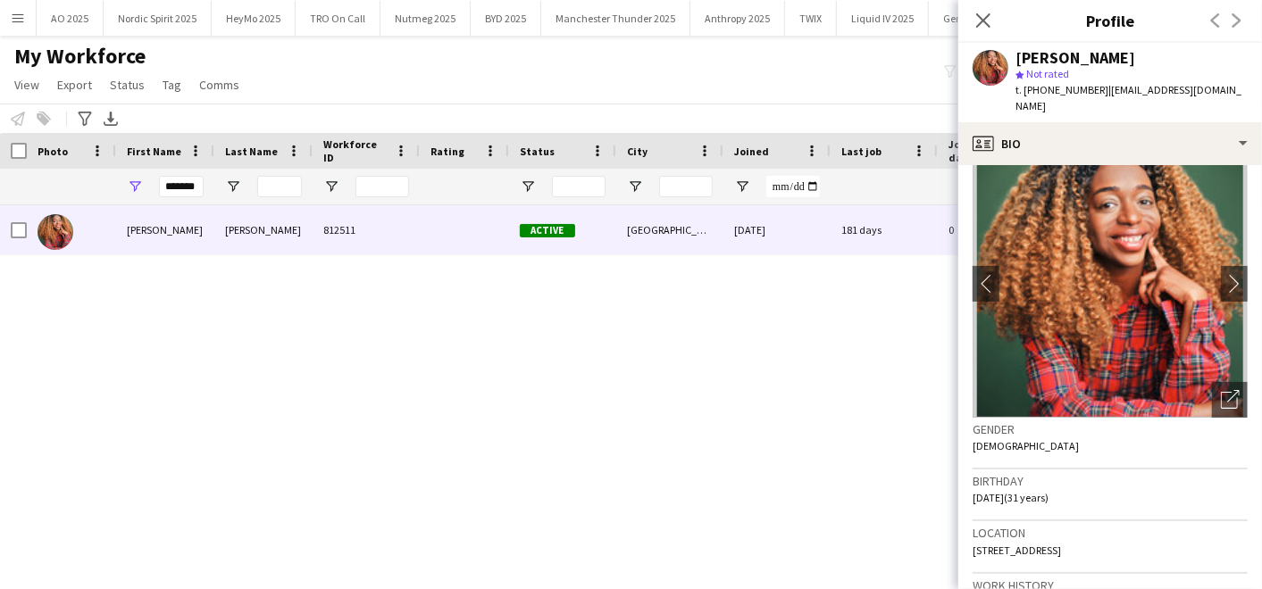
scroll to position [30, 0]
drag, startPoint x: 1107, startPoint y: 94, endPoint x: 1223, endPoint y: 89, distance: 116.2
click at [1223, 89] on div "[PERSON_NAME] star Not rated t. [PHONE_NUMBER] | [EMAIL_ADDRESS][DOMAIN_NAME]" at bounding box center [1110, 82] width 304 height 79
drag, startPoint x: 198, startPoint y: 182, endPoint x: 112, endPoint y: 179, distance: 86.7
click at [112, 179] on div "*******" at bounding box center [968, 187] width 1936 height 36
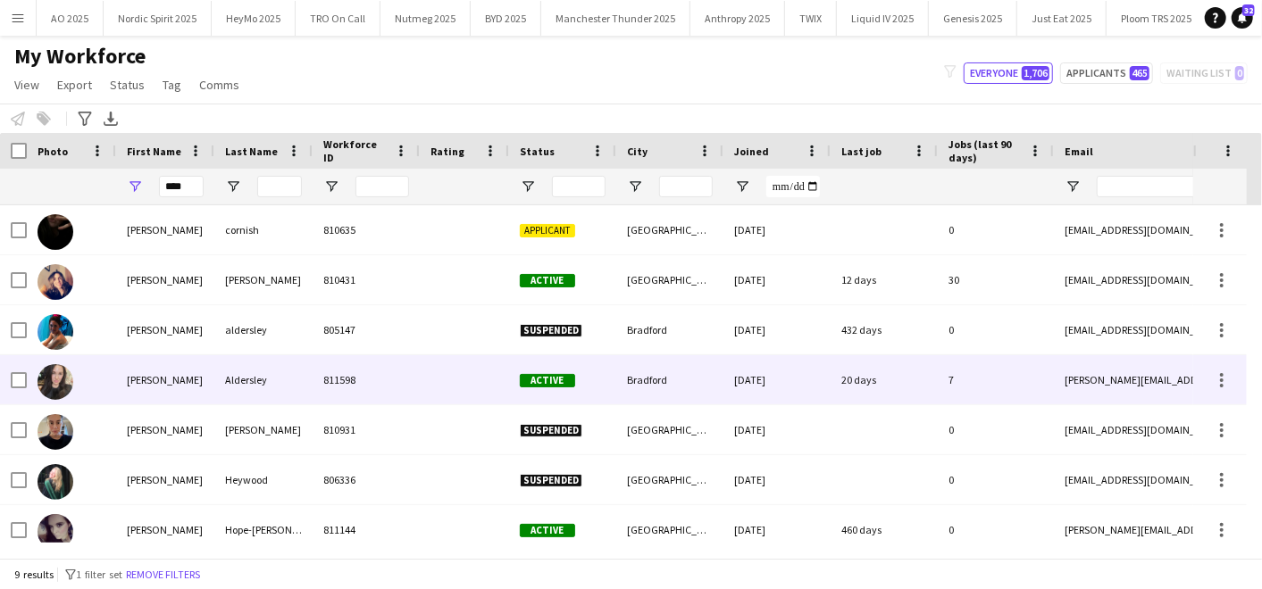
click at [151, 366] on div "[PERSON_NAME]" at bounding box center [165, 379] width 98 height 49
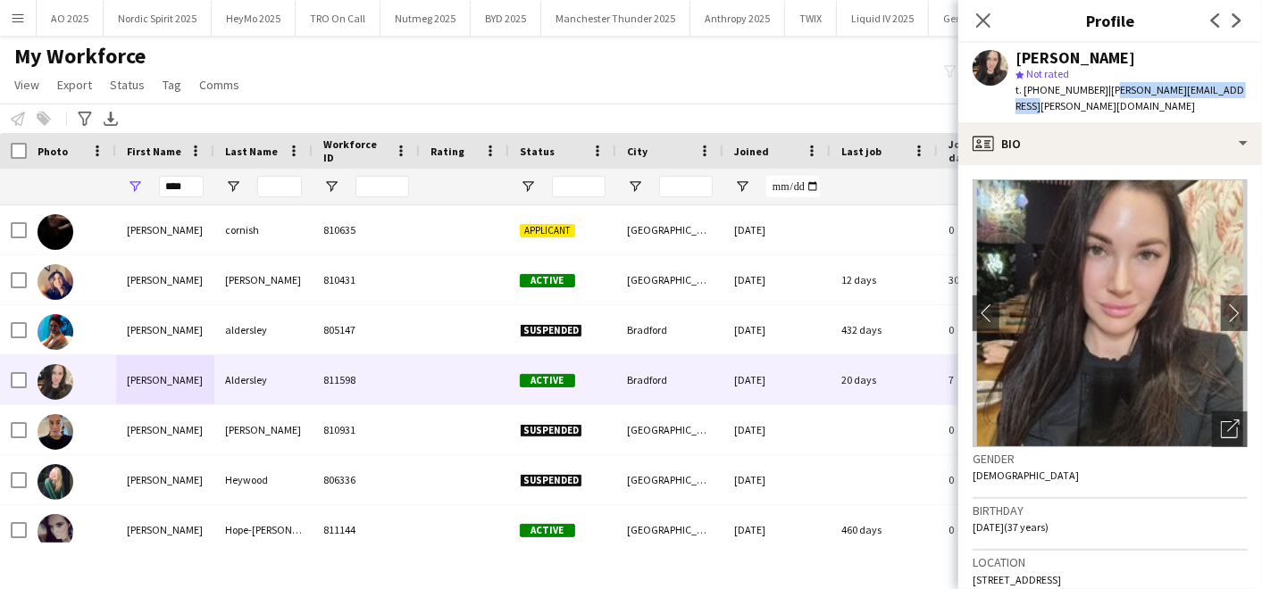
drag, startPoint x: 1105, startPoint y: 89, endPoint x: 1228, endPoint y: 88, distance: 123.2
click at [1228, 88] on div "[PERSON_NAME] star Not rated t. [PHONE_NUMBER] | [PERSON_NAME][EMAIL_ADDRESS][P…" at bounding box center [1110, 82] width 304 height 79
drag, startPoint x: 1040, startPoint y: 88, endPoint x: 1091, endPoint y: 87, distance: 50.9
click at [1091, 87] on span "t. [PHONE_NUMBER]" at bounding box center [1061, 89] width 93 height 13
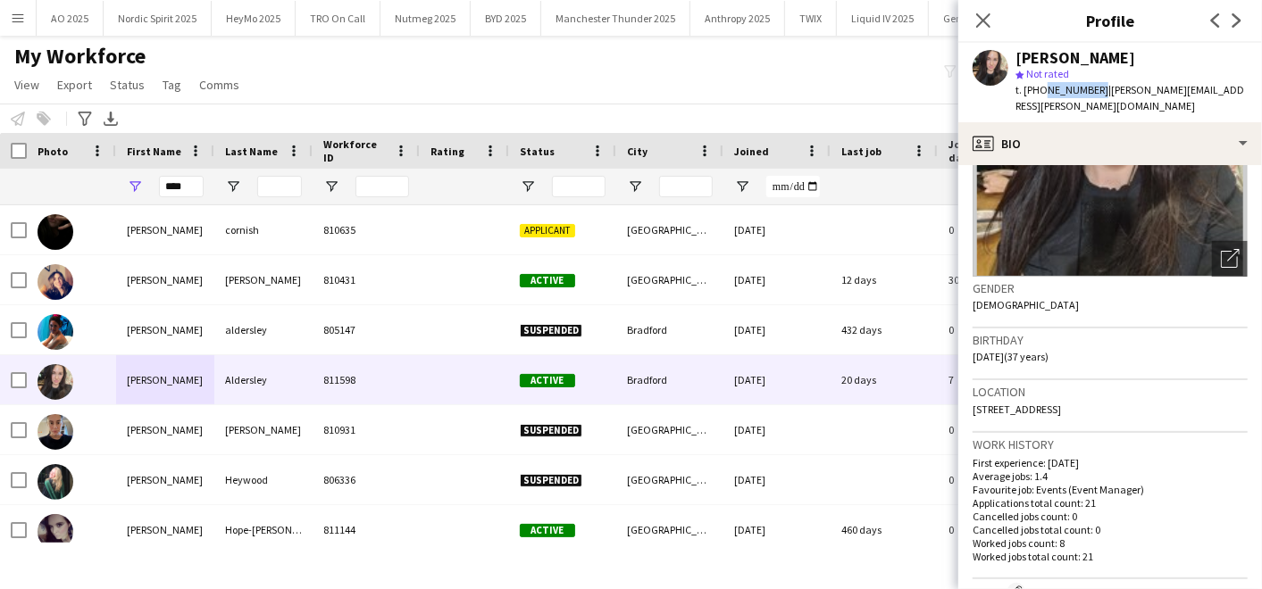
scroll to position [171, 0]
drag, startPoint x: 976, startPoint y: 386, endPoint x: 1206, endPoint y: 382, distance: 230.4
click at [1206, 382] on div "Location [STREET_ADDRESS]" at bounding box center [1109, 405] width 275 height 52
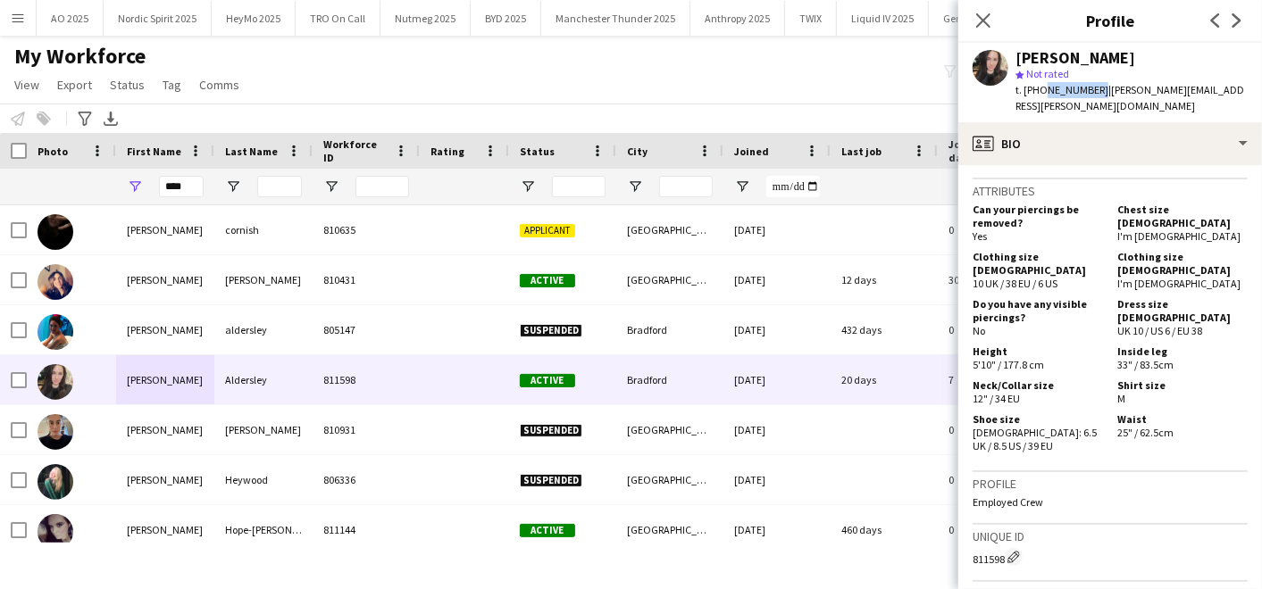
scroll to position [864, 0]
click at [194, 176] on input "****" at bounding box center [181, 186] width 45 height 21
type input "*"
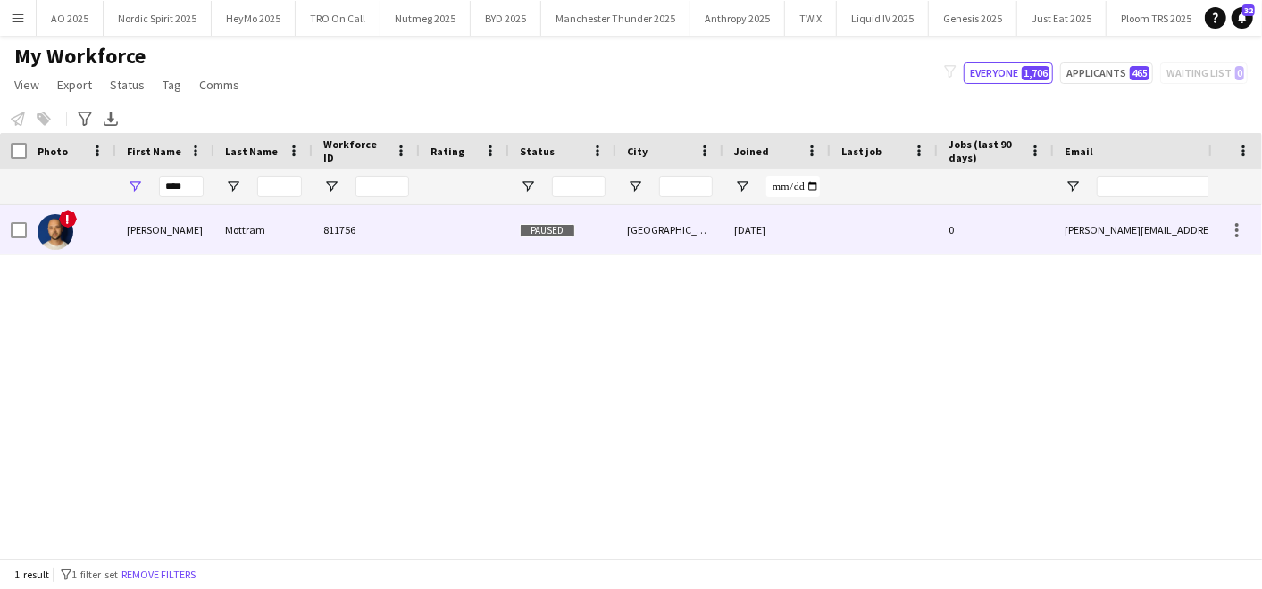
click at [198, 232] on div "[PERSON_NAME]" at bounding box center [165, 229] width 98 height 49
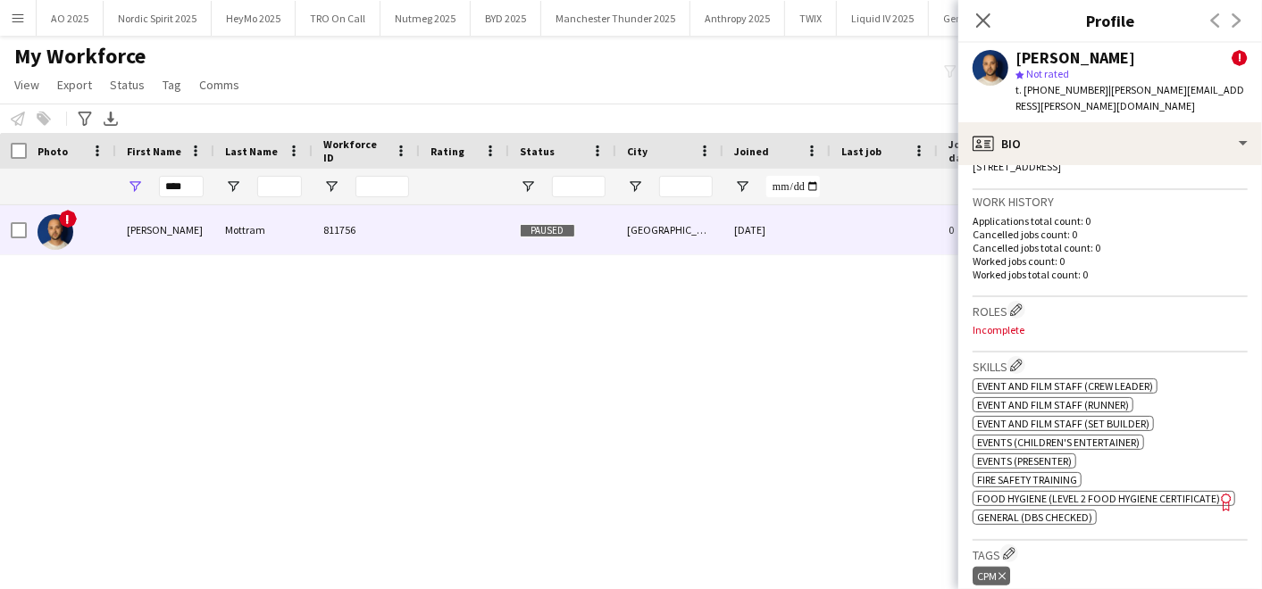
scroll to position [599, 0]
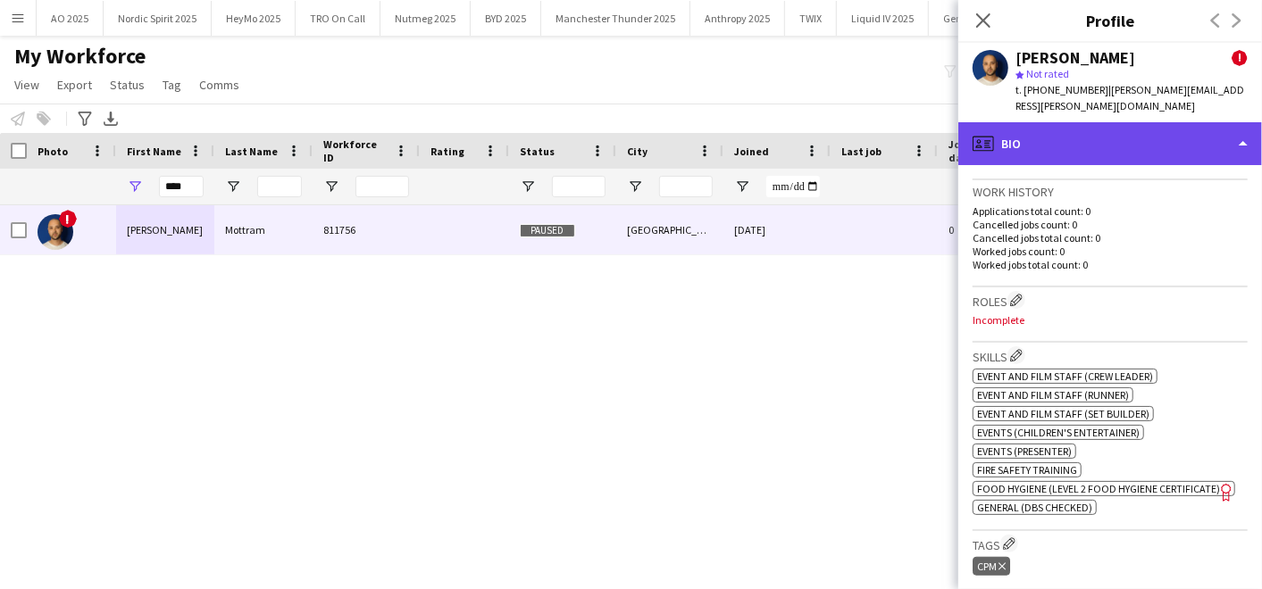
click at [1163, 122] on div "profile Bio" at bounding box center [1110, 143] width 304 height 43
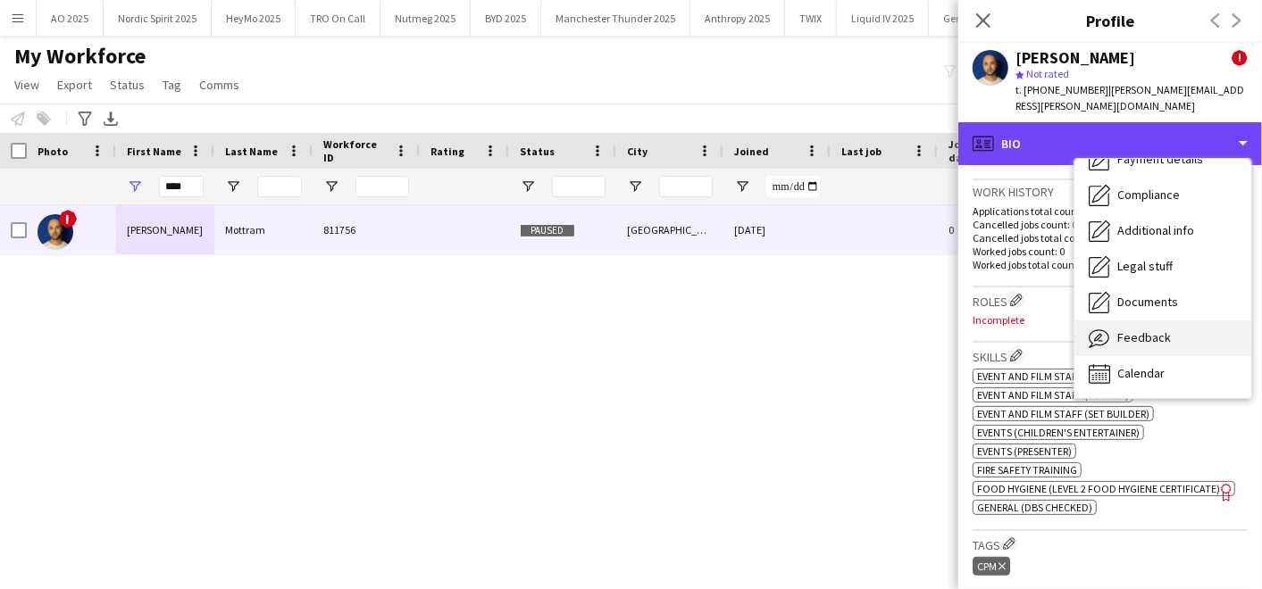
scroll to position [0, 0]
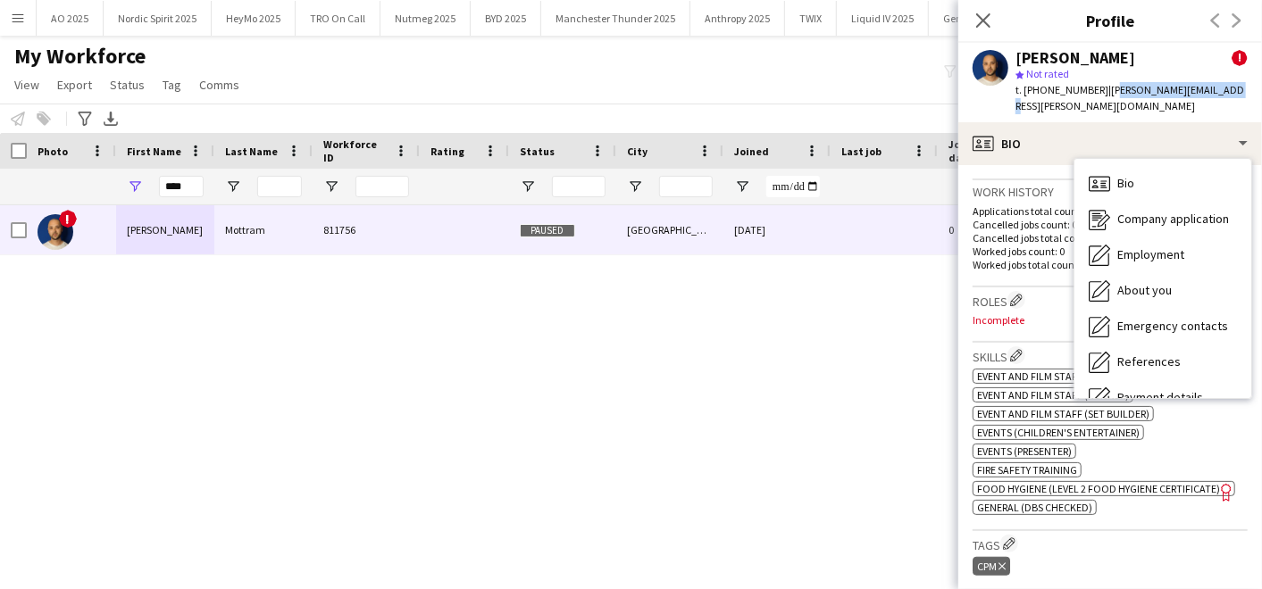
drag, startPoint x: 1105, startPoint y: 88, endPoint x: 1238, endPoint y: 89, distance: 133.1
click at [1238, 89] on div "[PERSON_NAME] ! star Not rated t. [PHONE_NUMBER] | [PERSON_NAME][EMAIL_ADDRESS]…" at bounding box center [1110, 82] width 304 height 79
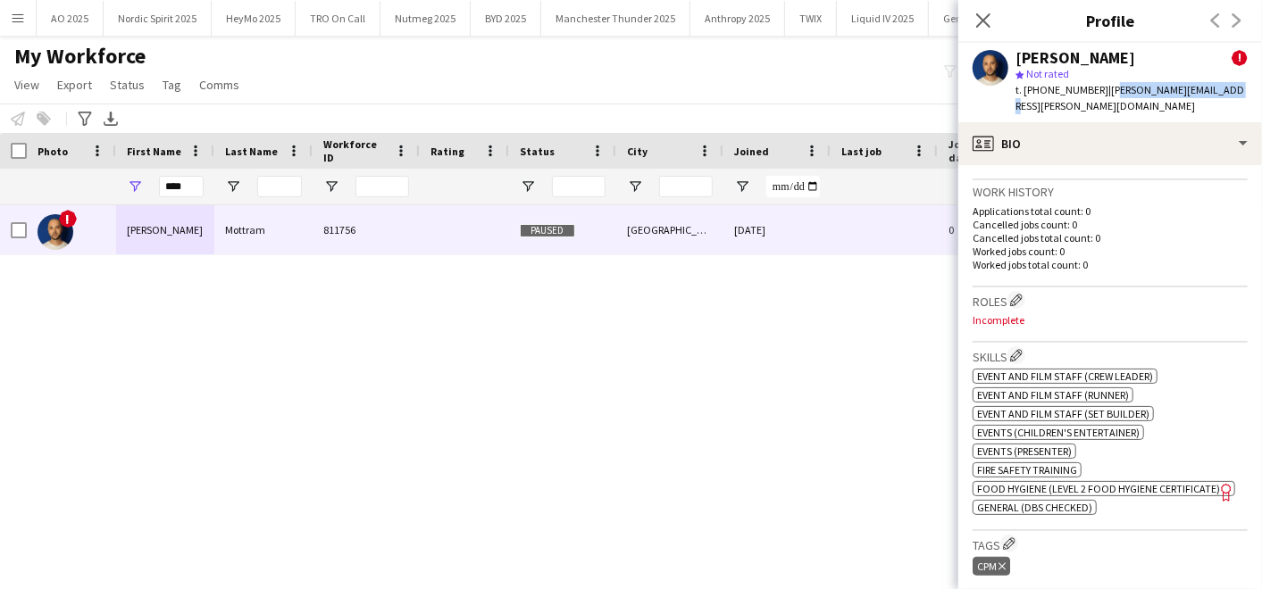
drag, startPoint x: 1040, startPoint y: 90, endPoint x: 1097, endPoint y: 91, distance: 56.3
click at [1097, 91] on div "t. [PHONE_NUMBER] | [PERSON_NAME][EMAIL_ADDRESS][PERSON_NAME][DOMAIN_NAME]" at bounding box center [1131, 98] width 232 height 32
drag, startPoint x: 1105, startPoint y: 89, endPoint x: 1224, endPoint y: 96, distance: 119.9
click at [1224, 96] on div "t. [PHONE_NUMBER] | [PERSON_NAME][EMAIL_ADDRESS][PERSON_NAME][DOMAIN_NAME]" at bounding box center [1131, 98] width 232 height 32
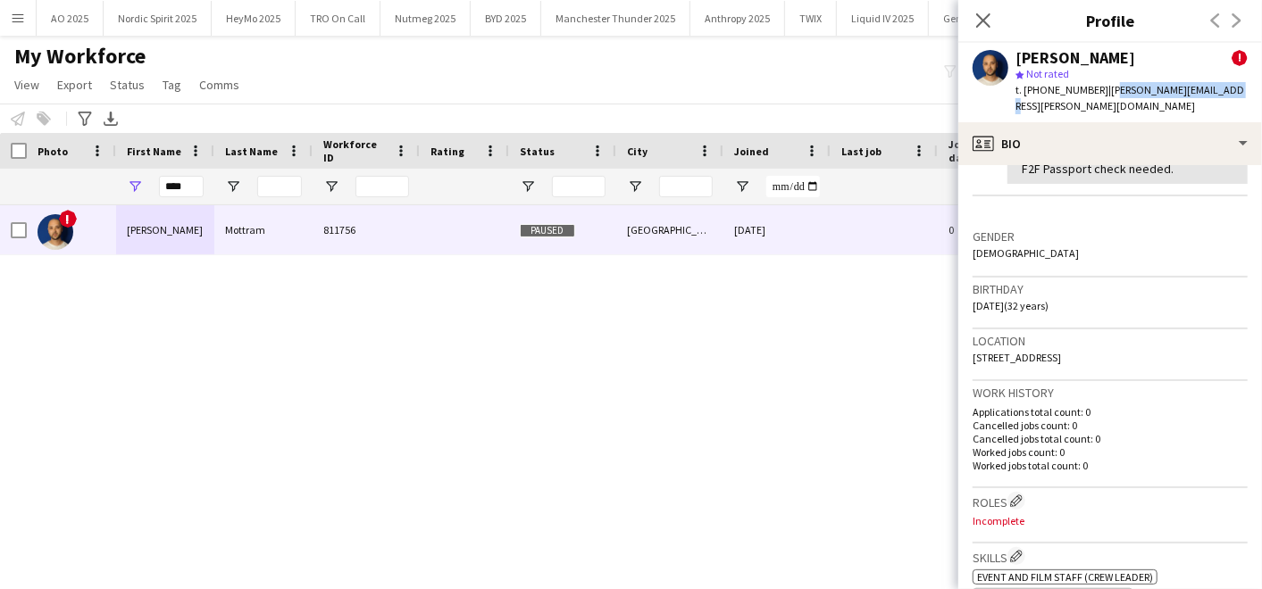
scroll to position [400, 0]
drag, startPoint x: 977, startPoint y: 338, endPoint x: 1153, endPoint y: 338, distance: 175.9
click at [1153, 338] on div "Location [STREET_ADDRESS]" at bounding box center [1109, 354] width 275 height 52
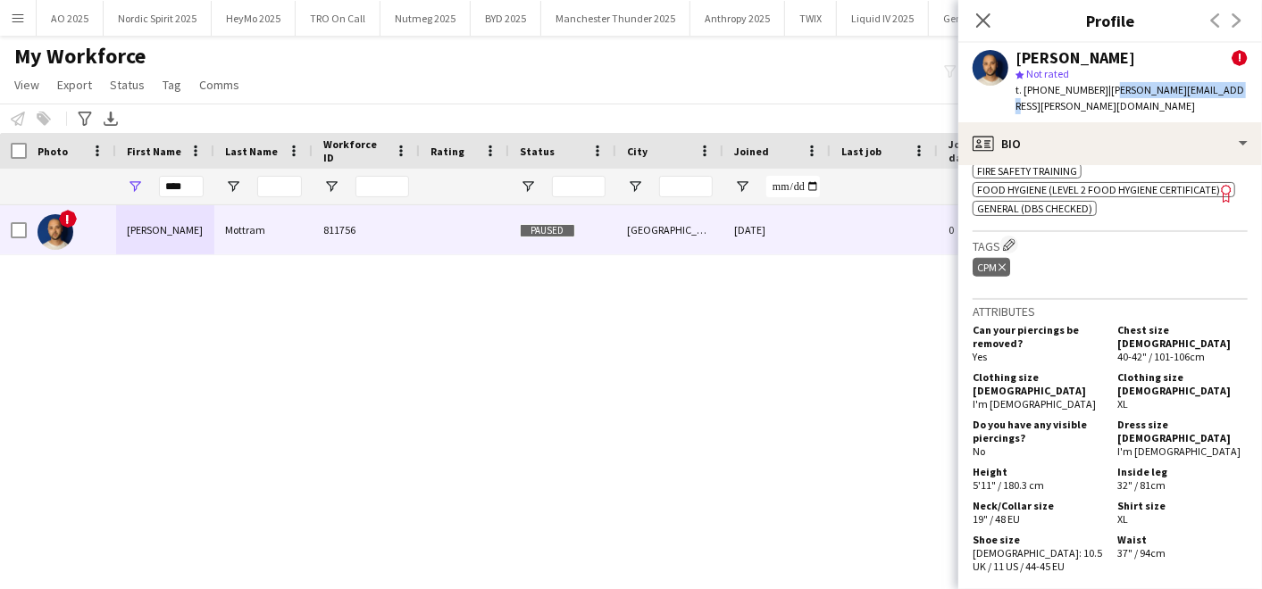
scroll to position [902, 0]
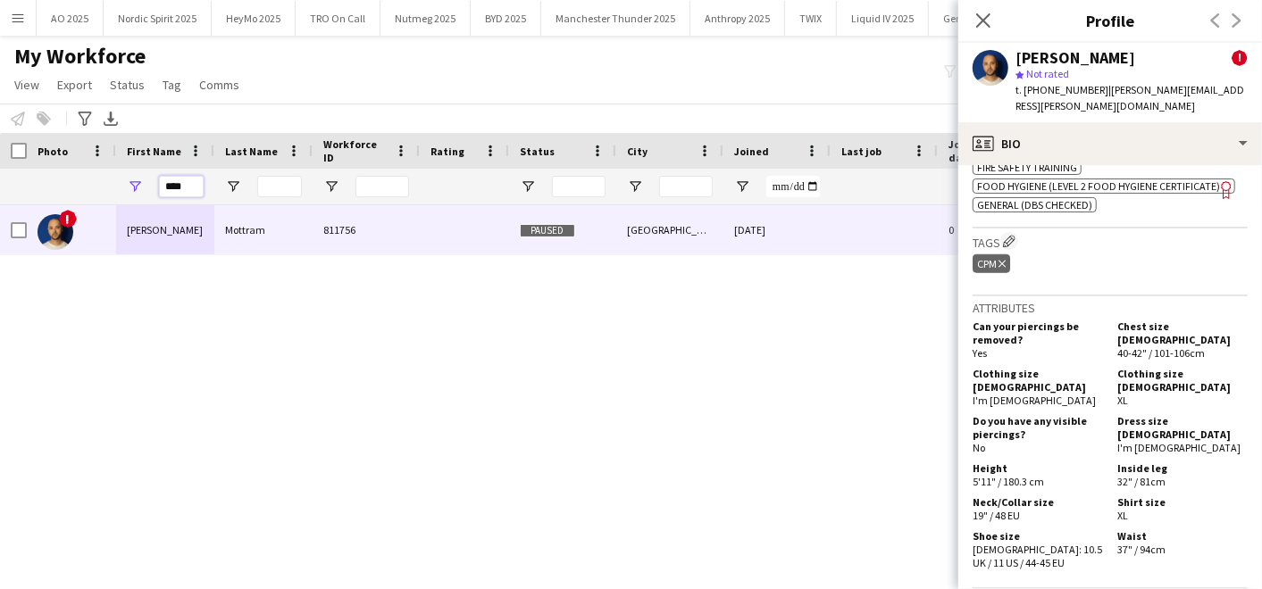
drag, startPoint x: 194, startPoint y: 183, endPoint x: 96, endPoint y: 180, distance: 97.4
click at [96, 180] on div "****" at bounding box center [968, 187] width 1936 height 36
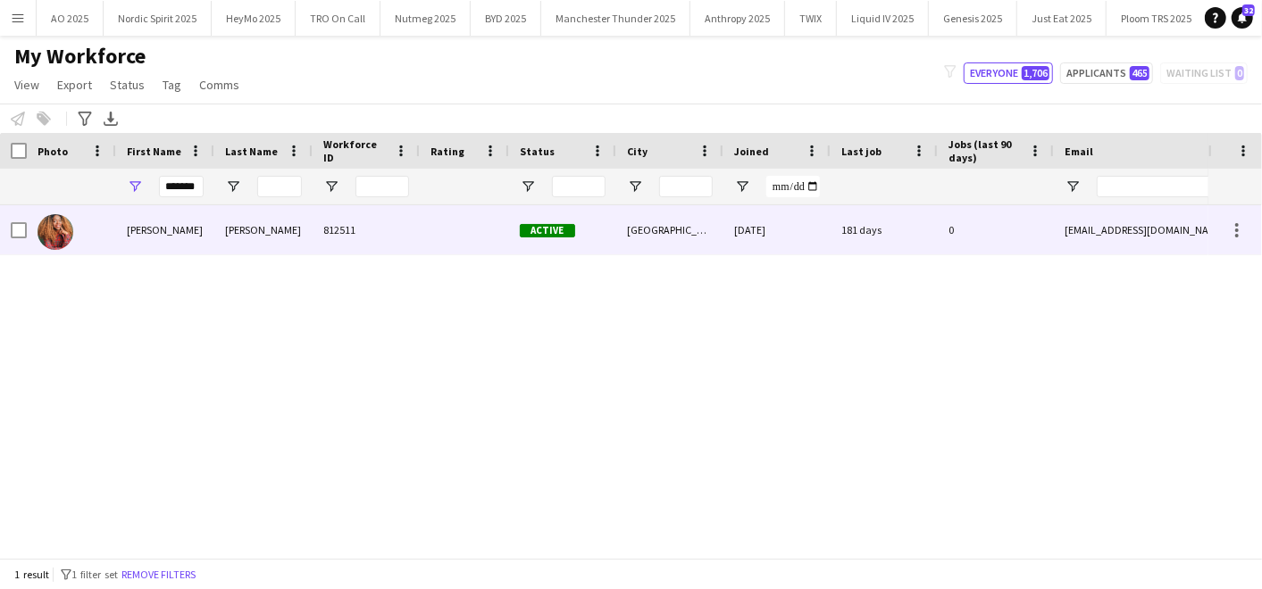
click at [155, 238] on div "[PERSON_NAME]" at bounding box center [165, 229] width 98 height 49
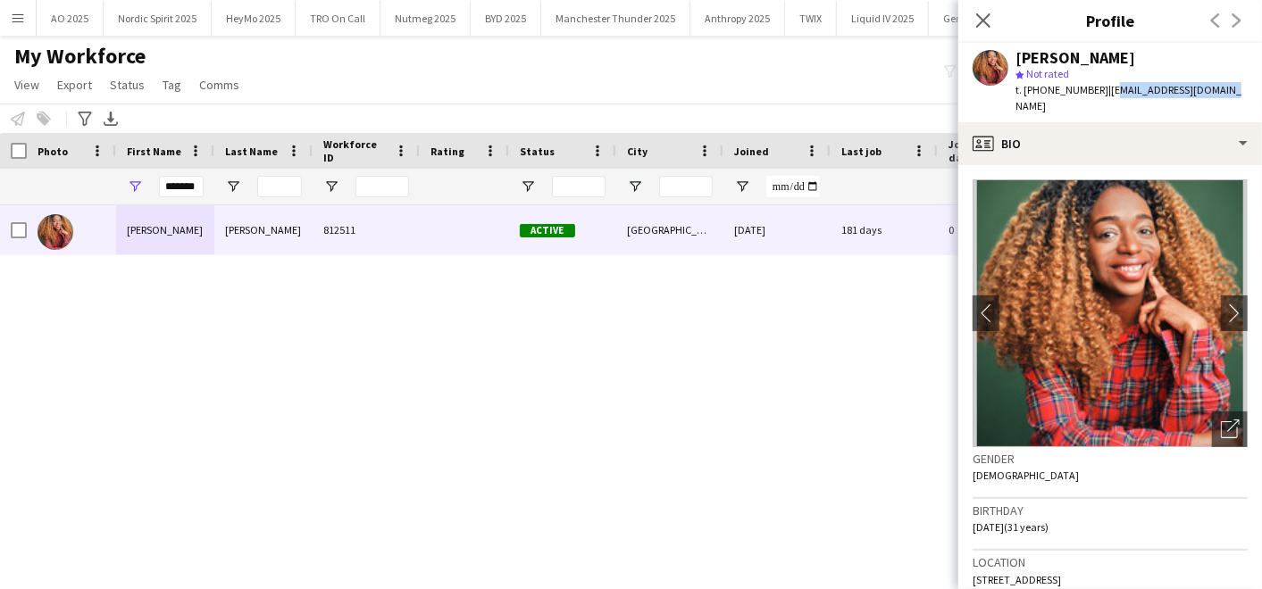
drag, startPoint x: 1111, startPoint y: 88, endPoint x: 1228, endPoint y: 96, distance: 117.2
click at [1228, 96] on div "[PERSON_NAME] star Not rated t. [PHONE_NUMBER] | [EMAIL_ADDRESS][DOMAIN_NAME]" at bounding box center [1110, 82] width 304 height 79
drag, startPoint x: 1039, startPoint y: 88, endPoint x: 1098, endPoint y: 87, distance: 59.0
click at [1098, 87] on span "t. [PHONE_NUMBER]" at bounding box center [1061, 89] width 93 height 13
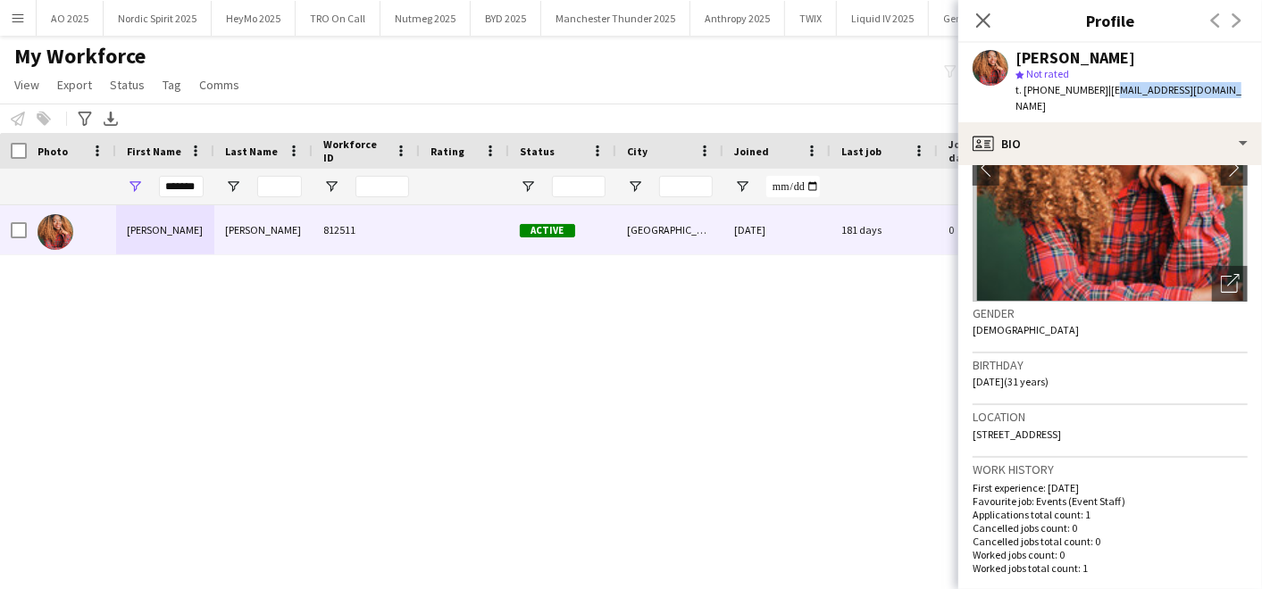
scroll to position [146, 0]
drag, startPoint x: 981, startPoint y: 413, endPoint x: 1023, endPoint y: 429, distance: 44.6
click at [1023, 429] on div "Location [STREET_ADDRESS]" at bounding box center [1109, 430] width 275 height 52
click at [233, 188] on div "*******" at bounding box center [968, 187] width 1936 height 36
type input "*"
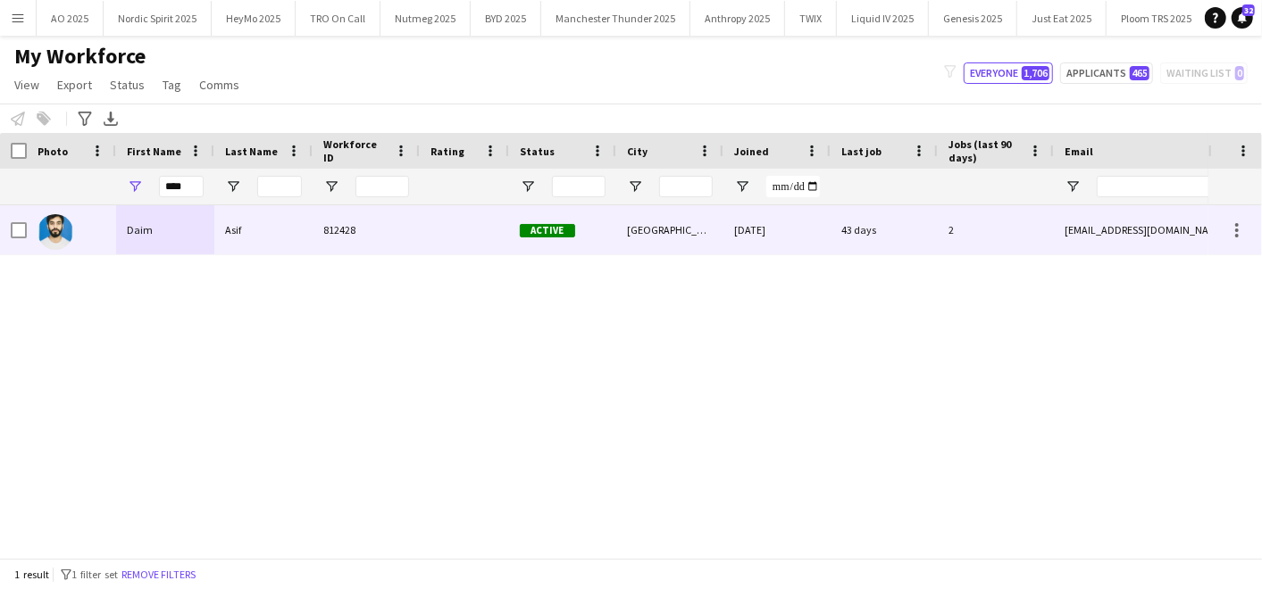
click at [196, 226] on div "Daim" at bounding box center [165, 229] width 98 height 49
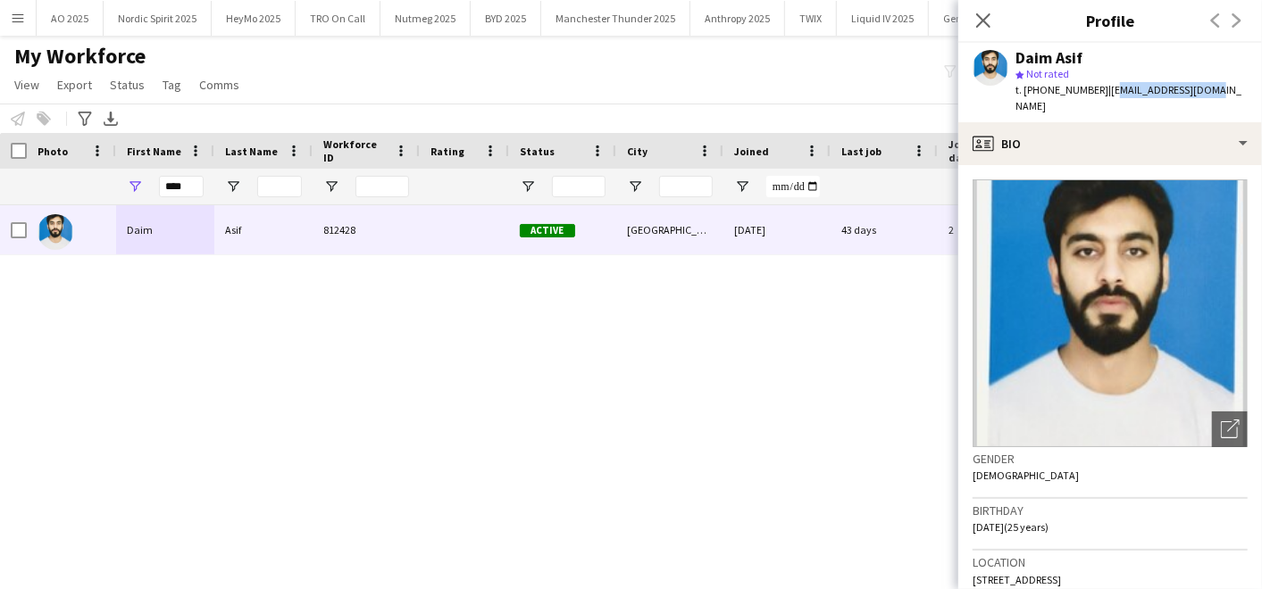
drag, startPoint x: 1106, startPoint y: 88, endPoint x: 1204, endPoint y: 96, distance: 97.7
click at [1204, 96] on div "Daim Asif star Not rated t. [PHONE_NUMBER] | [EMAIL_ADDRESS][DOMAIN_NAME]" at bounding box center [1110, 82] width 304 height 79
drag, startPoint x: 1038, startPoint y: 91, endPoint x: 1092, endPoint y: 89, distance: 54.5
click at [1092, 89] on span "t. [PHONE_NUMBER]" at bounding box center [1061, 89] width 93 height 13
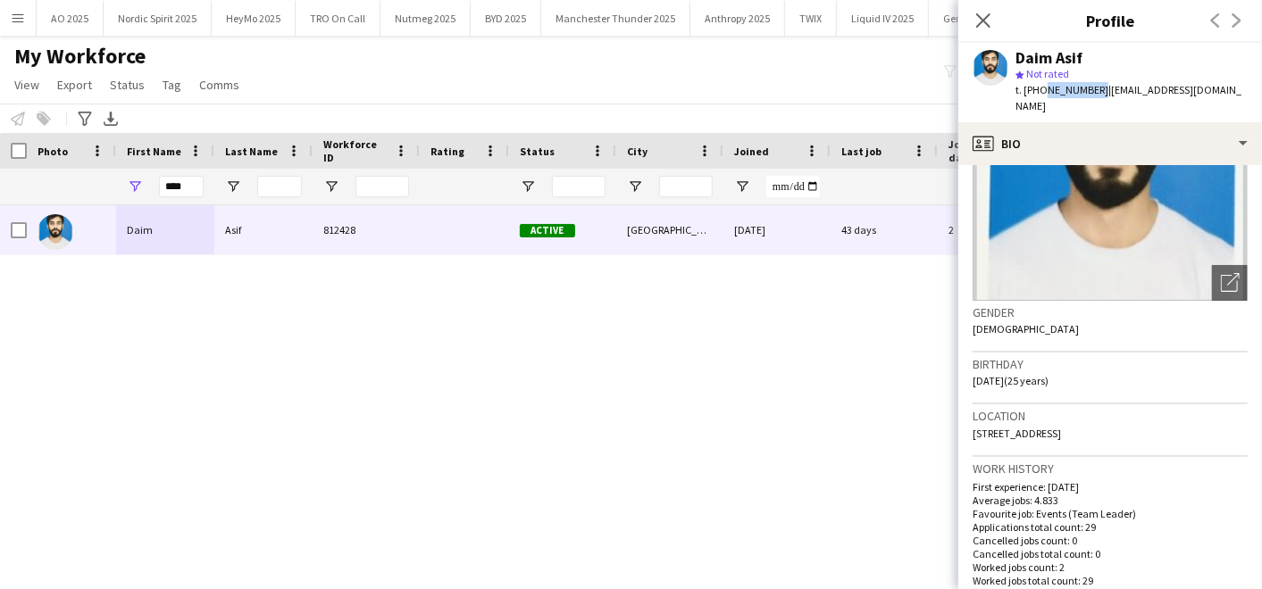
drag, startPoint x: 980, startPoint y: 417, endPoint x: 1191, endPoint y: 421, distance: 210.8
click at [1191, 421] on div "Location [STREET_ADDRESS]" at bounding box center [1109, 430] width 275 height 52
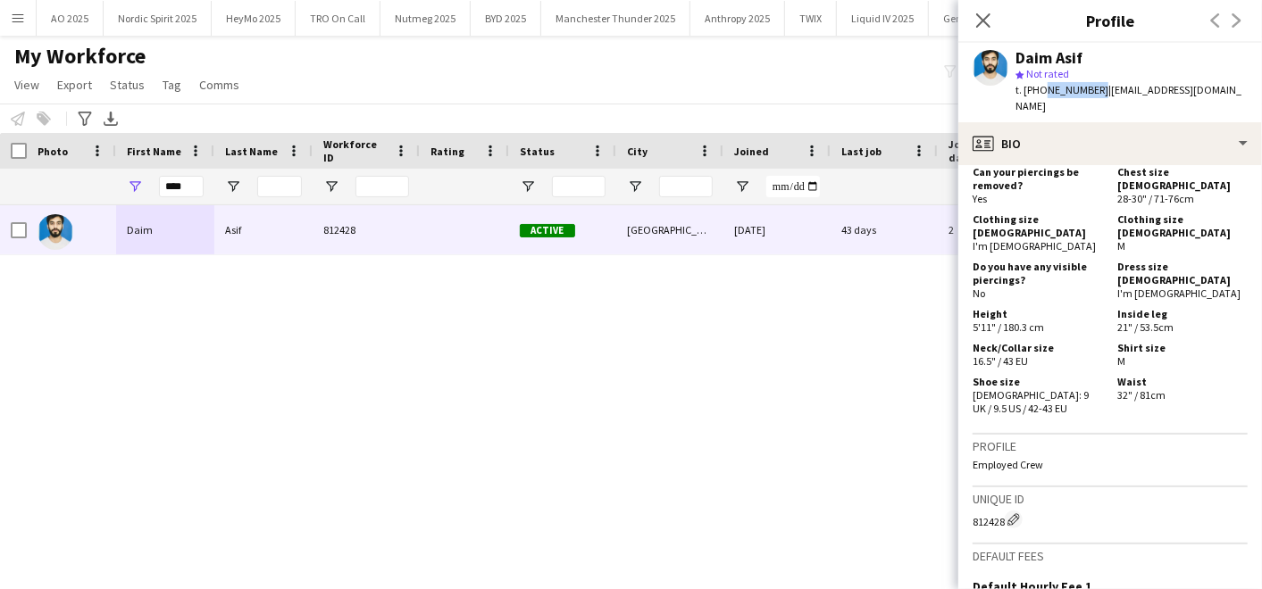
scroll to position [922, 0]
drag, startPoint x: 154, startPoint y: 188, endPoint x: 111, endPoint y: 183, distance: 44.1
click at [111, 183] on div "****" at bounding box center [968, 187] width 1936 height 36
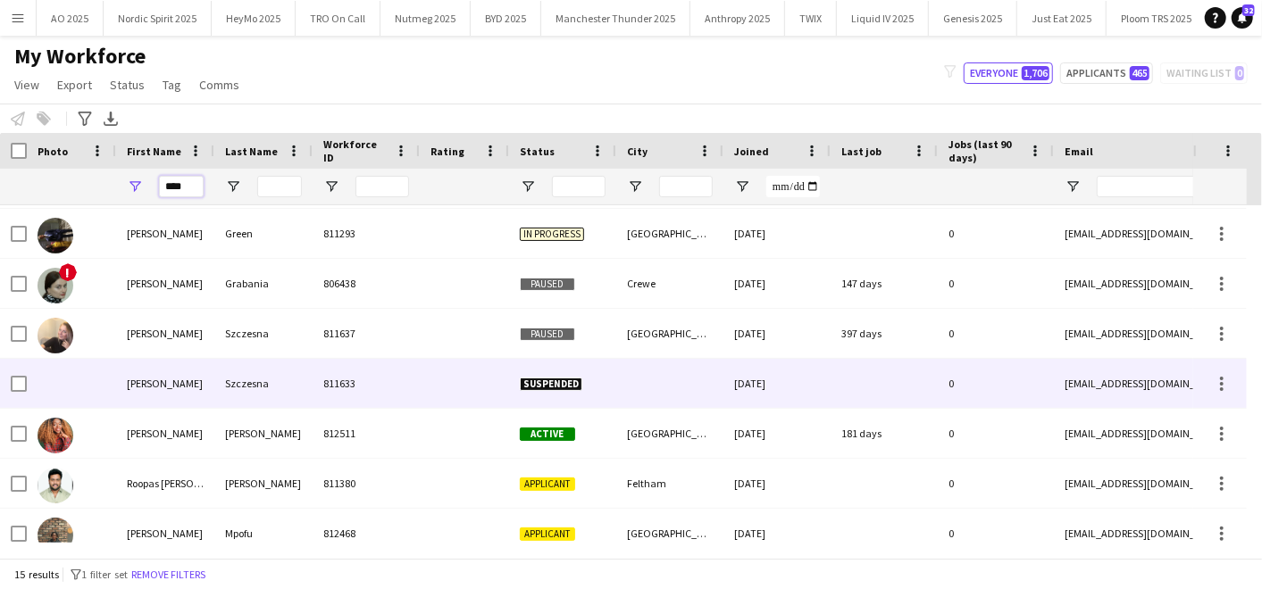
scroll to position [397, 0]
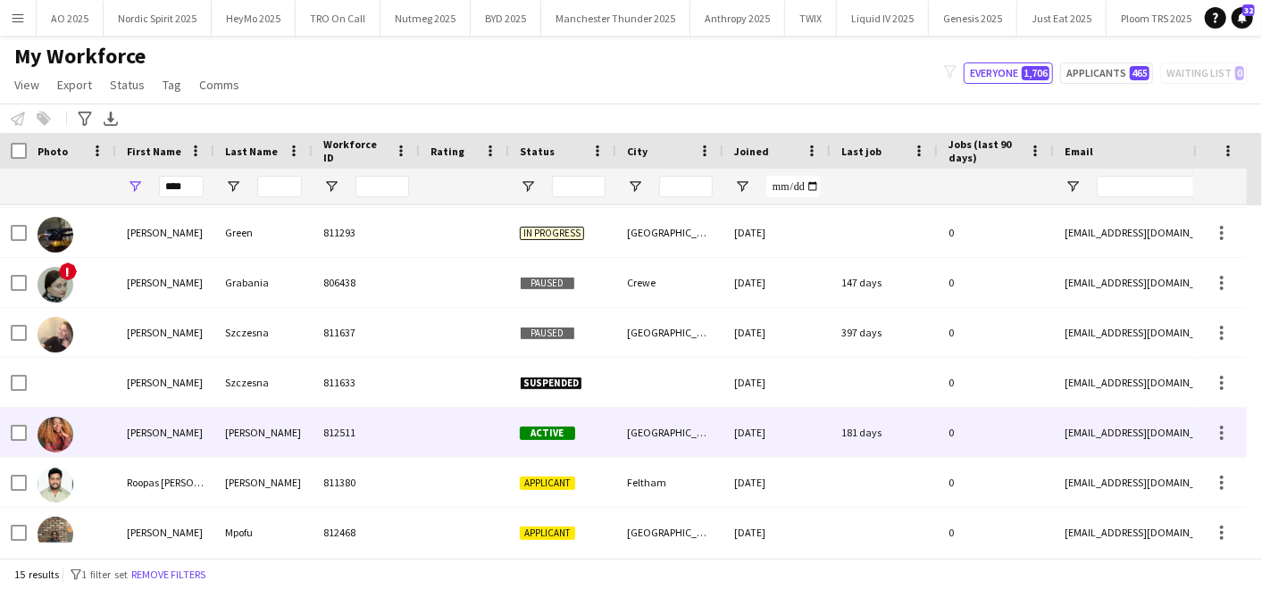
click at [186, 438] on div "[PERSON_NAME]" at bounding box center [165, 432] width 98 height 49
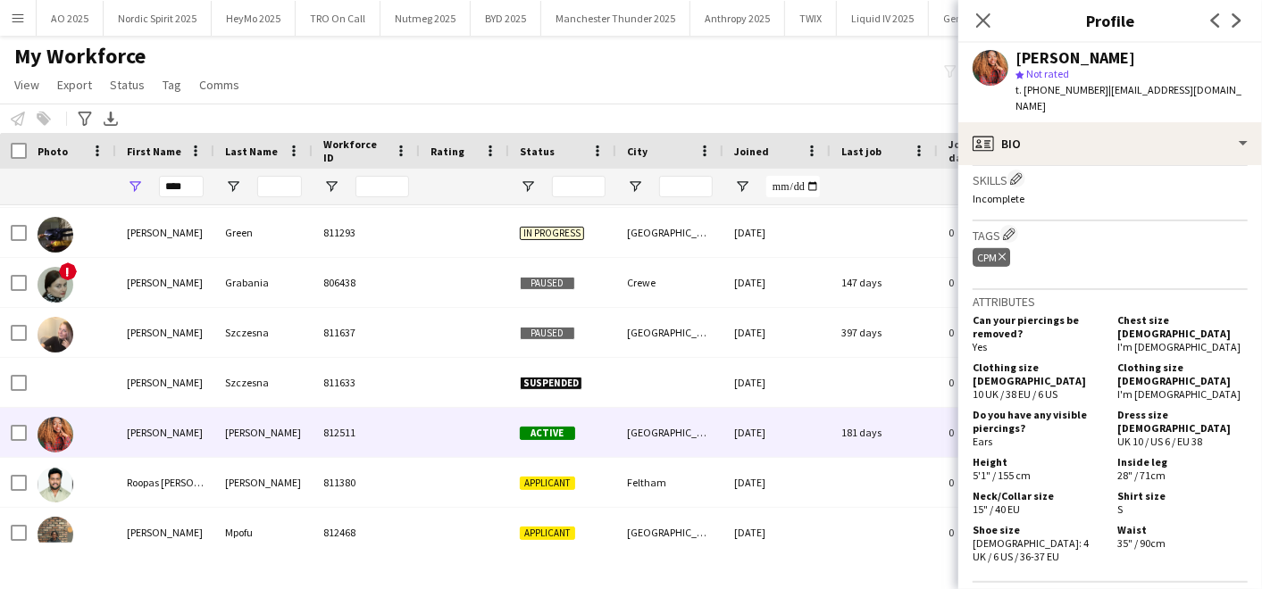
scroll to position [697, 0]
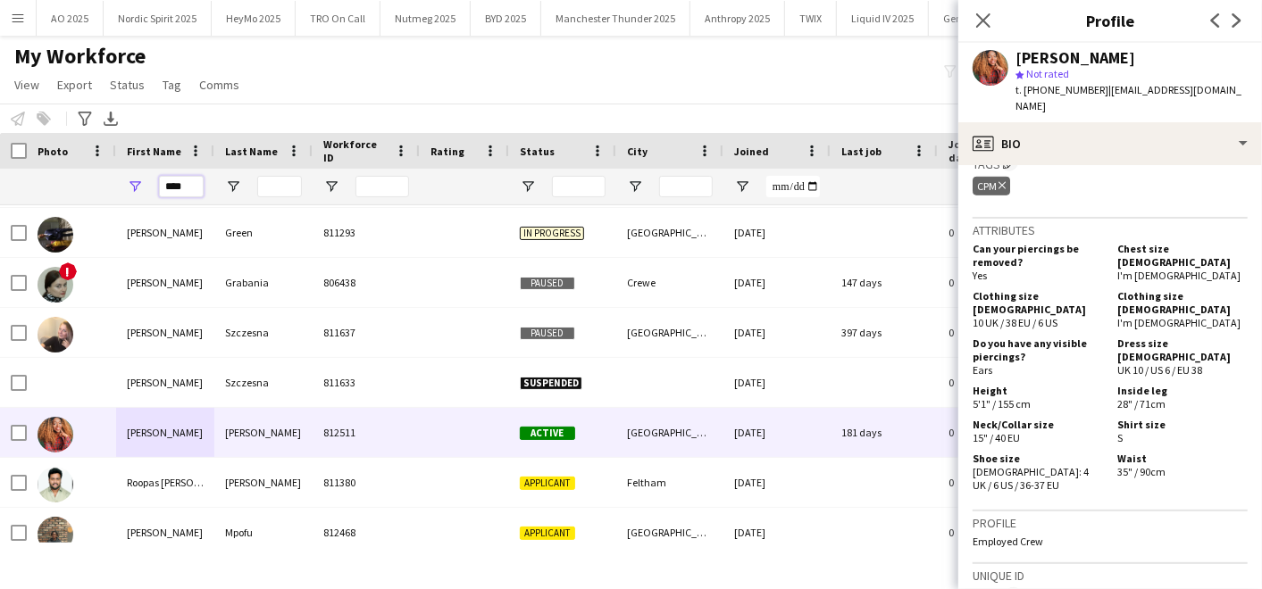
drag, startPoint x: 192, startPoint y: 183, endPoint x: 145, endPoint y: 185, distance: 47.4
click at [145, 185] on div "****" at bounding box center [165, 187] width 98 height 36
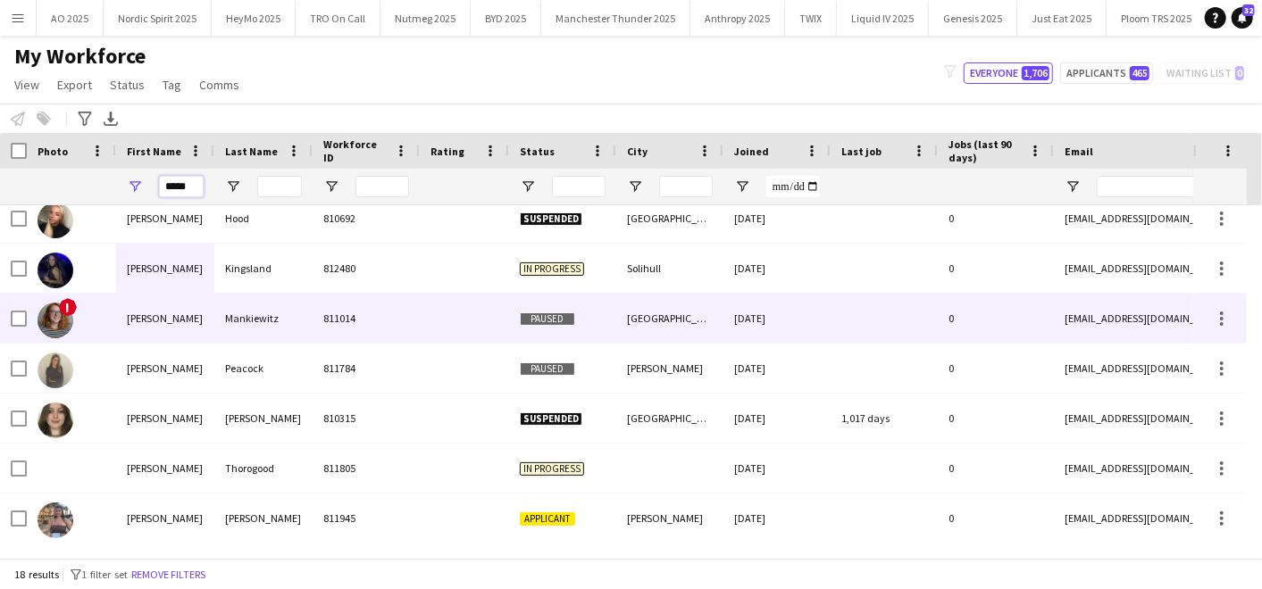
scroll to position [180, 0]
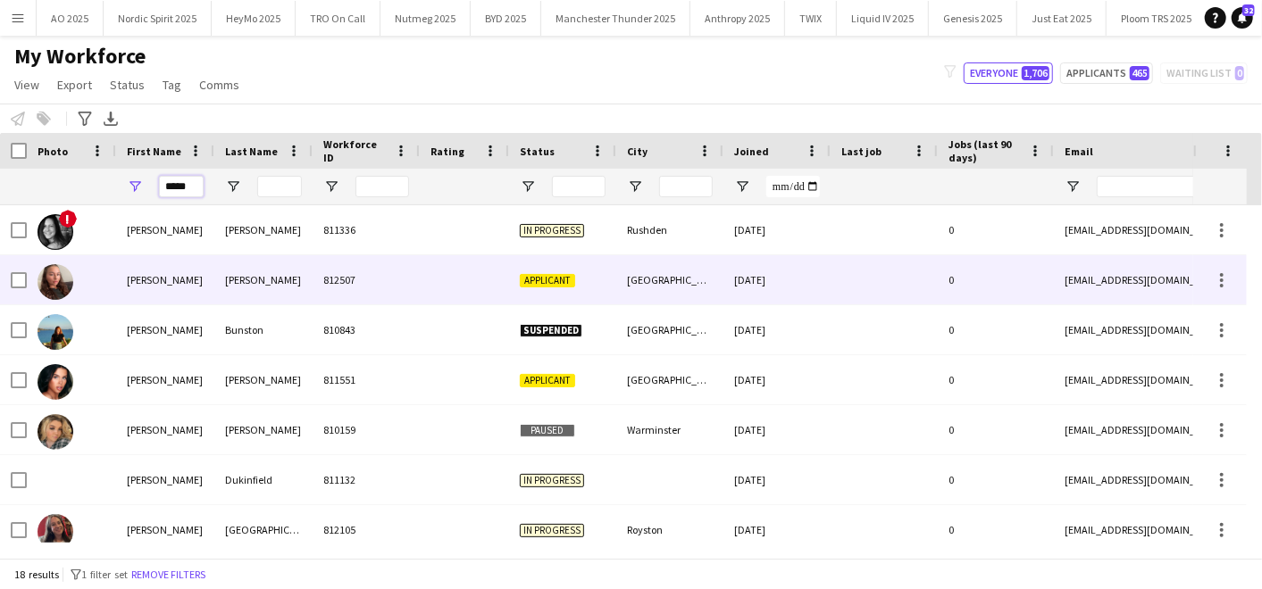
type input "*****"
click at [166, 288] on div "[PERSON_NAME]" at bounding box center [165, 279] width 98 height 49
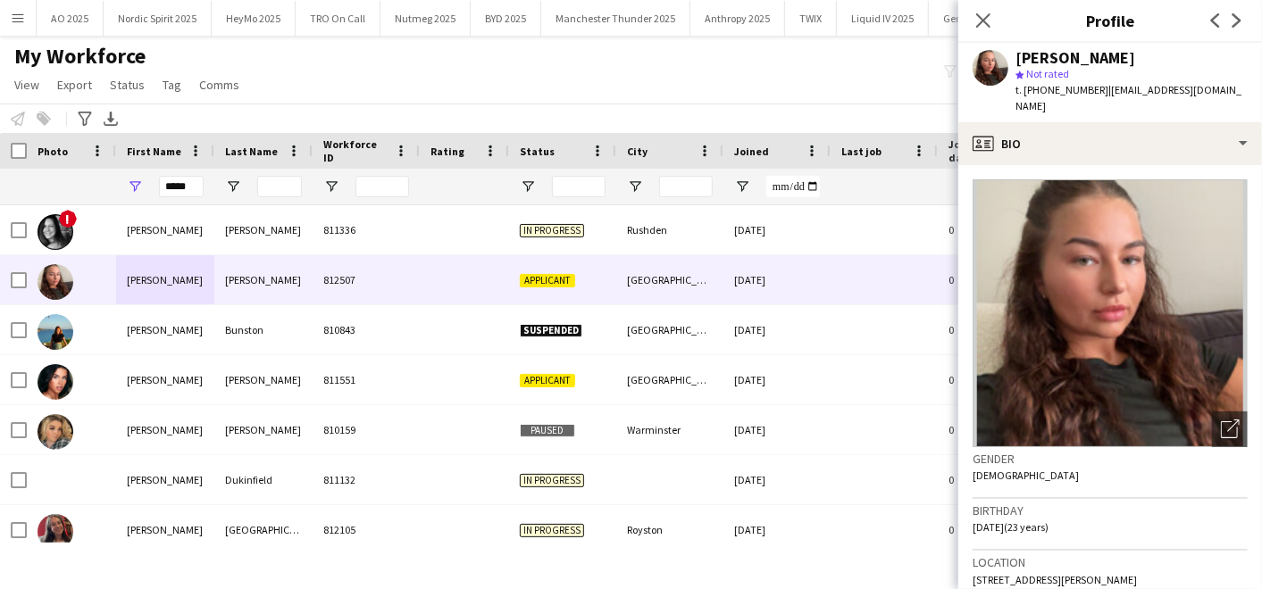
drag, startPoint x: 1040, startPoint y: 88, endPoint x: 1097, endPoint y: 84, distance: 56.4
click at [1097, 84] on span "t. [PHONE_NUMBER]" at bounding box center [1061, 89] width 93 height 13
drag, startPoint x: 1112, startPoint y: 89, endPoint x: 1228, endPoint y: 91, distance: 116.1
click at [1228, 91] on span "| [EMAIL_ADDRESS][DOMAIN_NAME]" at bounding box center [1128, 97] width 226 height 29
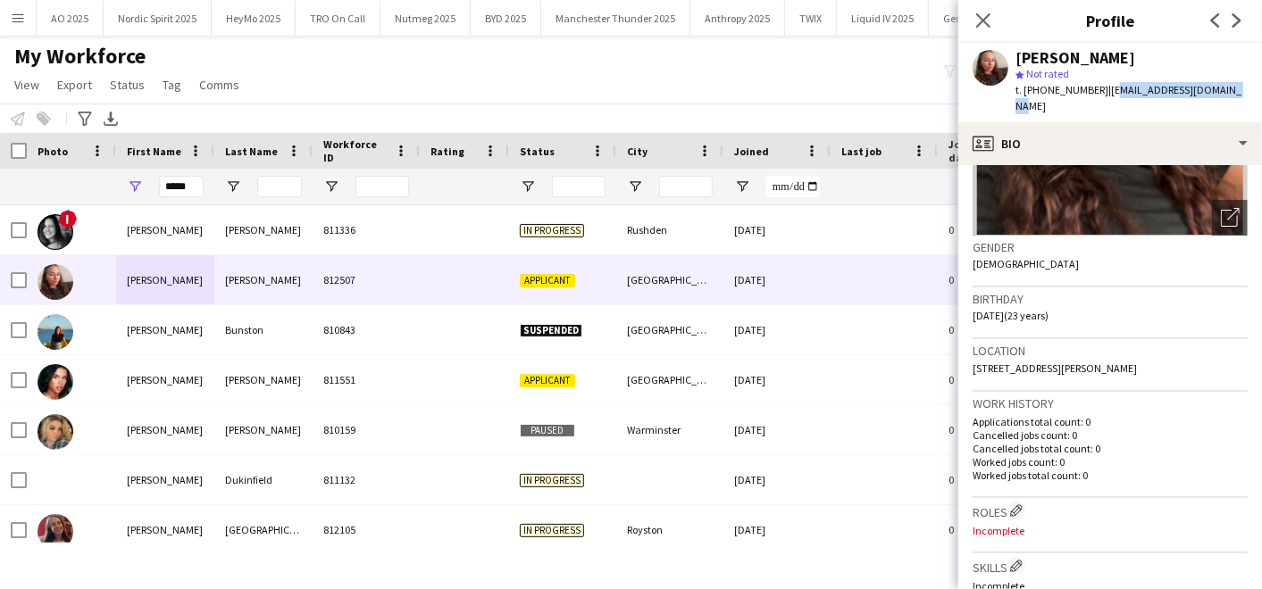
drag, startPoint x: 980, startPoint y: 352, endPoint x: 1174, endPoint y: 354, distance: 194.7
click at [1174, 354] on div "Location [STREET_ADDRESS][PERSON_NAME]" at bounding box center [1109, 365] width 275 height 52
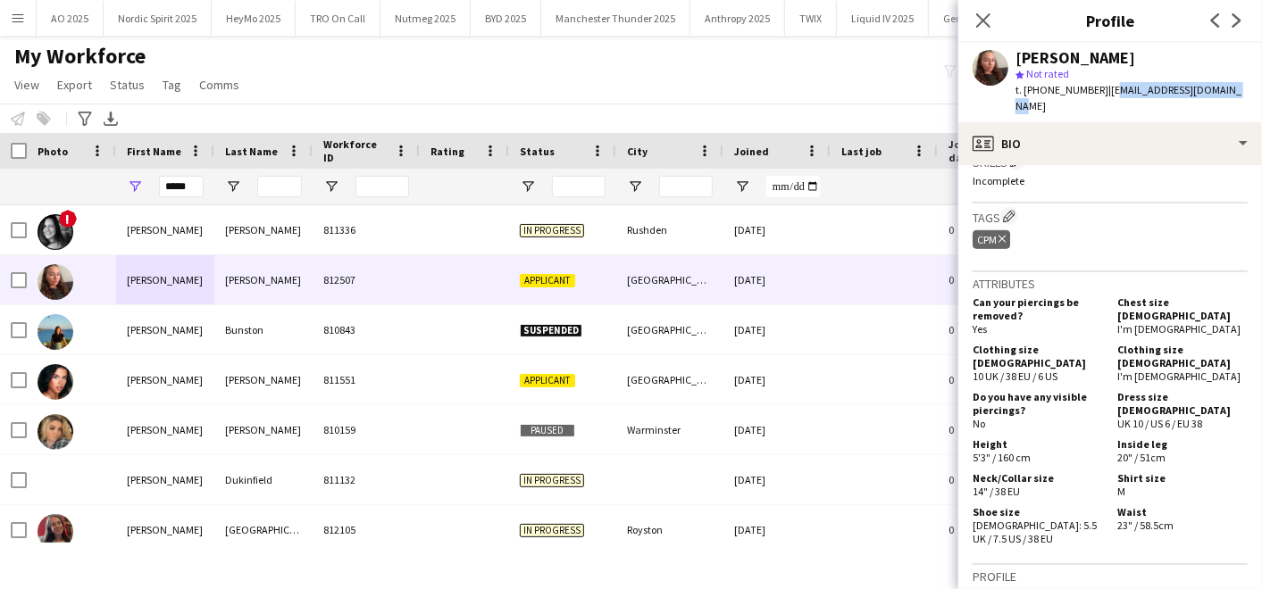
scroll to position [619, 0]
drag, startPoint x: 190, startPoint y: 186, endPoint x: 112, endPoint y: 175, distance: 79.3
click at [112, 175] on div "*****" at bounding box center [968, 187] width 1936 height 36
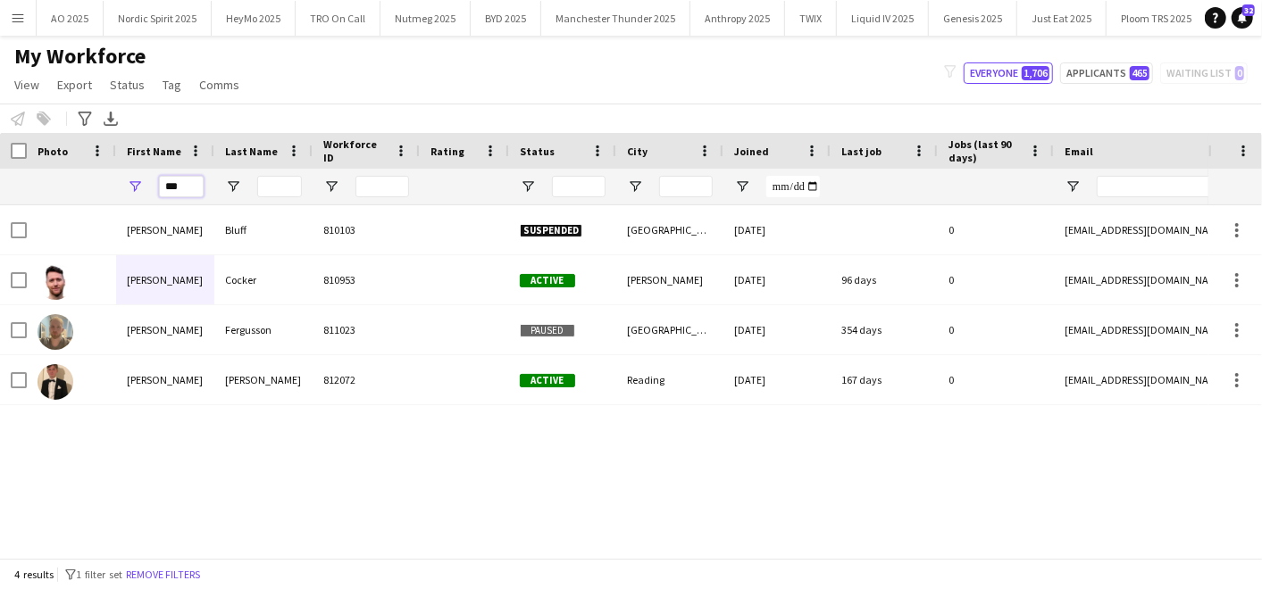
type input "***"
click at [153, 406] on div "Rory Bluff 810103 Suspended [GEOGRAPHIC_DATA] [DATE] 0 [EMAIL_ADDRESS][DOMAIN_N…" at bounding box center [604, 374] width 1208 height 338
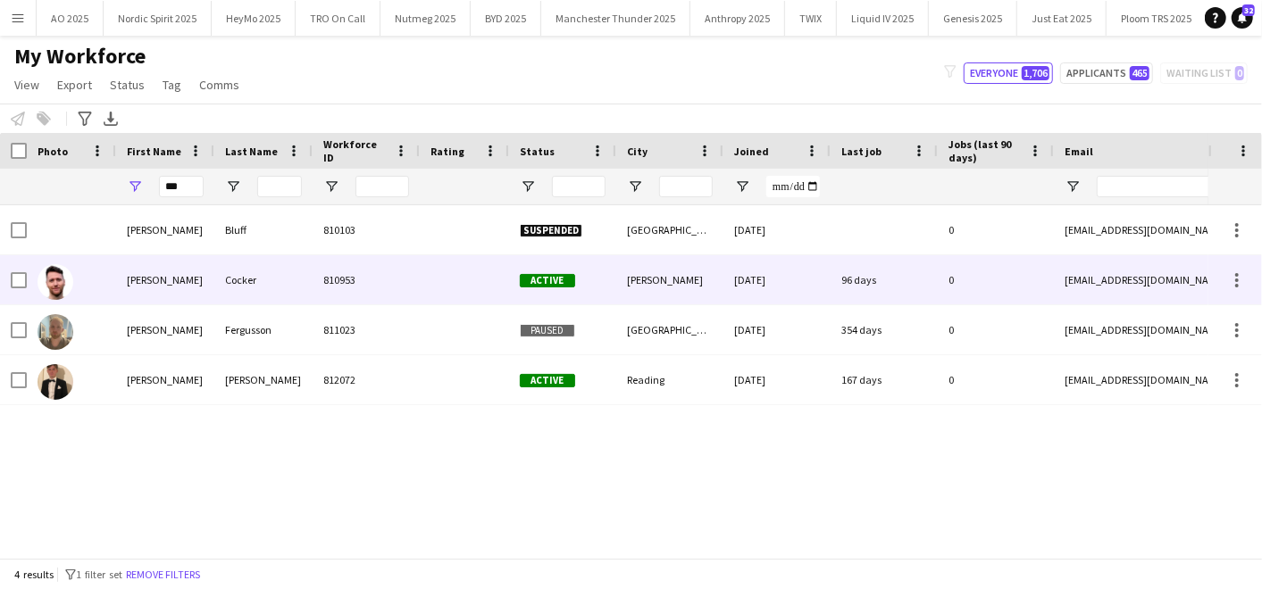
click at [129, 292] on div "[PERSON_NAME]" at bounding box center [165, 279] width 98 height 49
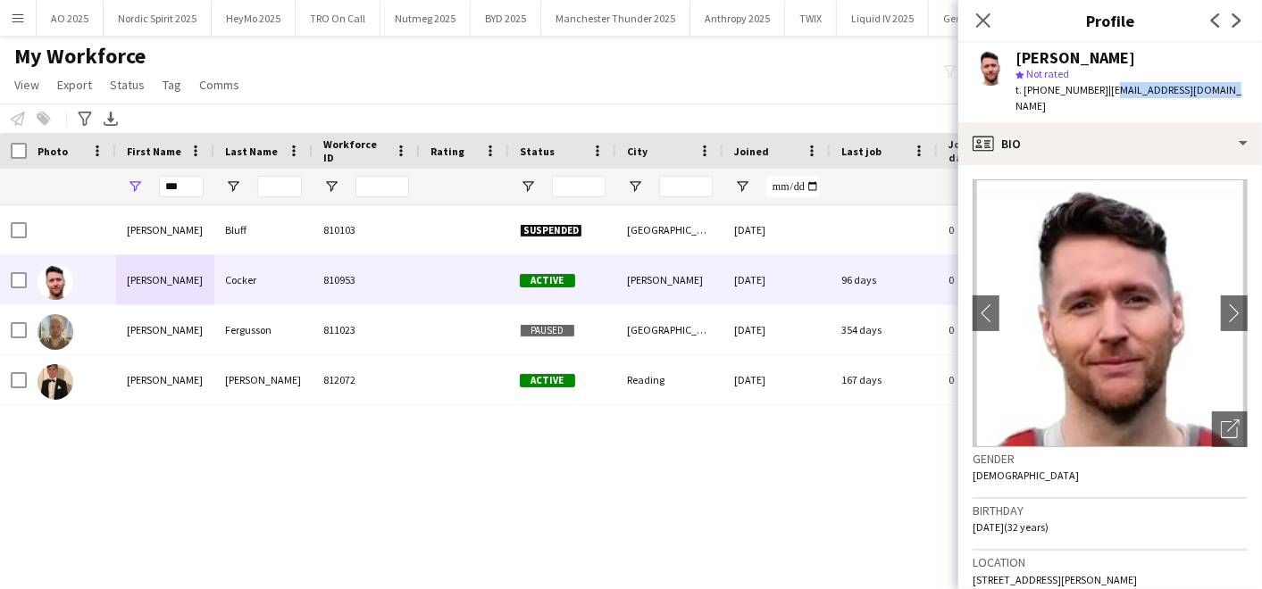
drag, startPoint x: 1105, startPoint y: 88, endPoint x: 1216, endPoint y: 84, distance: 111.7
click at [1216, 84] on div "[PERSON_NAME] star Not rated t. [PHONE_NUMBER] | [PERSON_NAME][EMAIL_ADDRESS][D…" at bounding box center [1110, 82] width 304 height 79
drag, startPoint x: 1040, startPoint y: 88, endPoint x: 1093, endPoint y: 89, distance: 52.7
click at [1093, 89] on span "t. [PHONE_NUMBER]" at bounding box center [1061, 89] width 93 height 13
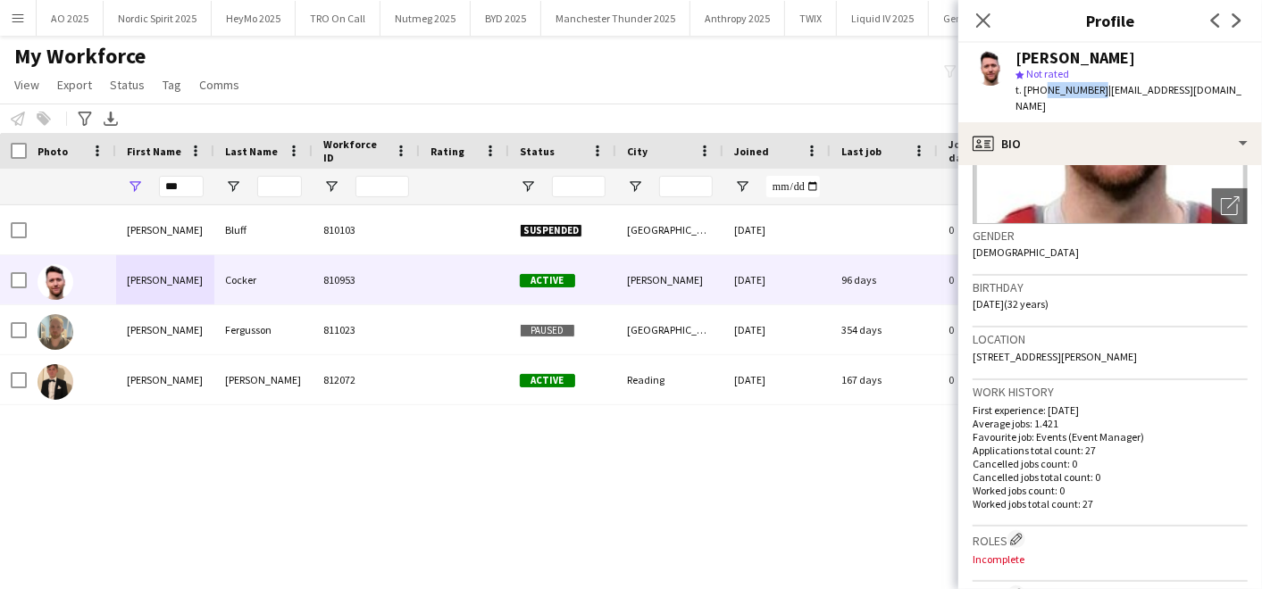
scroll to position [226, 0]
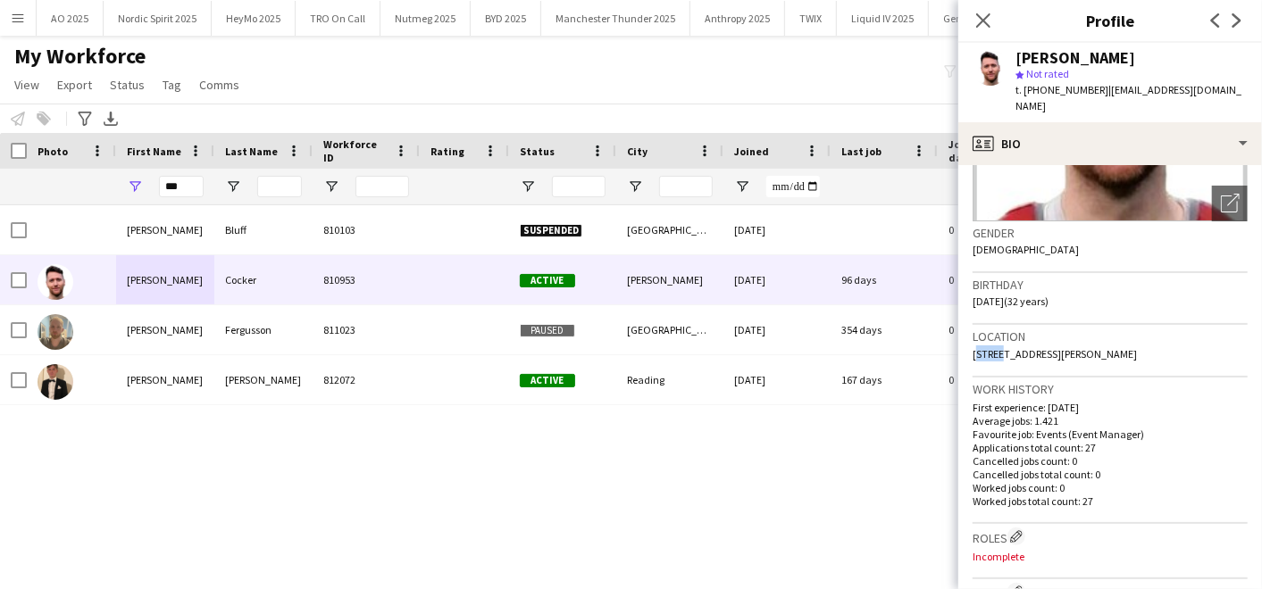
drag, startPoint x: 972, startPoint y: 335, endPoint x: 995, endPoint y: 337, distance: 23.3
click at [995, 337] on app-crew-profile-bio "chevron-left chevron-right Open photos pop-in Gender [DEMOGRAPHIC_DATA] Birthda…" at bounding box center [1110, 377] width 304 height 424
drag, startPoint x: 995, startPoint y: 337, endPoint x: 1069, endPoint y: 337, distance: 74.1
click at [1069, 347] on span "[STREET_ADDRESS][PERSON_NAME]" at bounding box center [1054, 353] width 164 height 13
drag, startPoint x: 1069, startPoint y: 337, endPoint x: 1170, endPoint y: 334, distance: 100.9
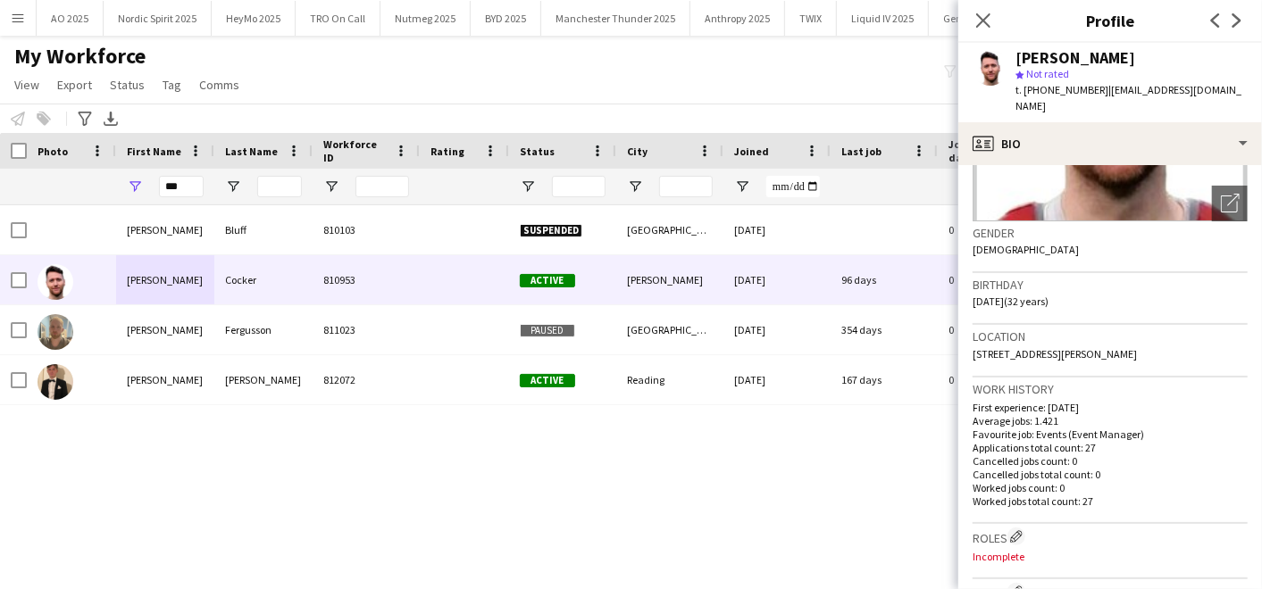
click at [1137, 347] on span "[STREET_ADDRESS][PERSON_NAME]" at bounding box center [1054, 353] width 164 height 13
drag, startPoint x: 973, startPoint y: 337, endPoint x: 1179, endPoint y: 337, distance: 205.4
click at [1179, 337] on div "Location [STREET_ADDRESS][PERSON_NAME]" at bounding box center [1109, 351] width 275 height 52
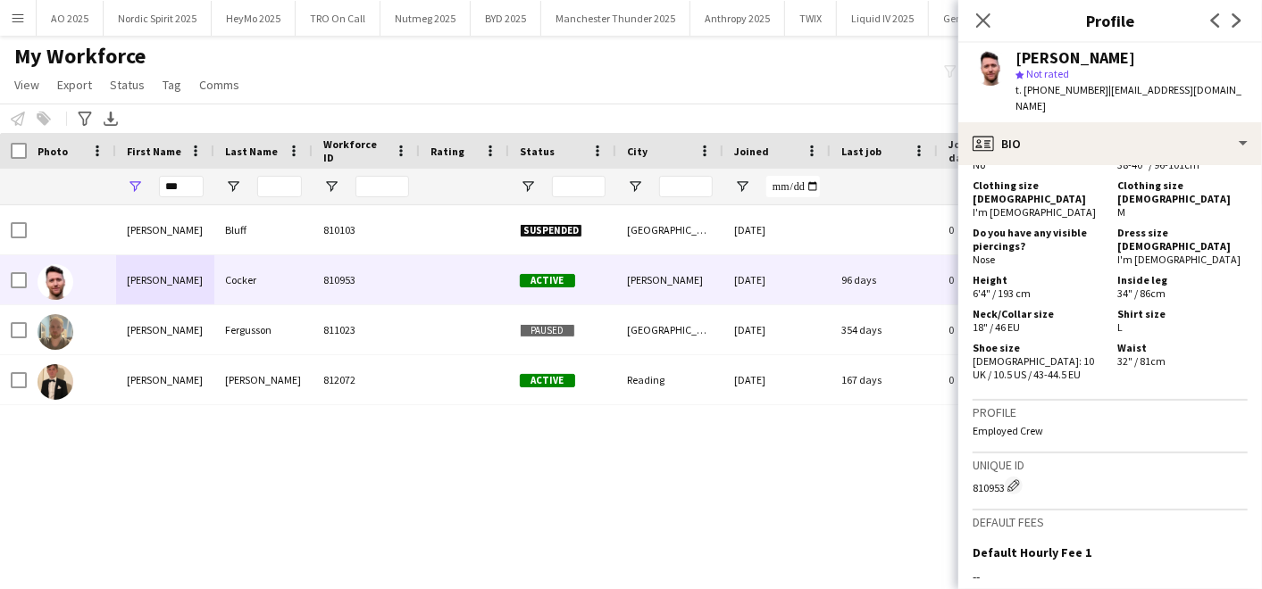
scroll to position [752, 0]
